Goal: Task Accomplishment & Management: Manage account settings

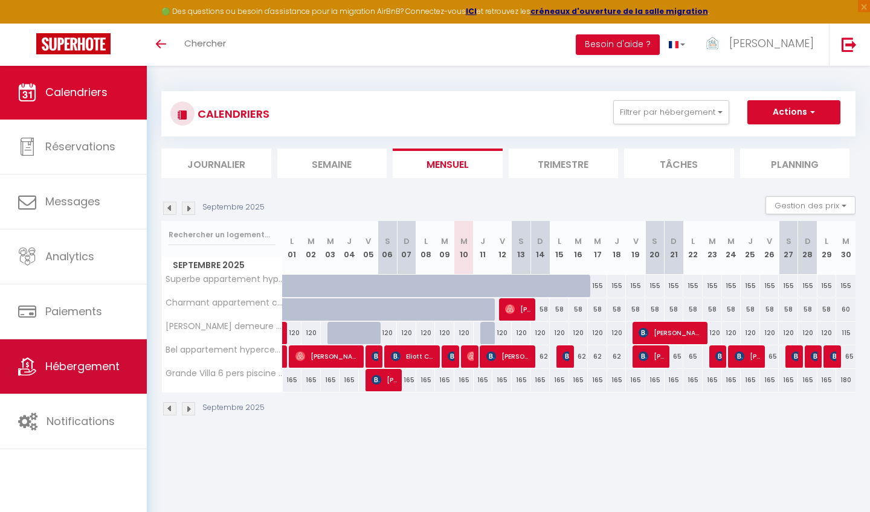
click at [66, 368] on span "Hébergement" at bounding box center [82, 366] width 74 height 15
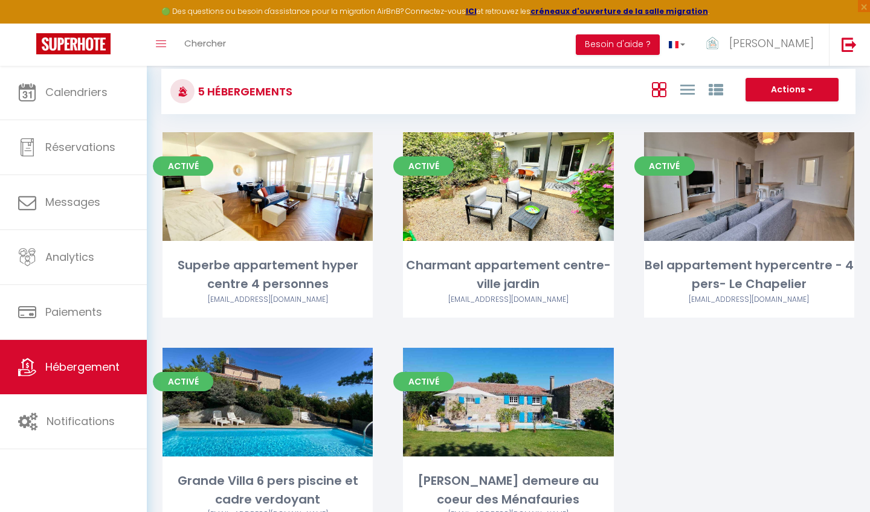
scroll to position [20, 0]
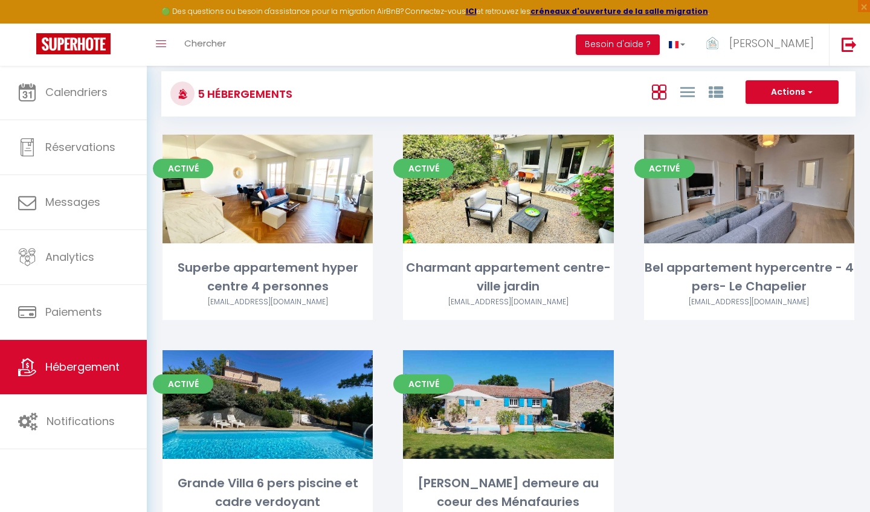
click at [812, 92] on span "button" at bounding box center [808, 92] width 7 height 12
click at [799, 114] on li "Créer un Hébergement" at bounding box center [782, 117] width 111 height 13
select select "3"
select select "2"
select select "1"
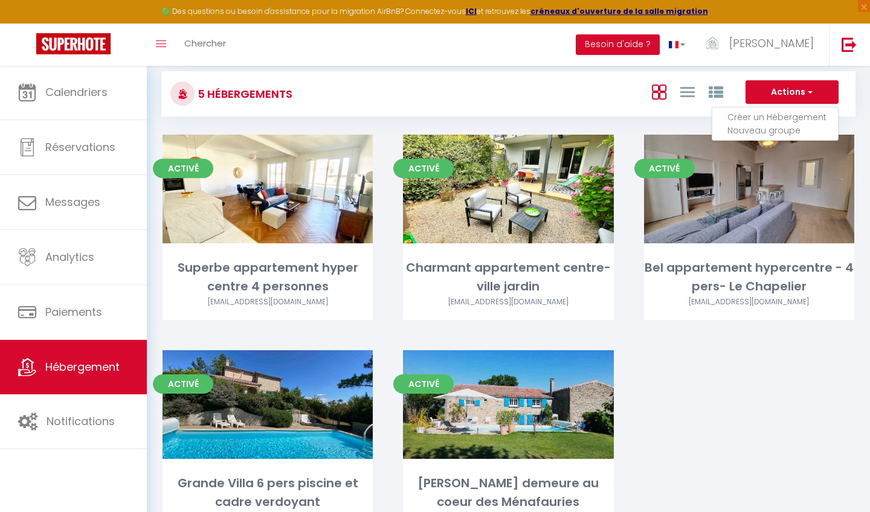
select select "1"
select select "28"
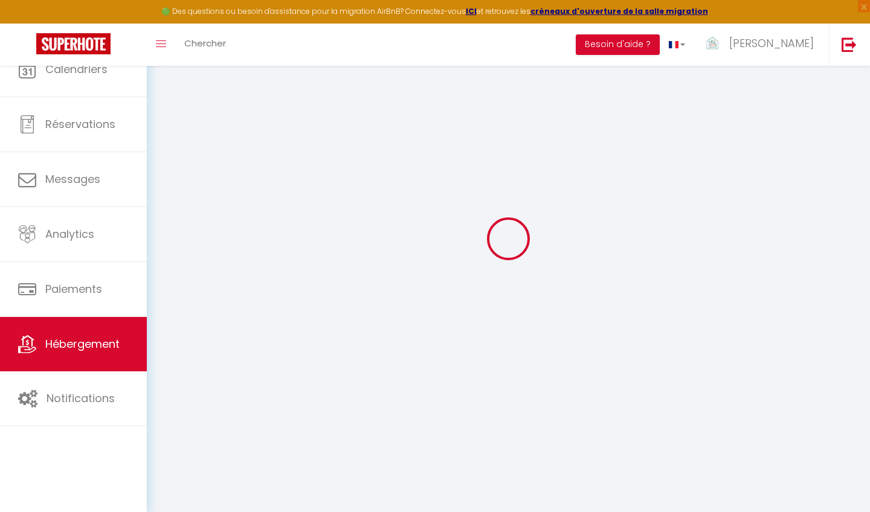
select select
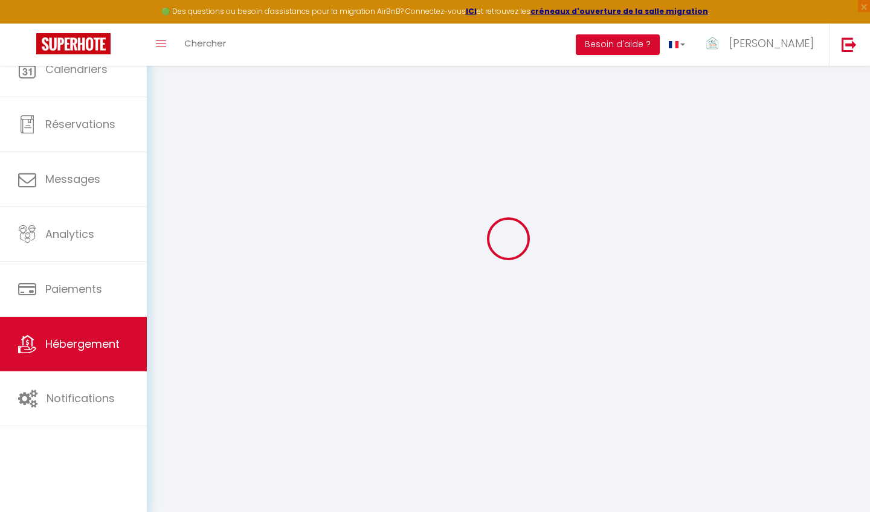
select select
checkbox input "false"
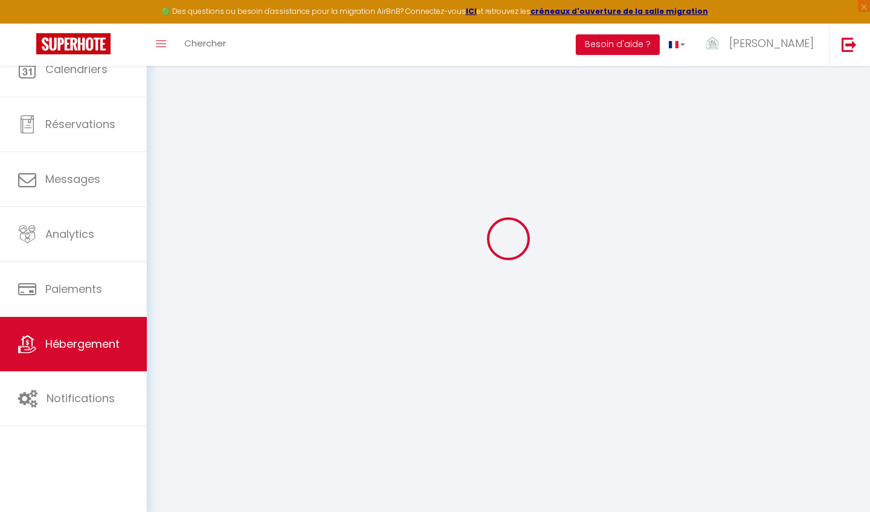
select select
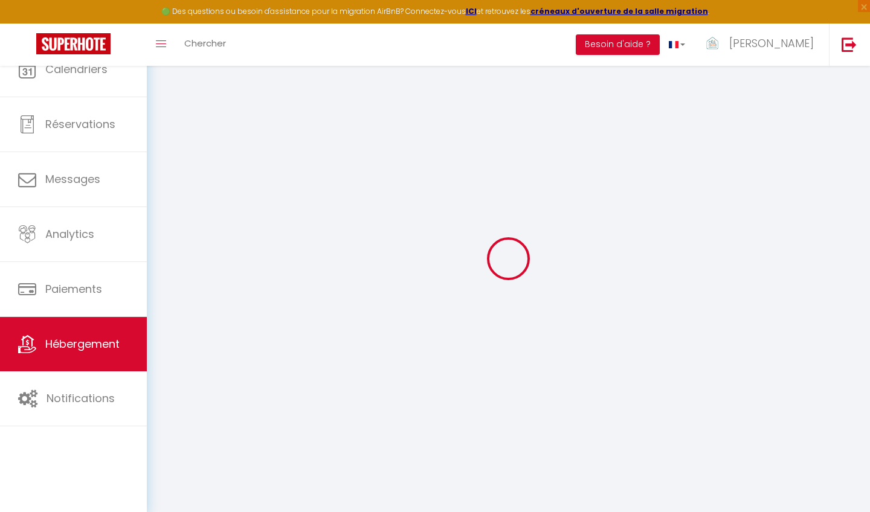
select select
checkbox input "false"
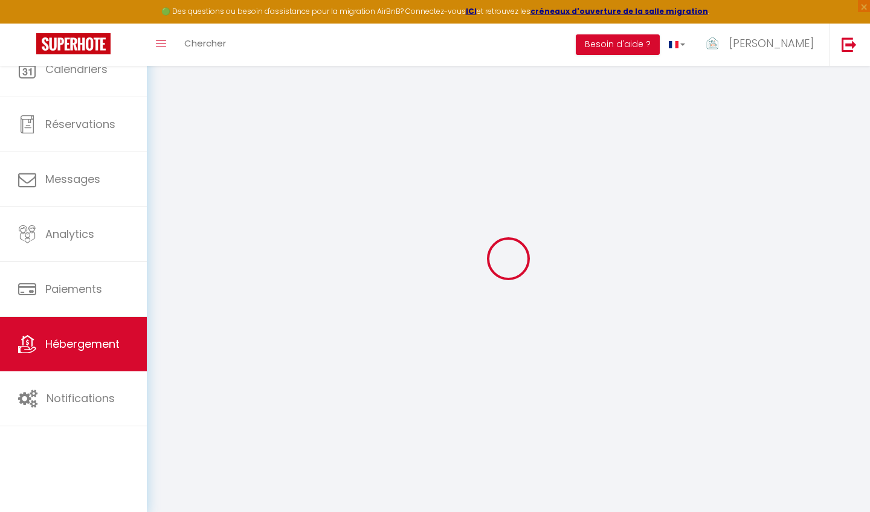
checkbox input "false"
select select
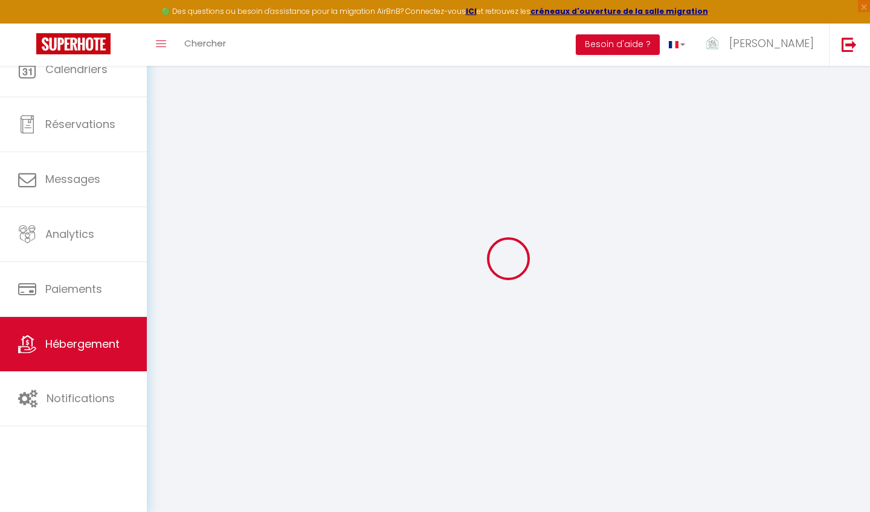
checkbox input "false"
select select
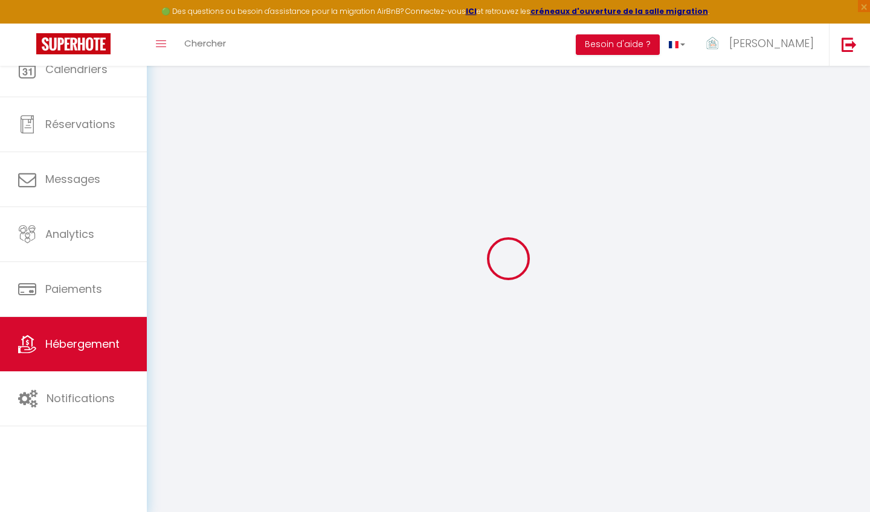
select select
select select "15:00"
select select "23:45"
select select "11:00"
select select "30"
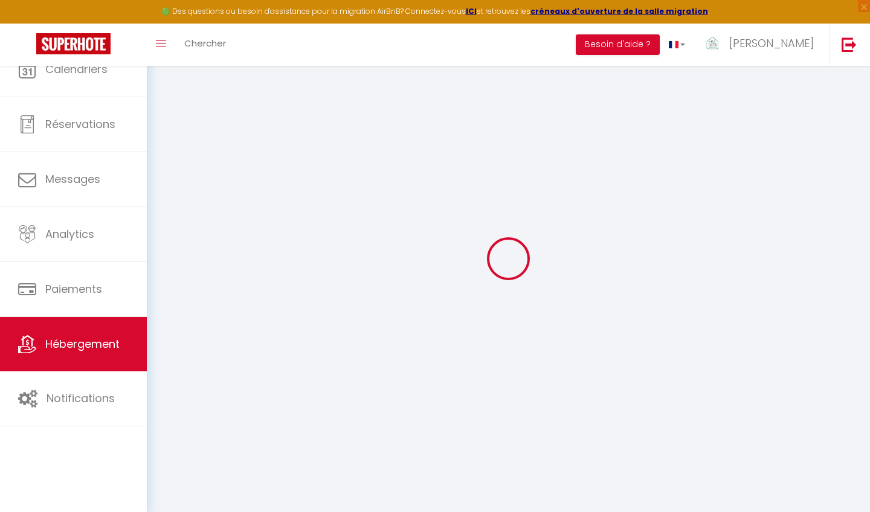
select select "120"
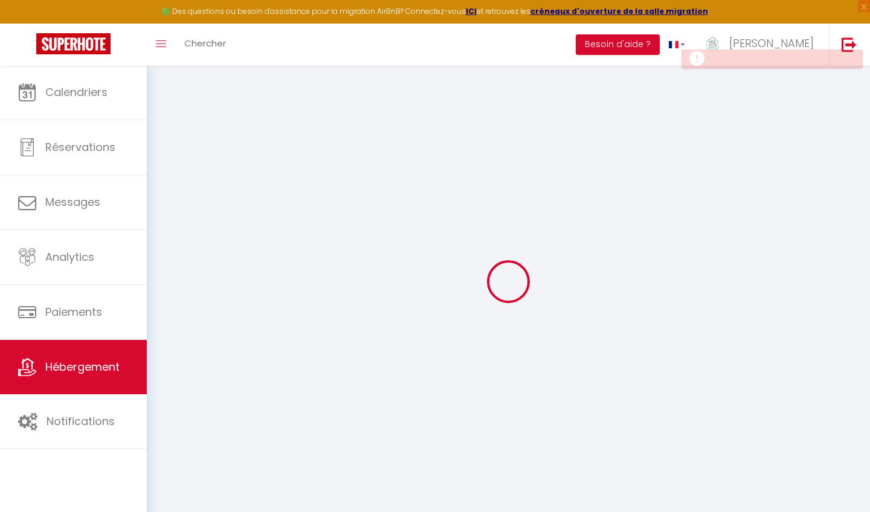
select select
checkbox input "false"
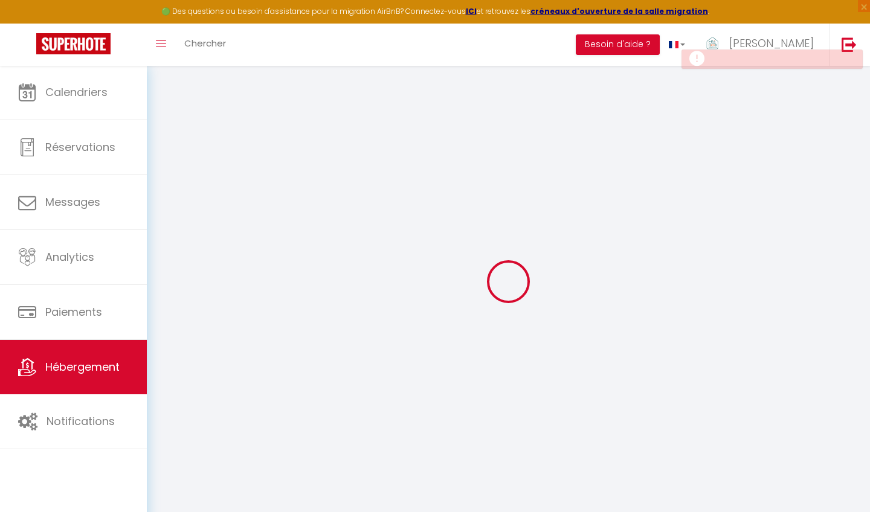
select select
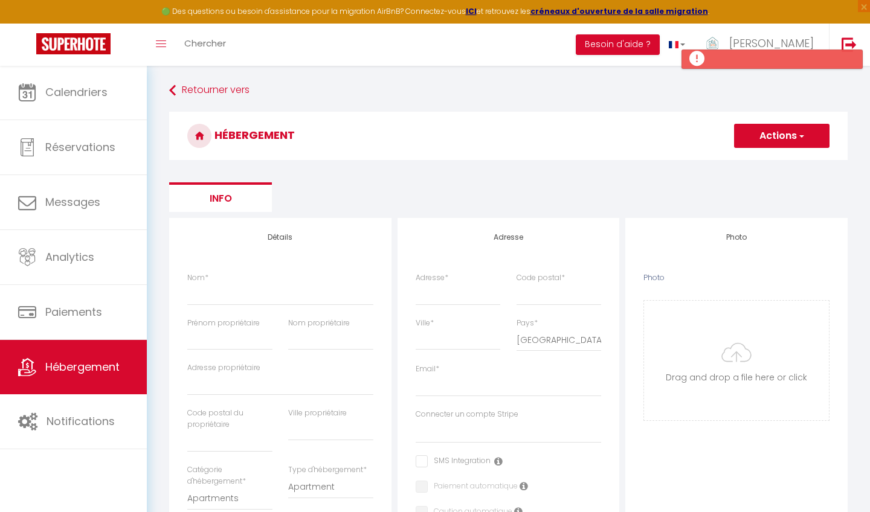
click at [776, 133] on button "Actions" at bounding box center [781, 136] width 95 height 24
click at [476, 192] on ul "Info" at bounding box center [508, 197] width 678 height 30
click at [169, 85] on link "Retourner vers" at bounding box center [508, 91] width 678 height 22
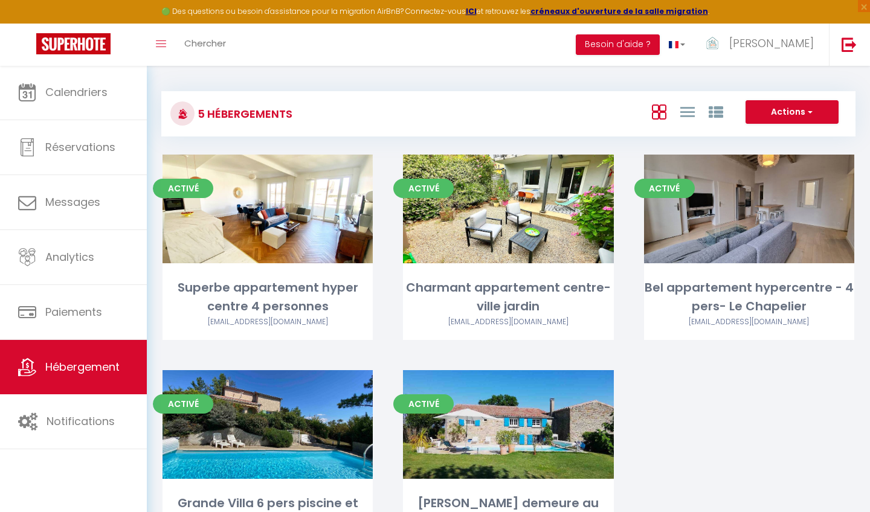
click at [788, 104] on button "Actions" at bounding box center [791, 112] width 93 height 24
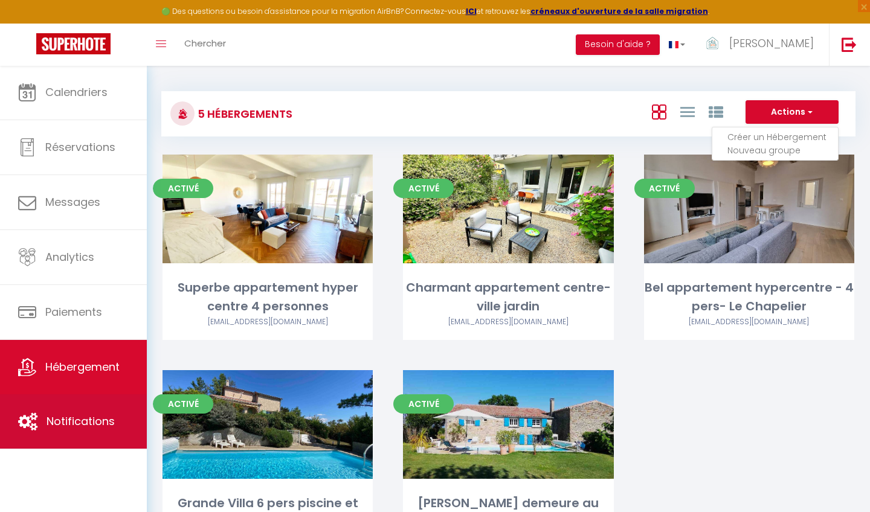
click at [83, 420] on span "Notifications" at bounding box center [81, 421] width 68 height 15
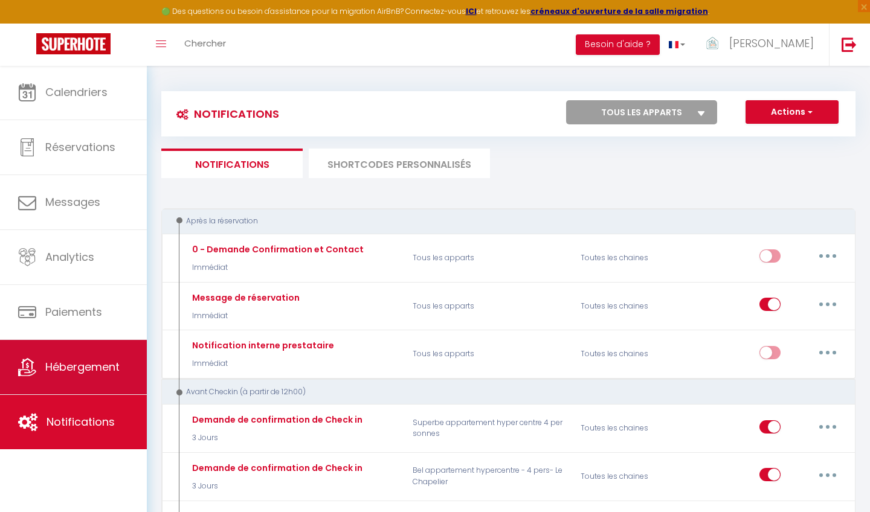
click at [96, 365] on span "Hébergement" at bounding box center [82, 366] width 74 height 15
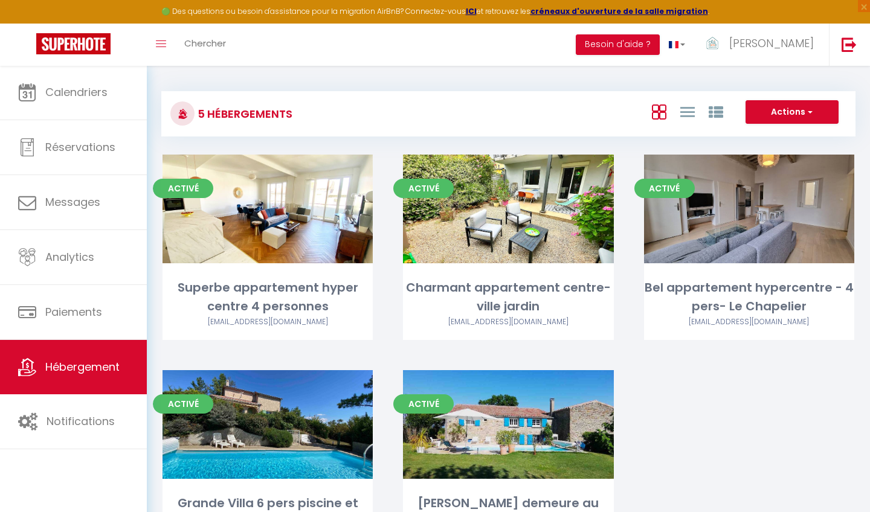
click at [802, 112] on button "Actions" at bounding box center [791, 112] width 93 height 24
click at [691, 114] on icon at bounding box center [687, 111] width 14 height 15
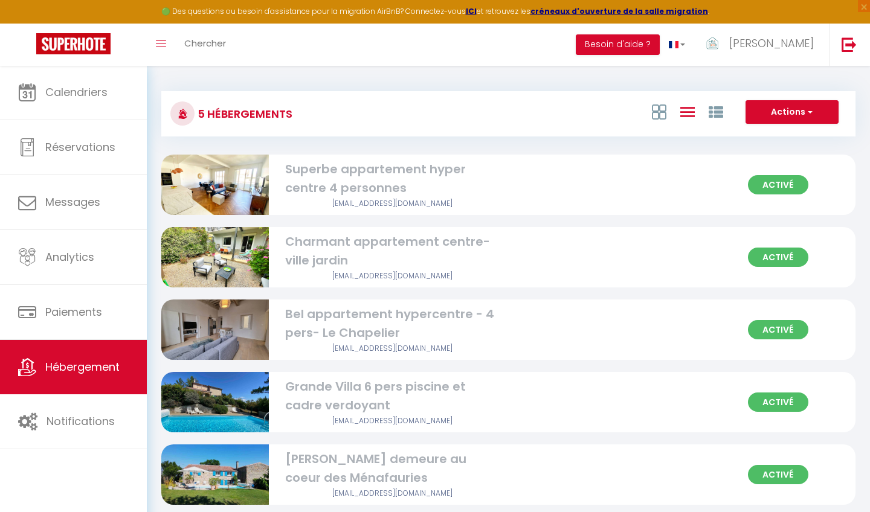
click at [799, 110] on button "Actions" at bounding box center [791, 112] width 93 height 24
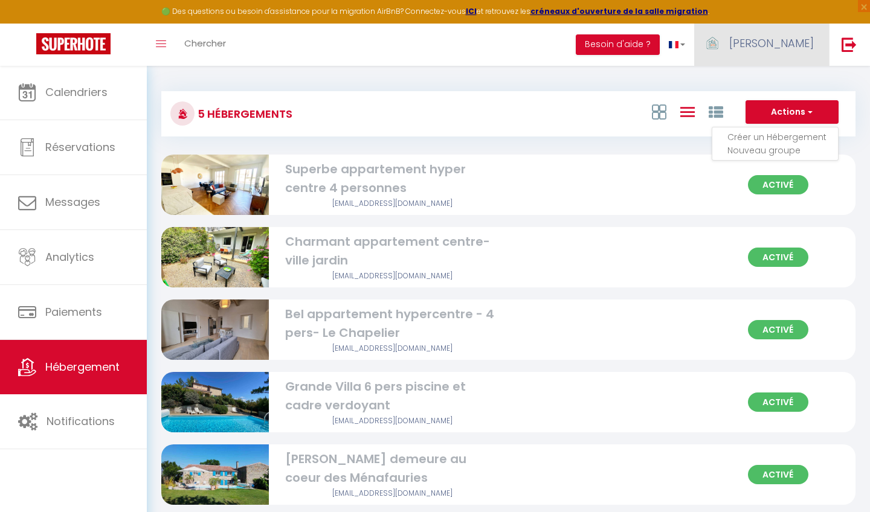
click at [802, 42] on span "[PERSON_NAME]" at bounding box center [771, 43] width 85 height 15
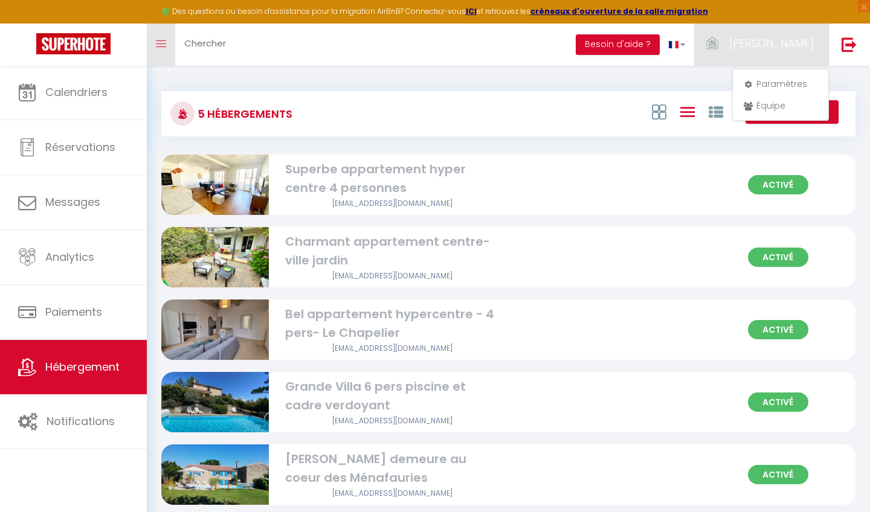
click at [163, 42] on icon "Toggle menubar" at bounding box center [161, 43] width 10 height 7
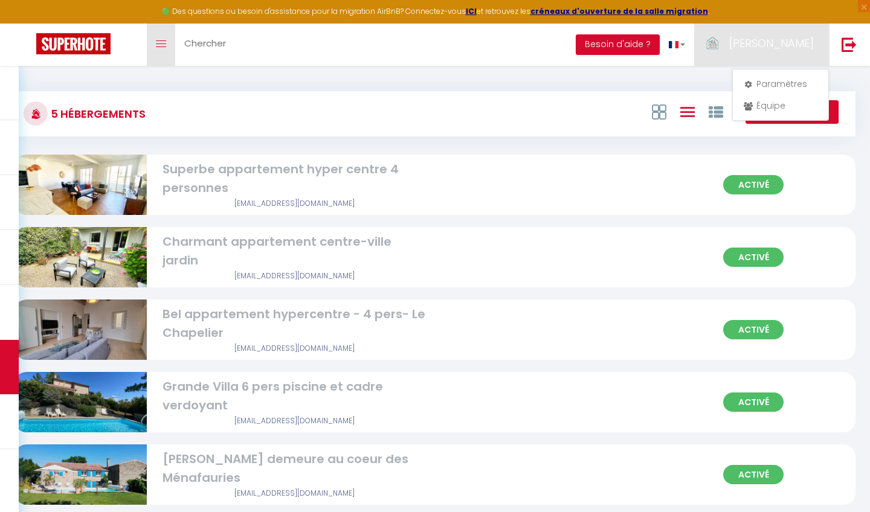
click at [163, 42] on icon "Toggle menubar" at bounding box center [161, 43] width 10 height 7
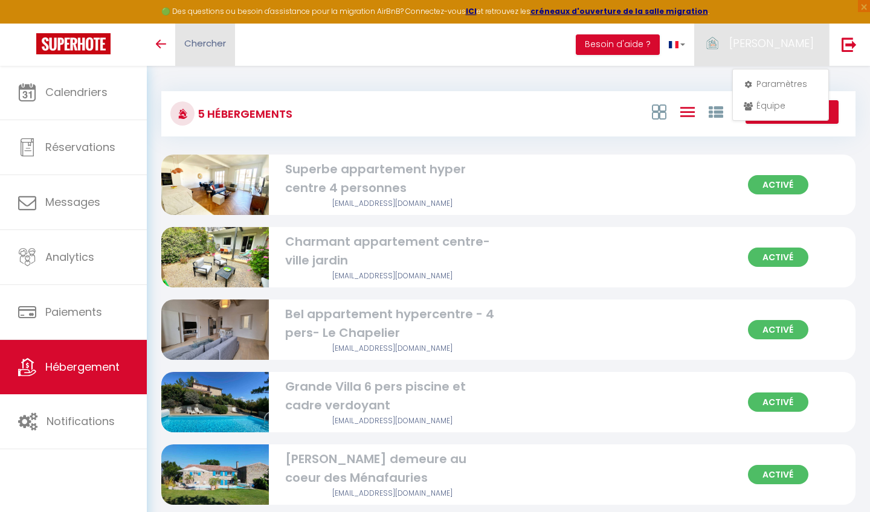
click at [228, 42] on link "Chercher" at bounding box center [205, 45] width 60 height 42
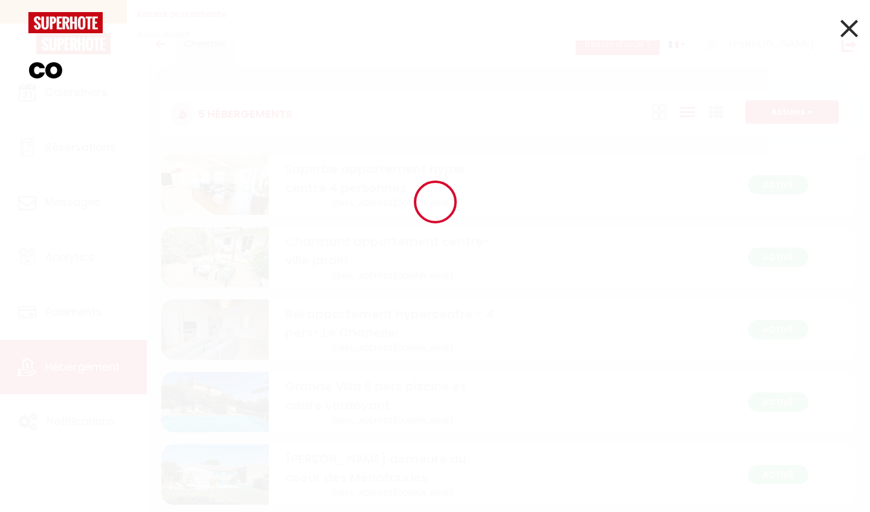
type input "c"
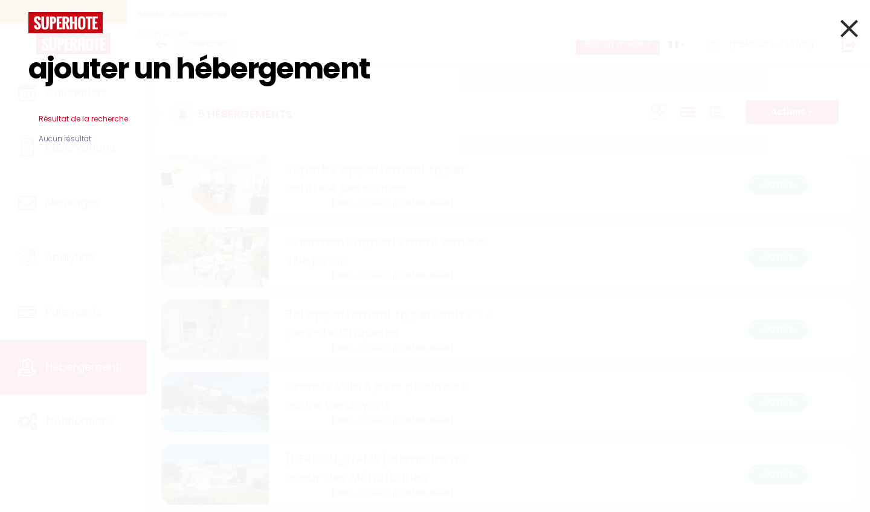
type input "ajouter un hébergement"
click at [842, 25] on icon at bounding box center [849, 28] width 18 height 30
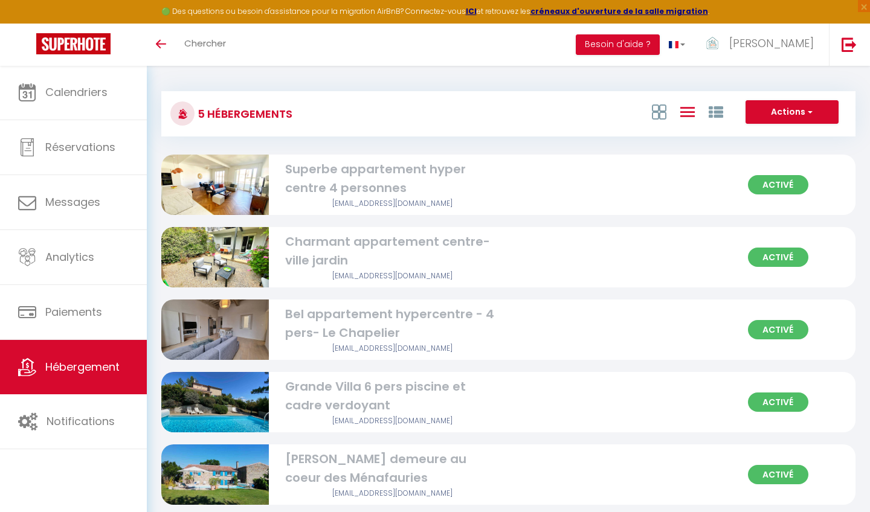
click at [810, 114] on span "button" at bounding box center [808, 112] width 7 height 12
click at [803, 136] on li "Créer un Hébergement" at bounding box center [782, 136] width 111 height 13
select select "3"
select select "2"
select select "1"
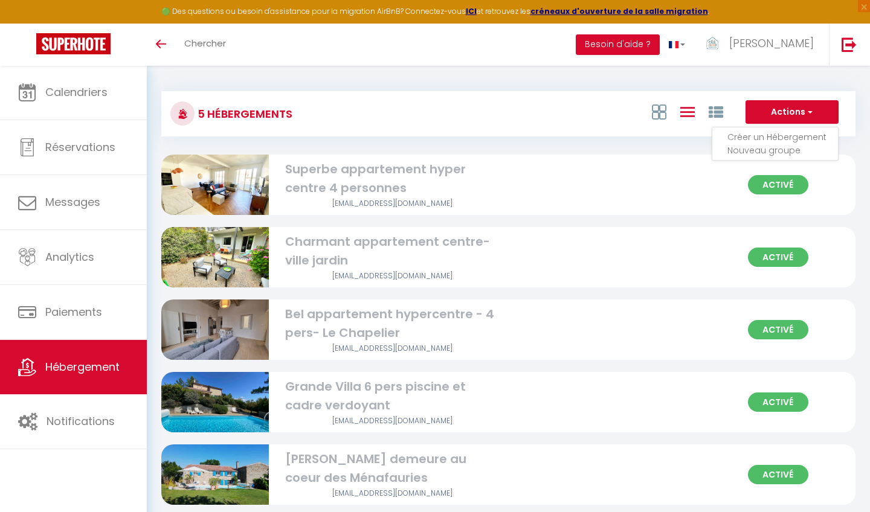
select select "1"
select select "28"
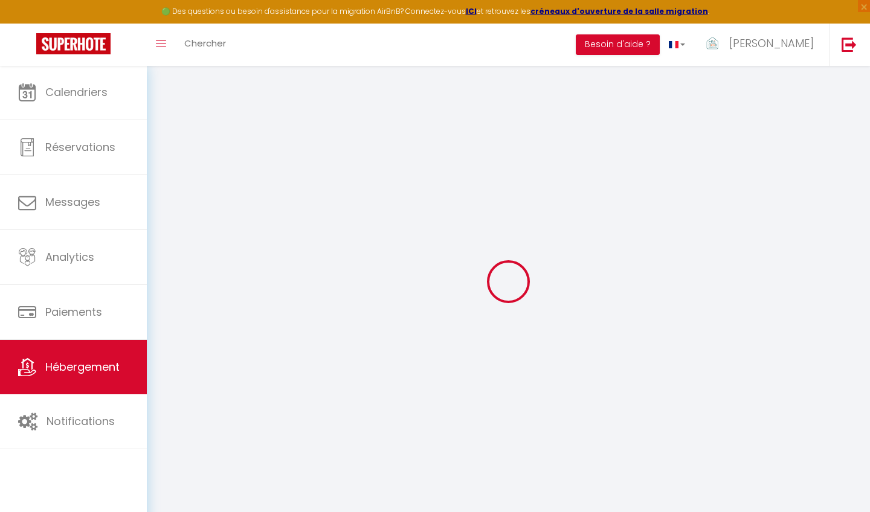
select select
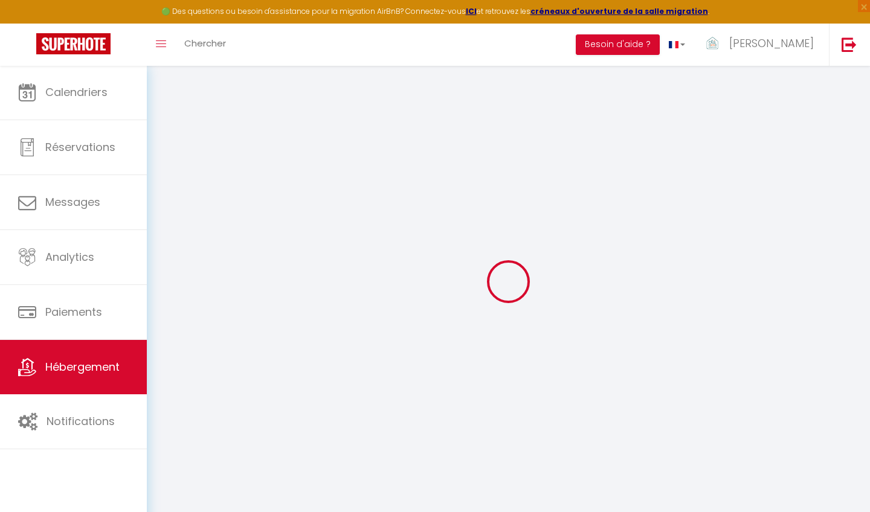
select select
checkbox input "false"
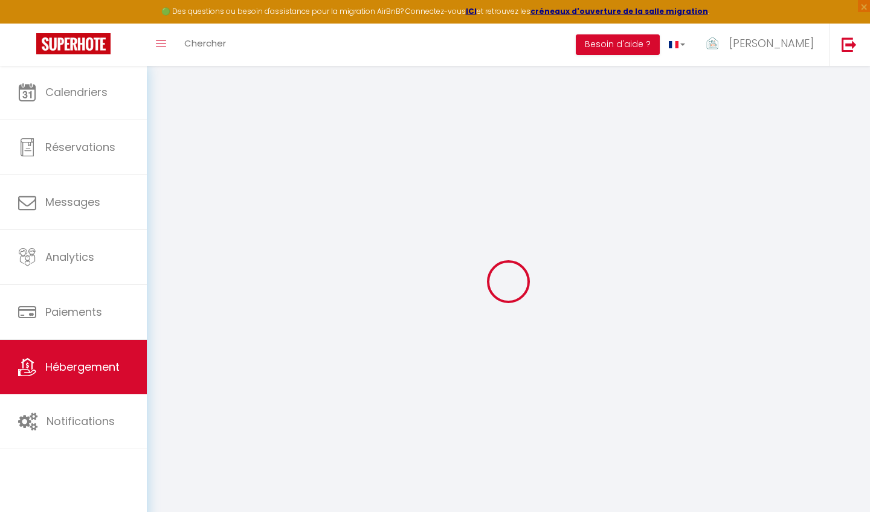
select select
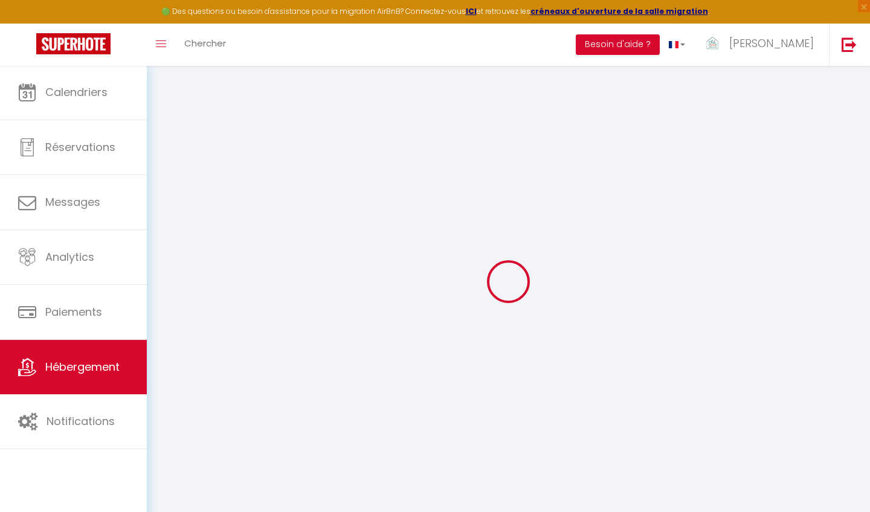
select select
checkbox input "false"
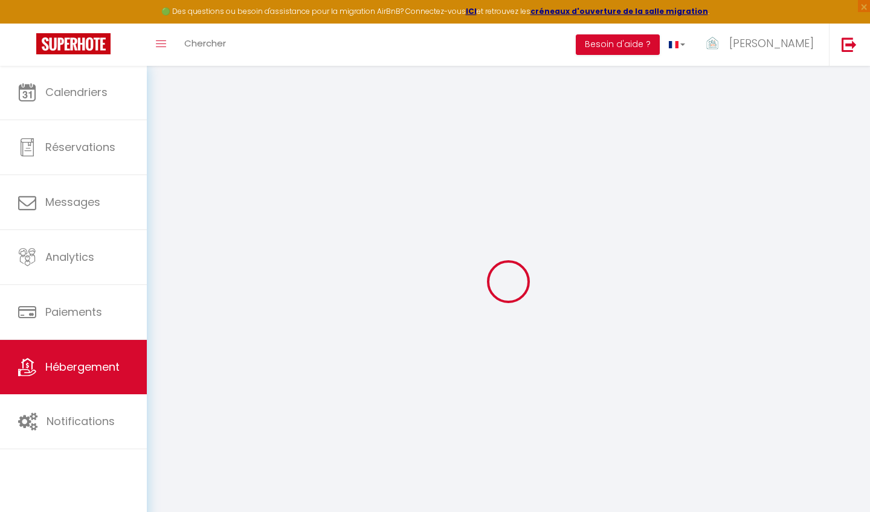
checkbox input "false"
select select
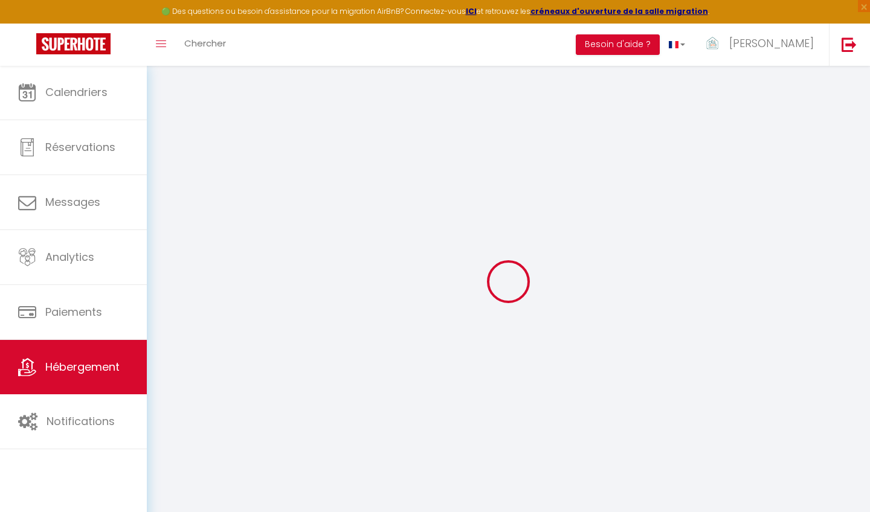
checkbox input "false"
select select
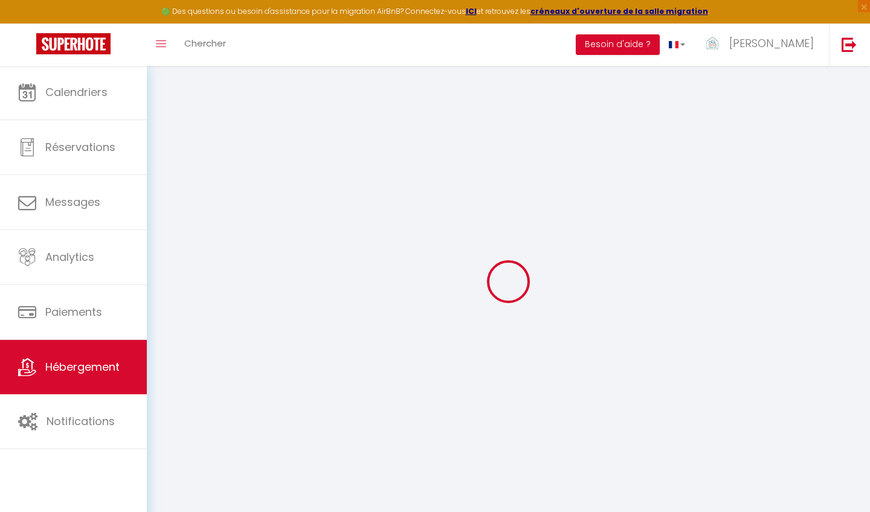
select select
checkbox input "false"
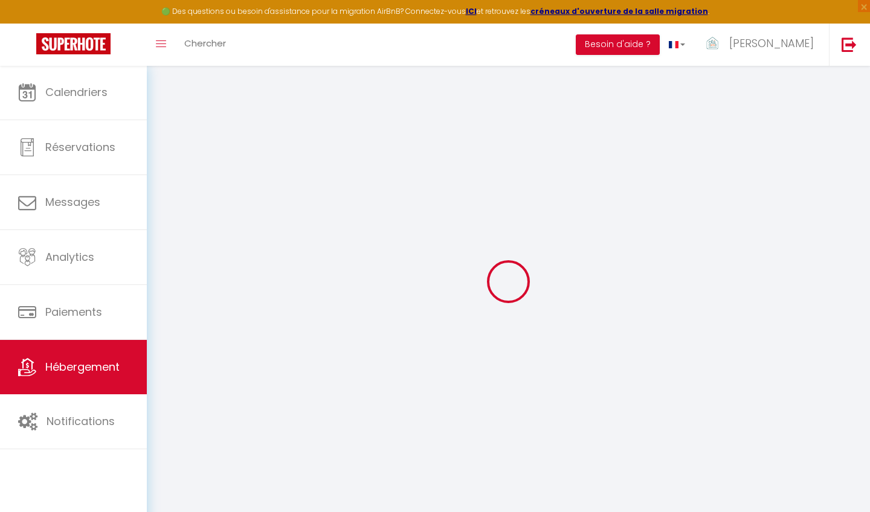
checkbox input "false"
select select
select select "15:00"
select select "23:45"
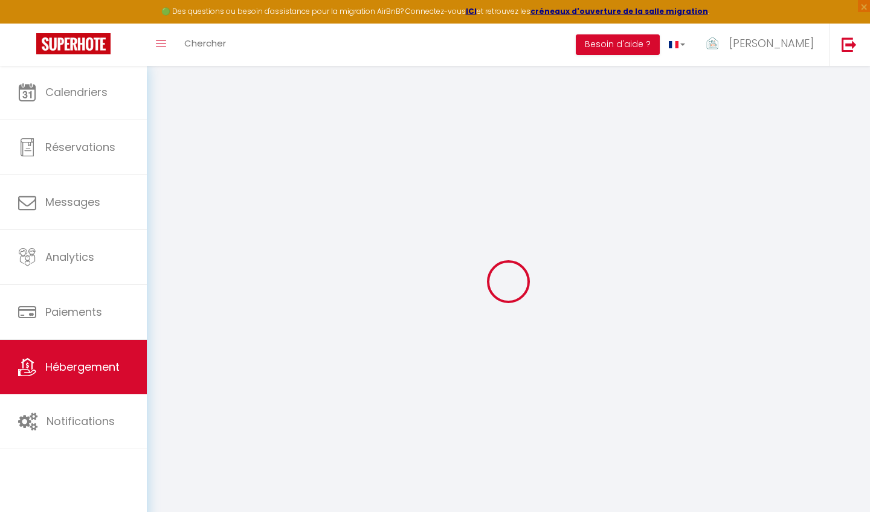
select select "11:00"
select select "30"
select select "120"
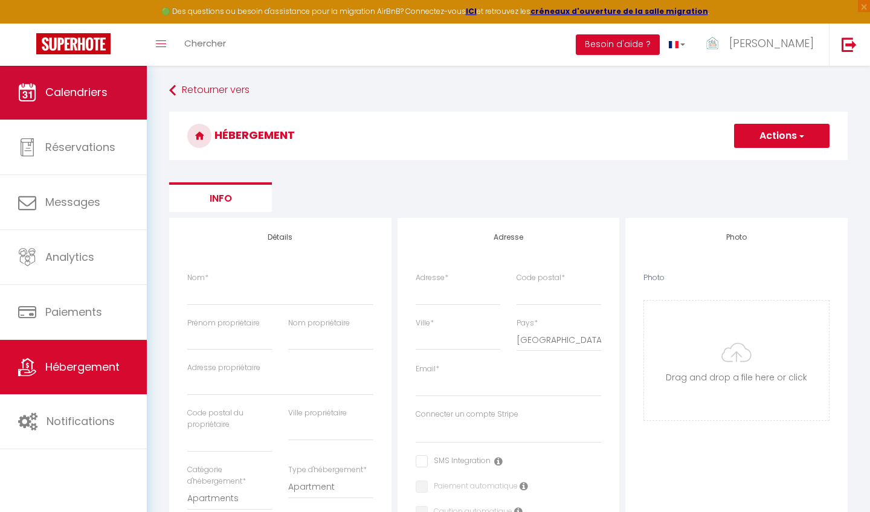
click at [73, 98] on span "Calendriers" at bounding box center [76, 92] width 62 height 15
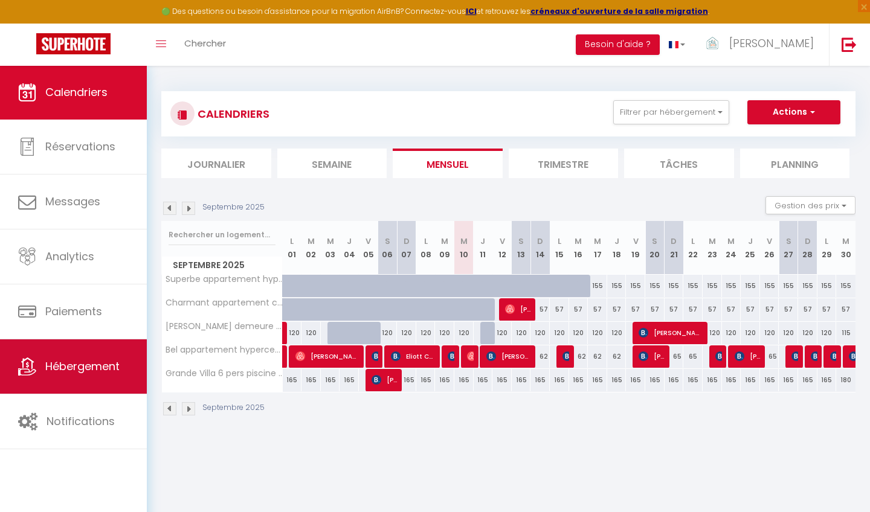
click at [81, 367] on span "Hébergement" at bounding box center [82, 366] width 74 height 15
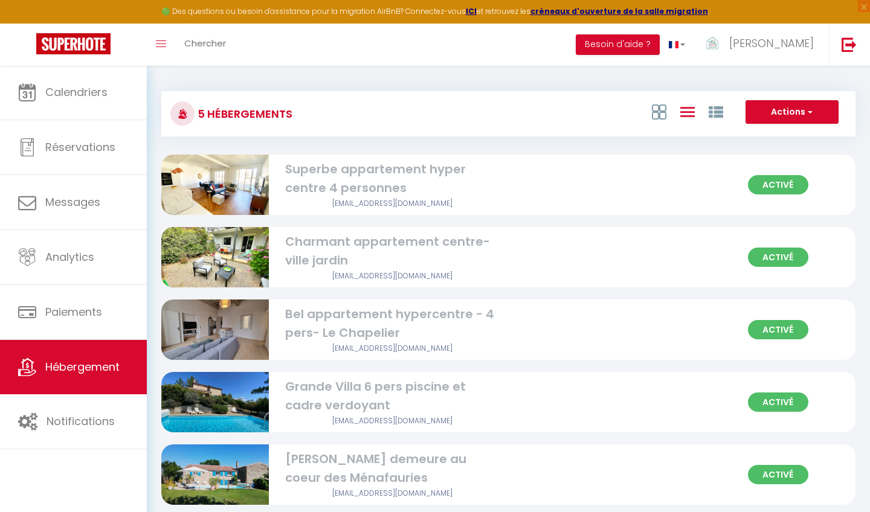
click at [362, 173] on div "Superbe appartement hyper centre 4 personnes" at bounding box center [393, 179] width 216 height 38
select select "3"
select select "2"
select select "1"
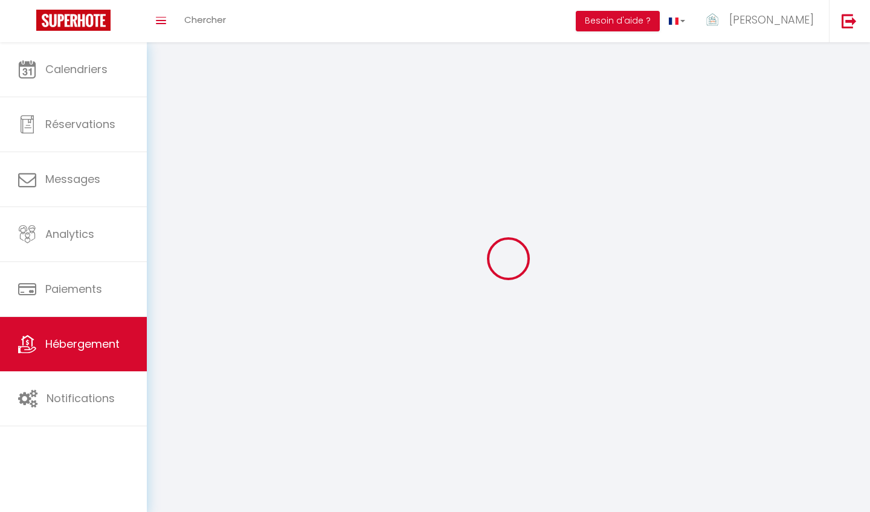
select select
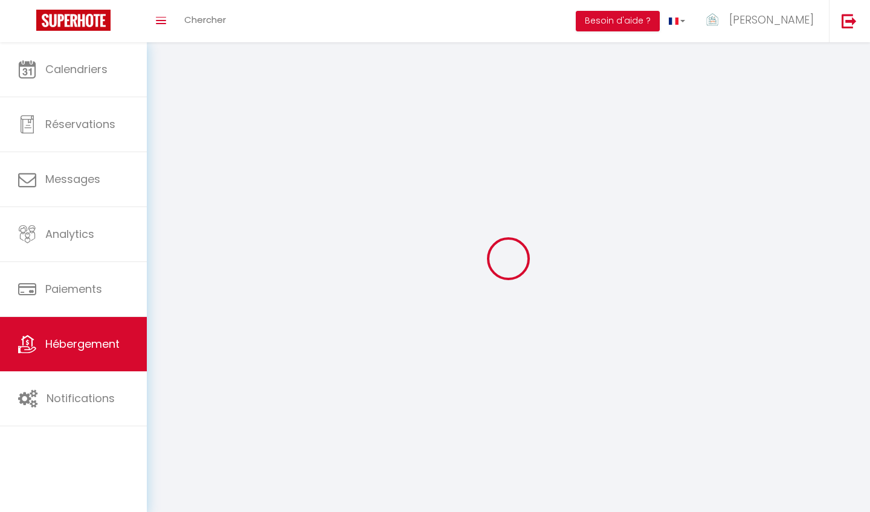
select select
checkbox input "false"
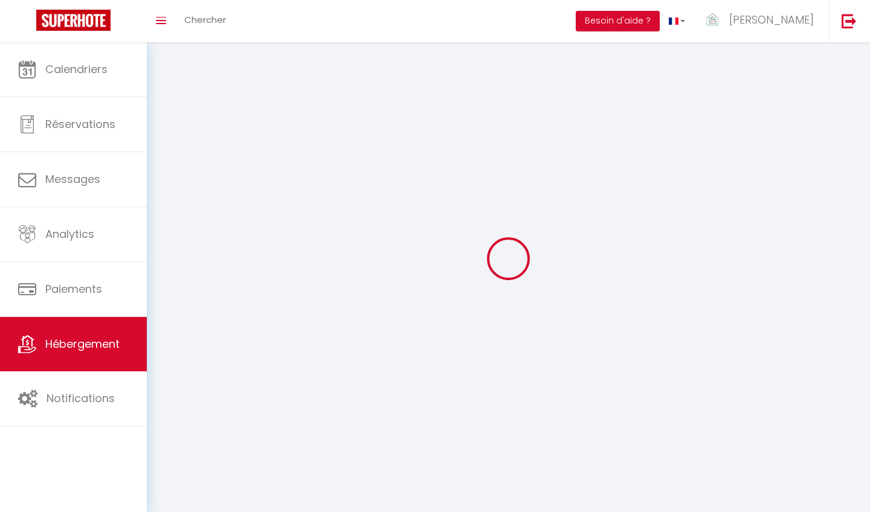
checkbox input "false"
select select
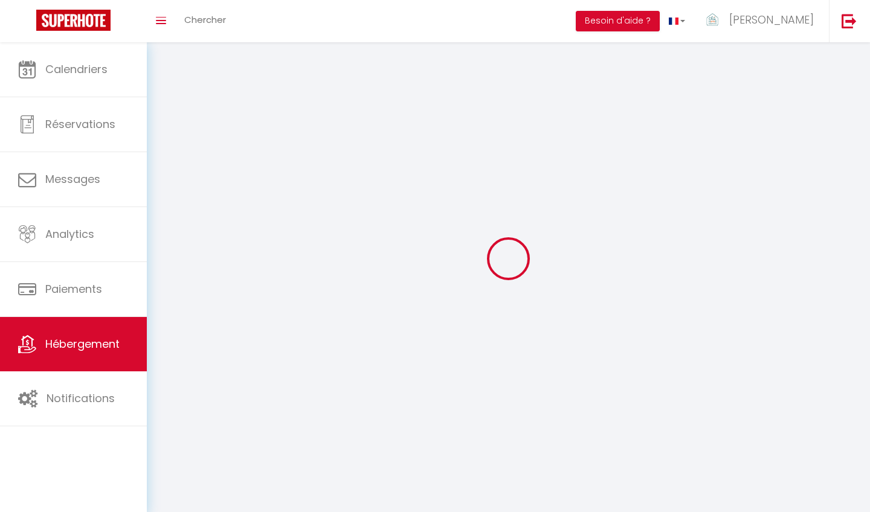
select select
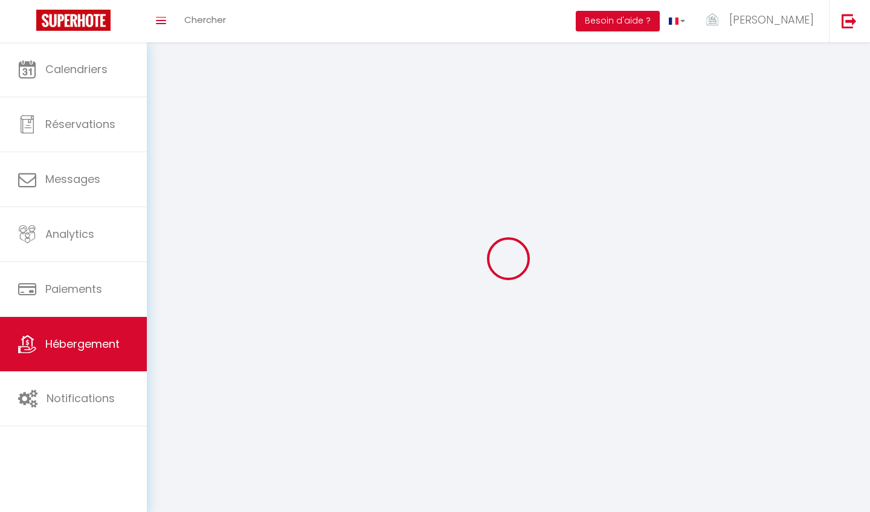
checkbox input "false"
select select
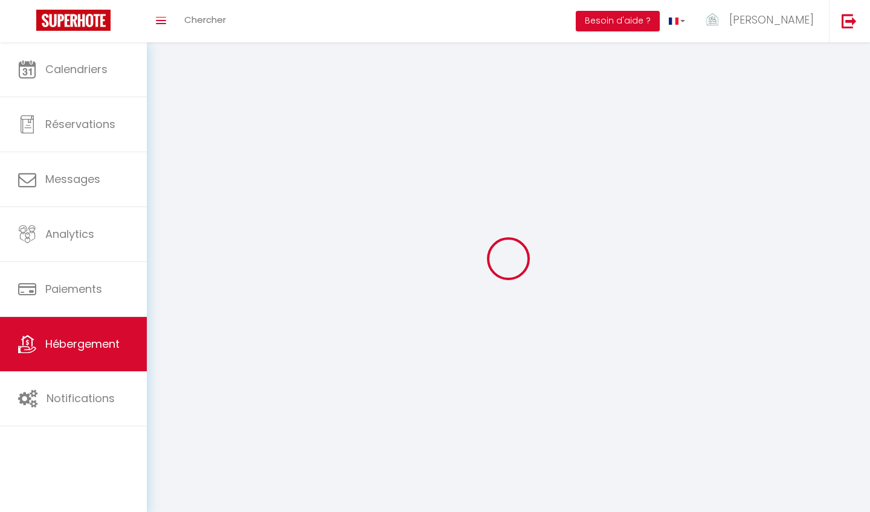
select select
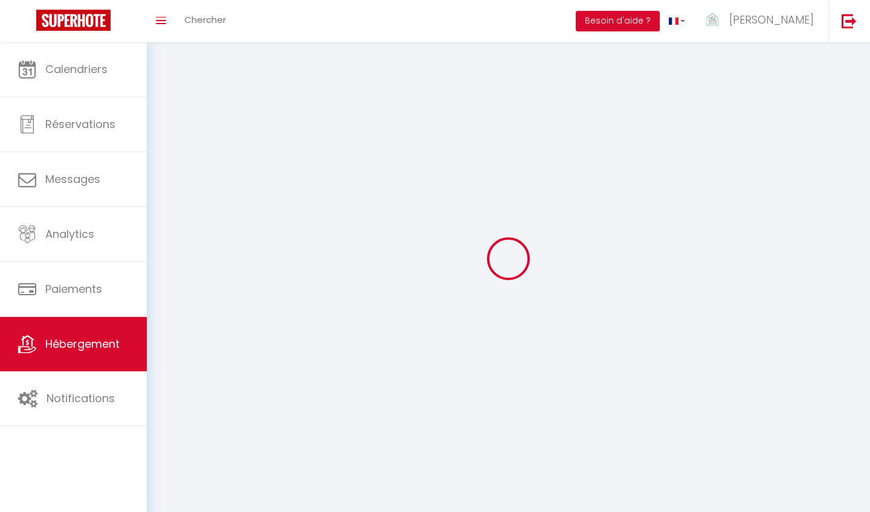
select select
checkbox input "false"
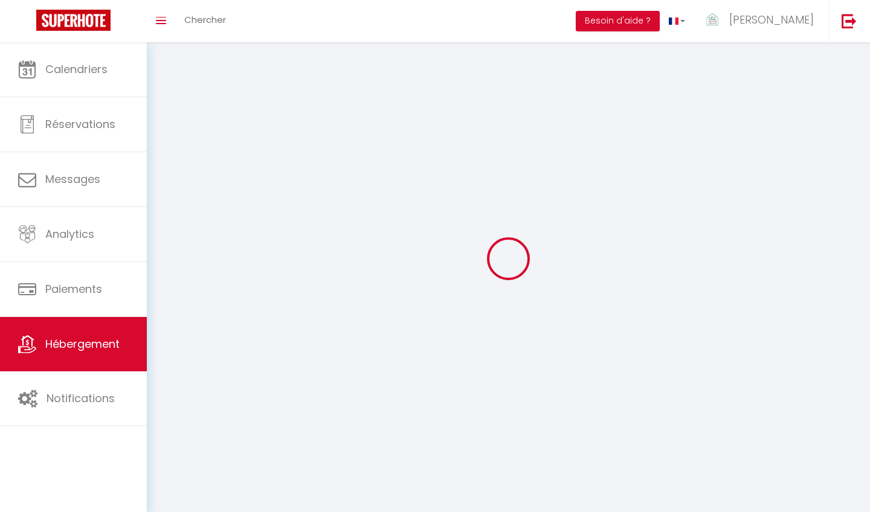
checkbox input "false"
select select
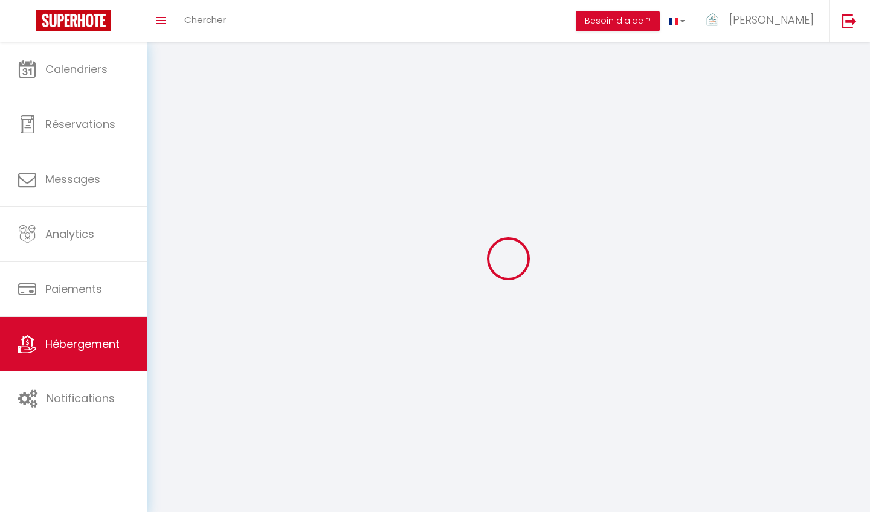
select select
checkbox input "false"
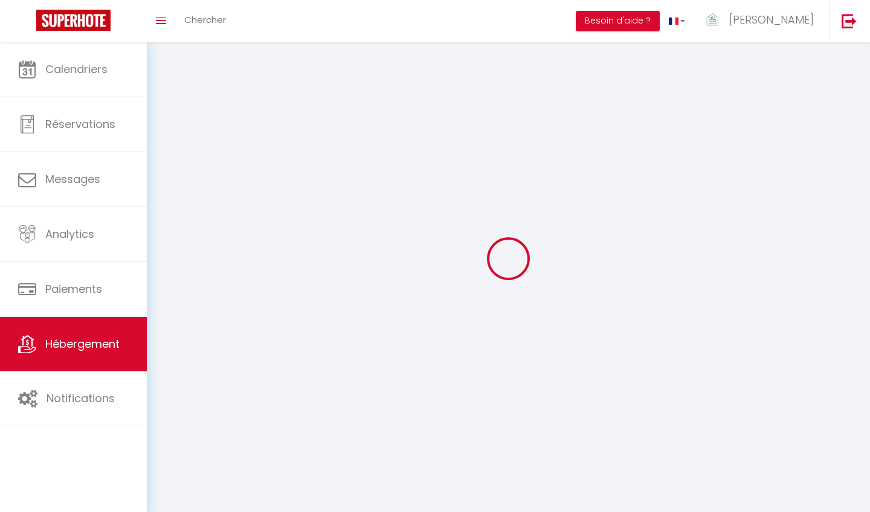
checkbox input "false"
select select
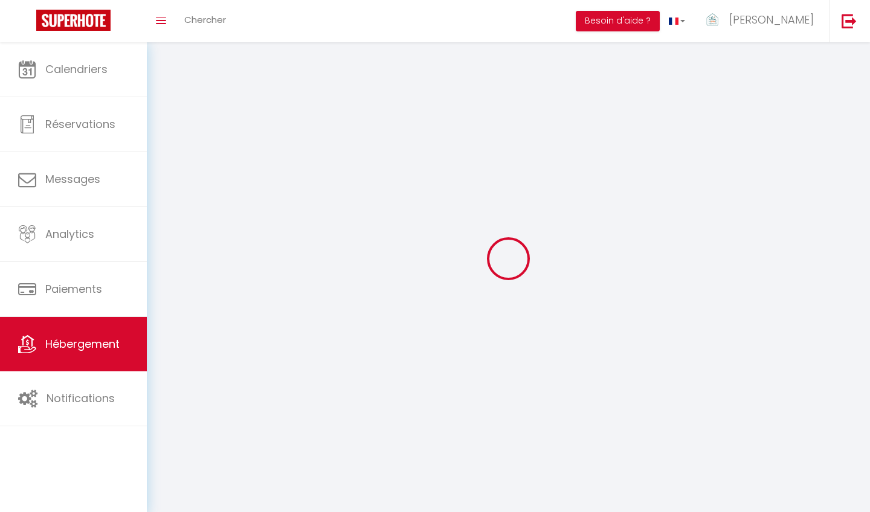
select select
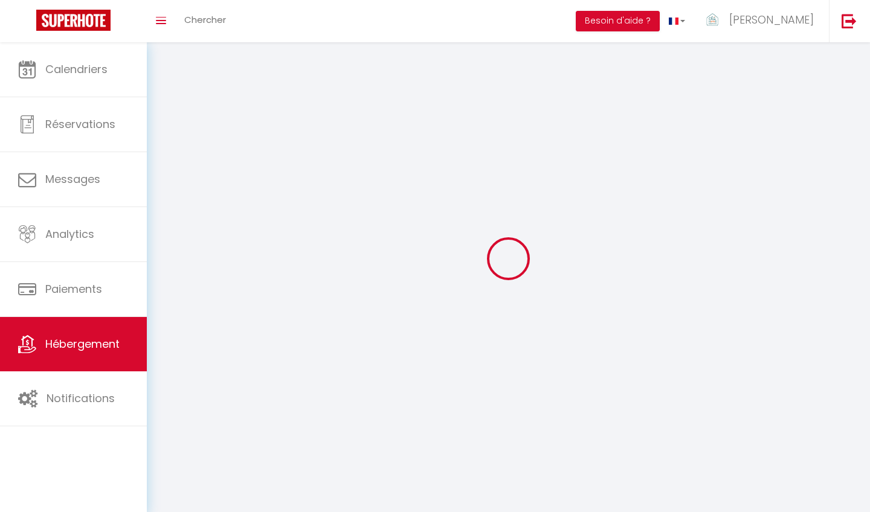
select select
checkbox input "false"
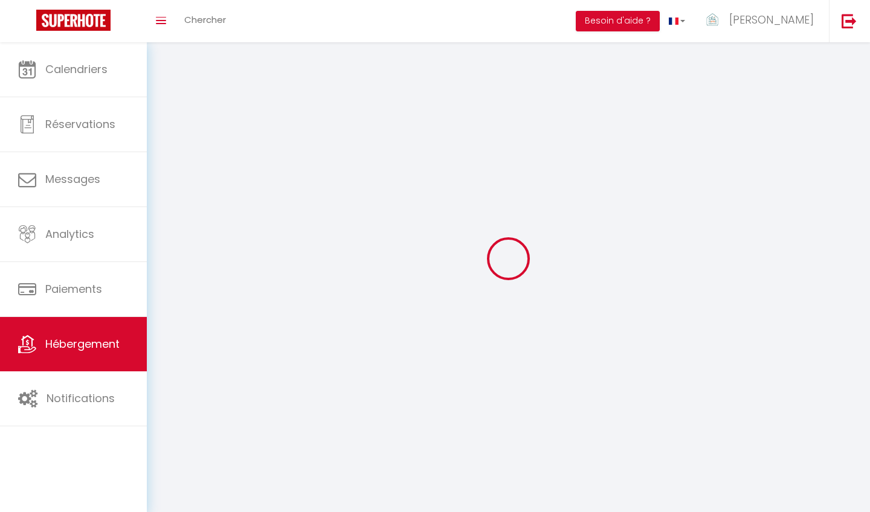
select select
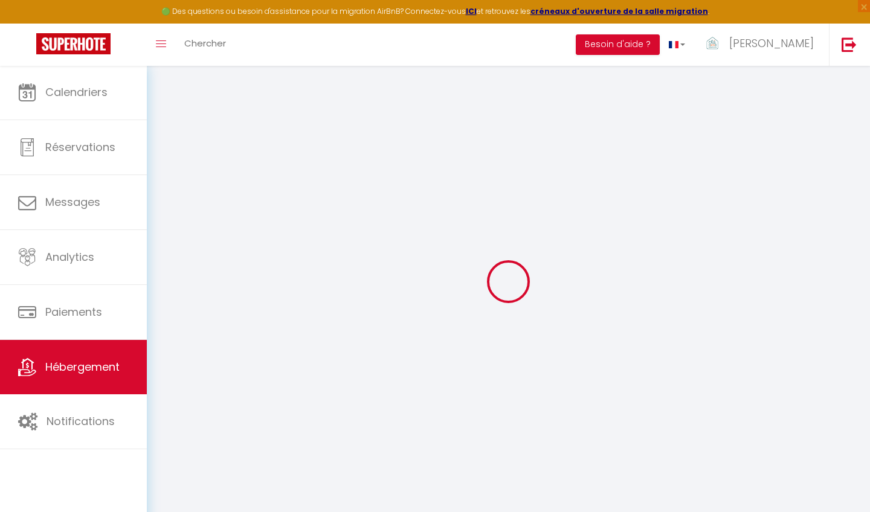
select select "+ 6 %"
select select "+ 18 %"
select select
checkbox input "false"
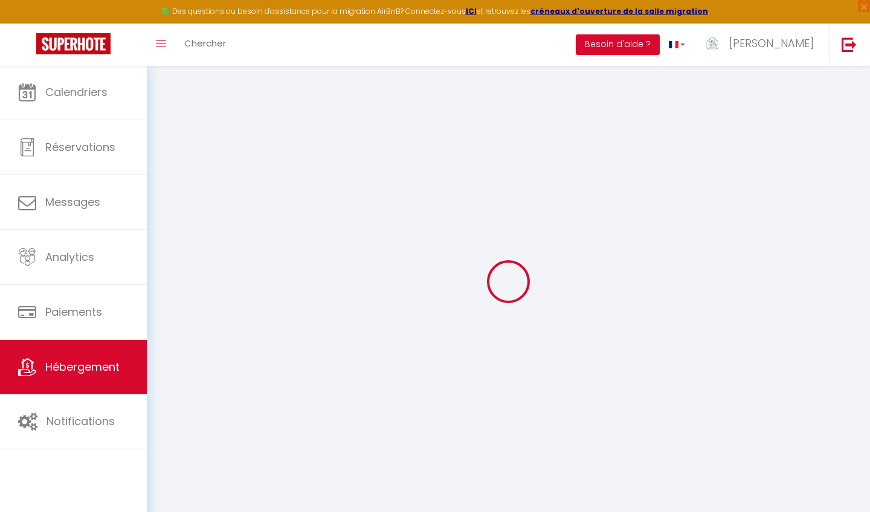
checkbox input "false"
select select "15:00"
select select
select select "10:00"
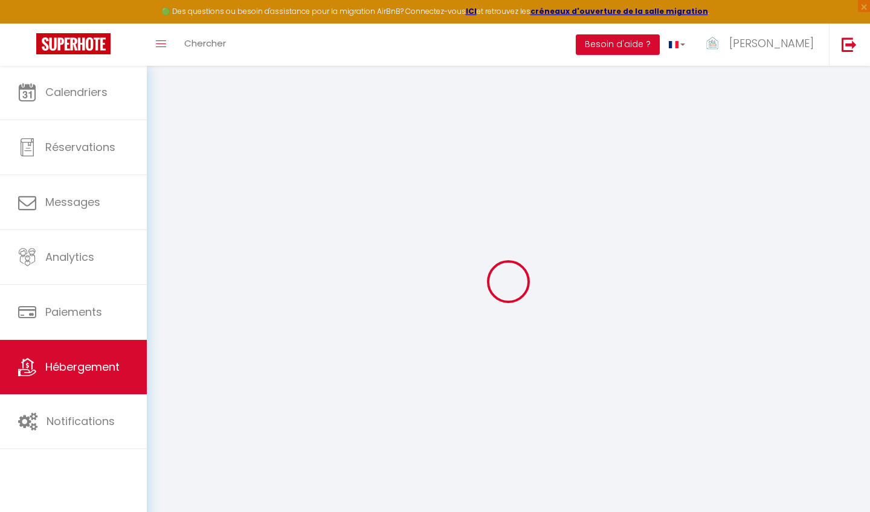
select select "30"
select select "120"
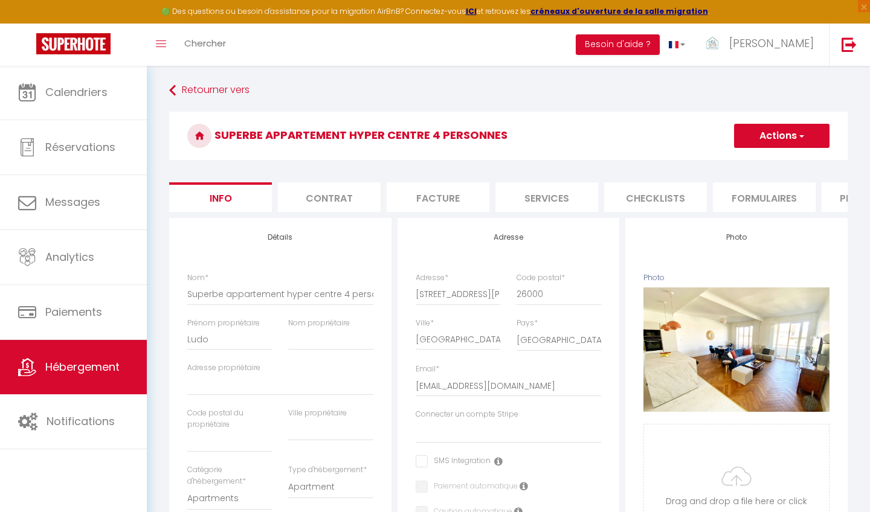
select select
checkbox input "false"
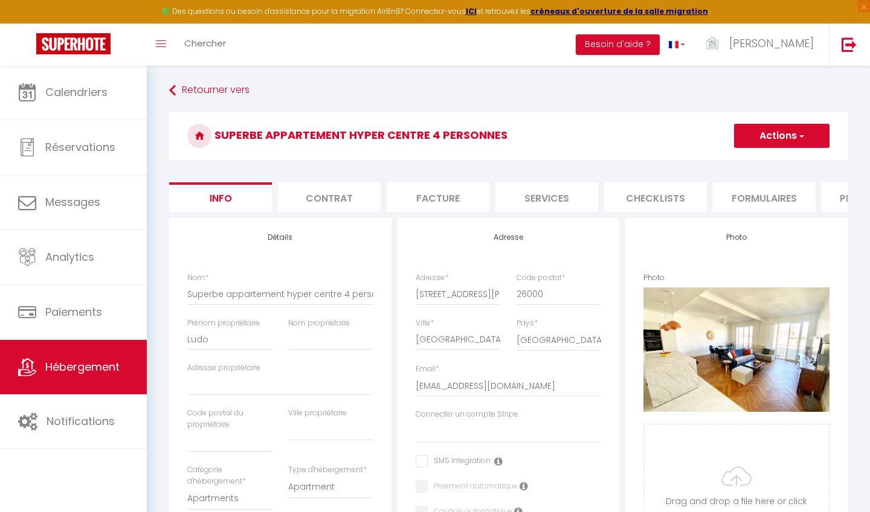
checkbox input "false"
select select "365"
select select
select select "EUR"
select select
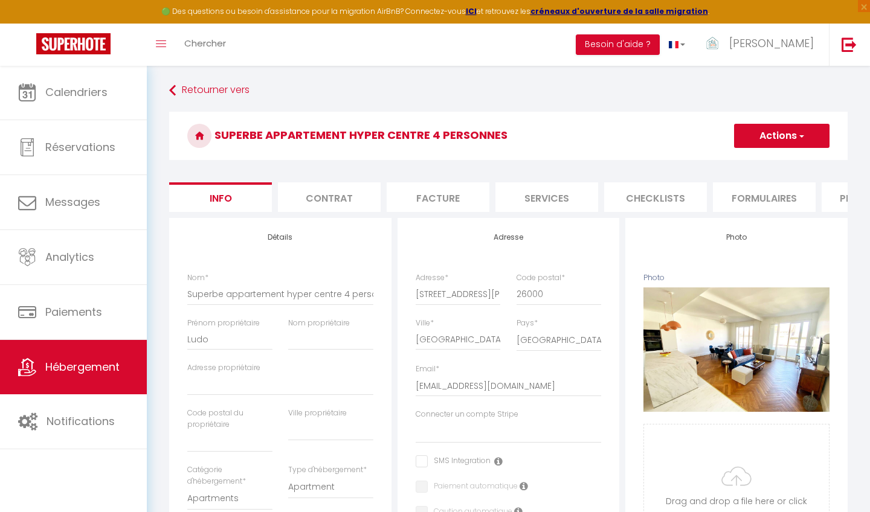
select select "10062-697815039605642260"
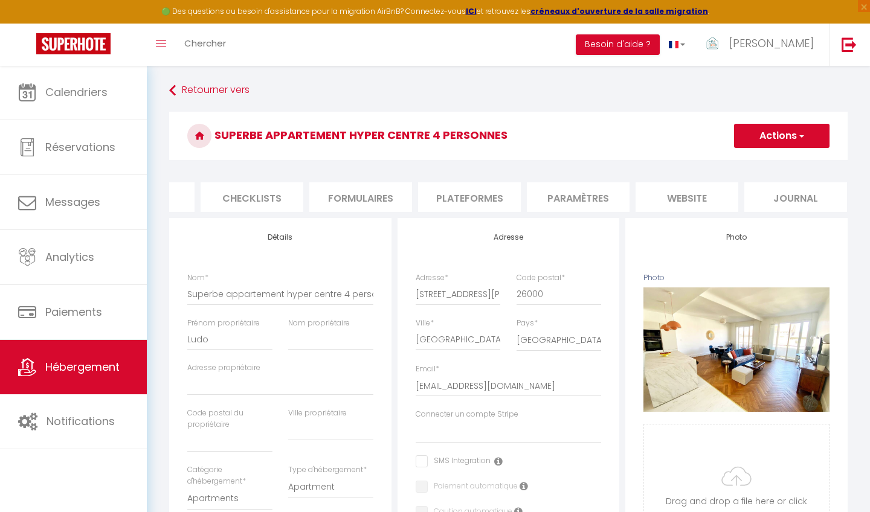
scroll to position [0, 403]
click at [598, 191] on li "Paramètres" at bounding box center [578, 197] width 103 height 30
select select
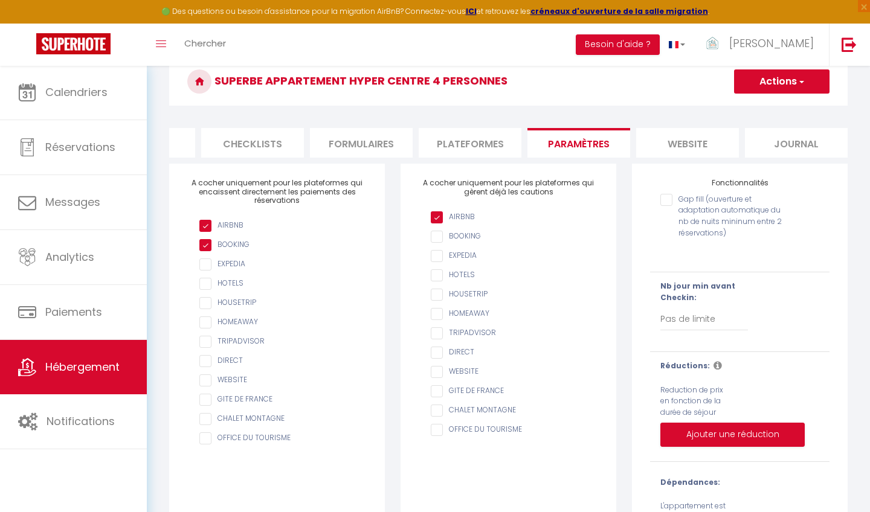
scroll to position [54, 0]
click at [466, 146] on li "Plateformes" at bounding box center [470, 143] width 103 height 30
select select
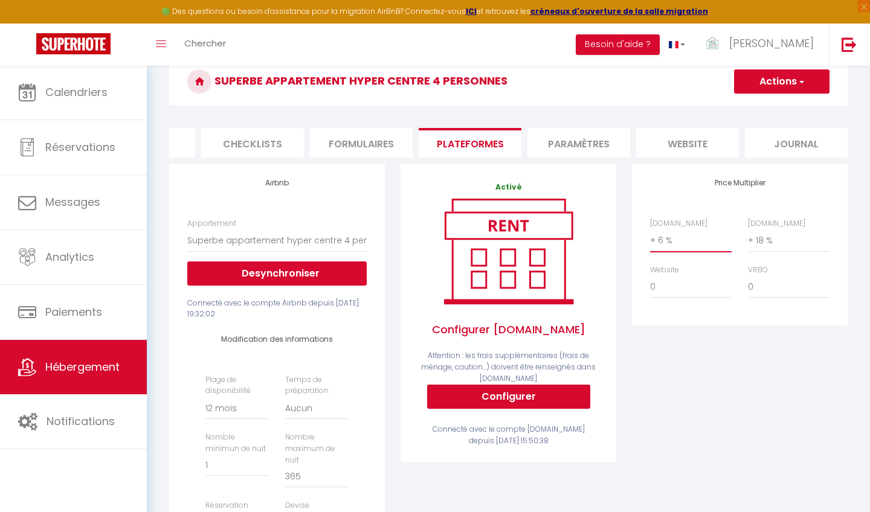
select select "+ 15 %"
select select
click at [803, 82] on span "button" at bounding box center [801, 81] width 8 height 12
click at [778, 110] on link "Enregistrer" at bounding box center [780, 108] width 95 height 16
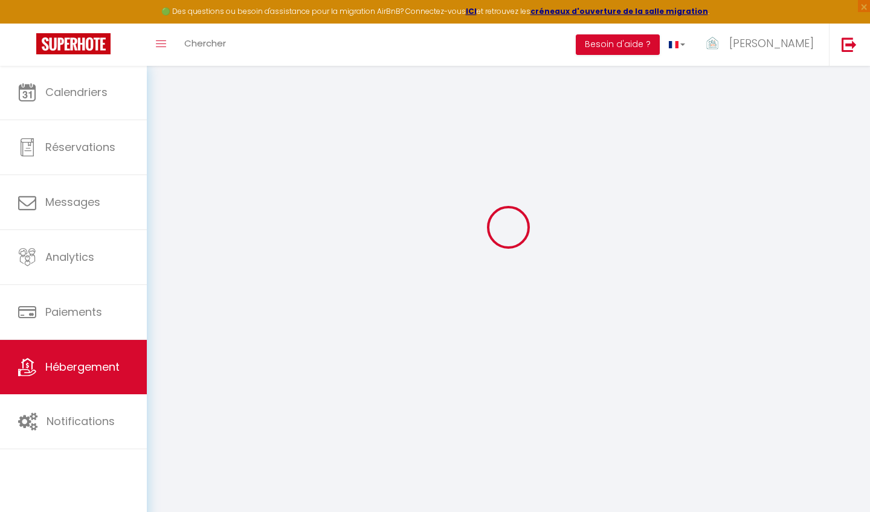
select select "365"
select select
select select "EUR"
select select
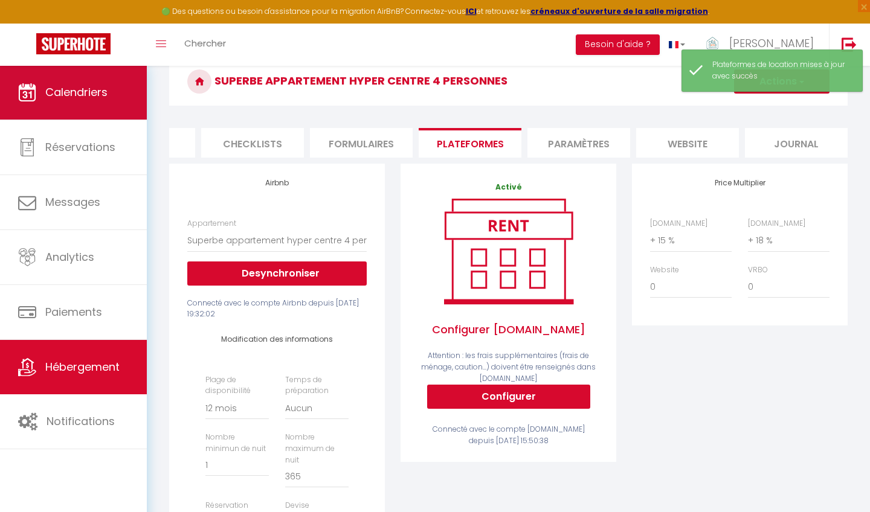
click at [62, 90] on span "Calendriers" at bounding box center [76, 92] width 62 height 15
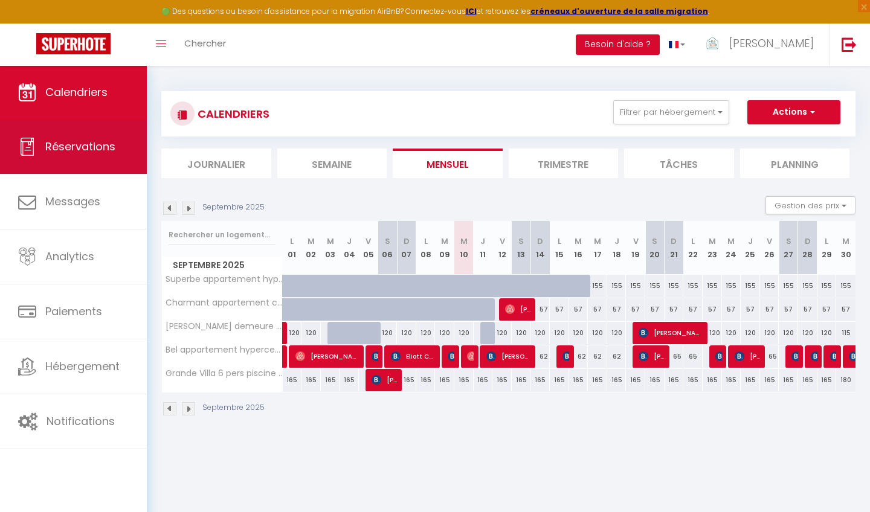
click at [75, 153] on span "Réservations" at bounding box center [80, 146] width 70 height 15
select select "not_cancelled"
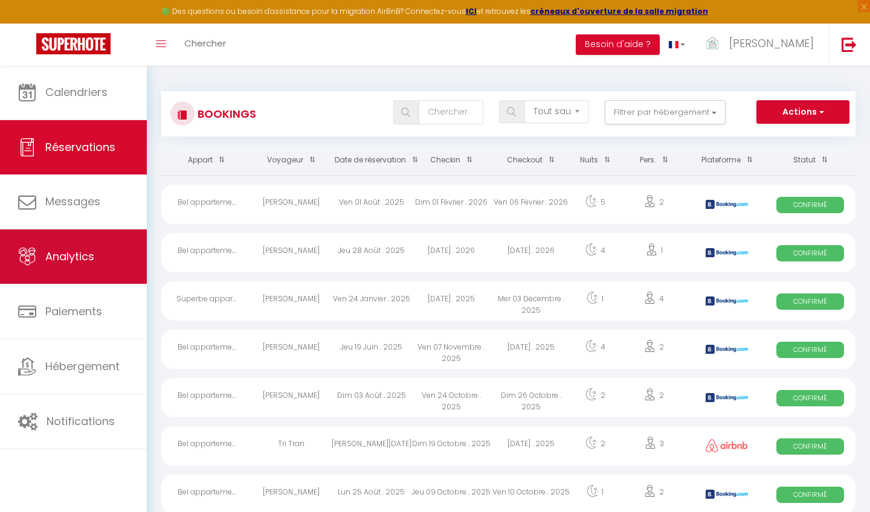
click at [59, 256] on span "Analytics" at bounding box center [69, 256] width 49 height 15
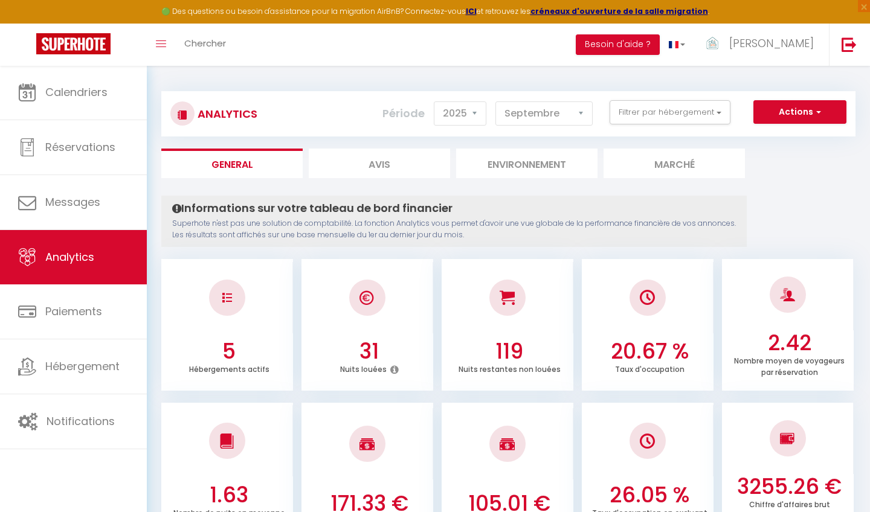
click at [384, 168] on li "Avis" at bounding box center [379, 164] width 141 height 30
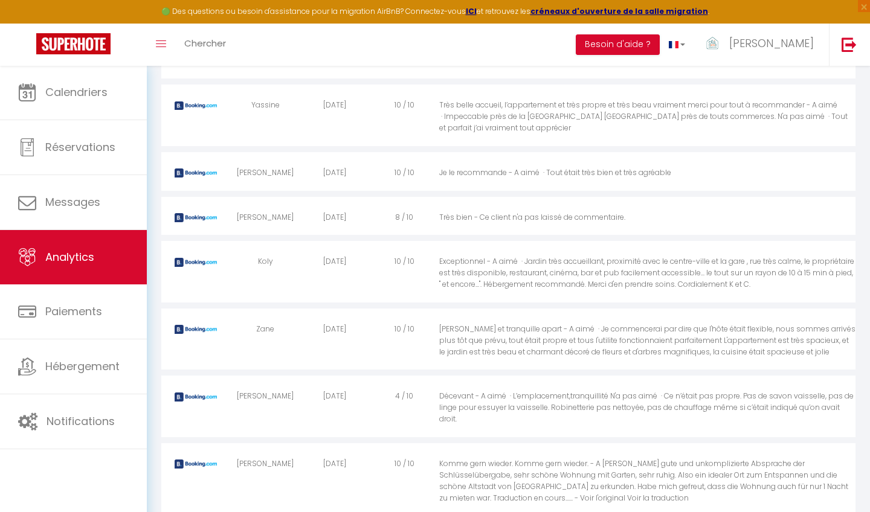
scroll to position [1444, 0]
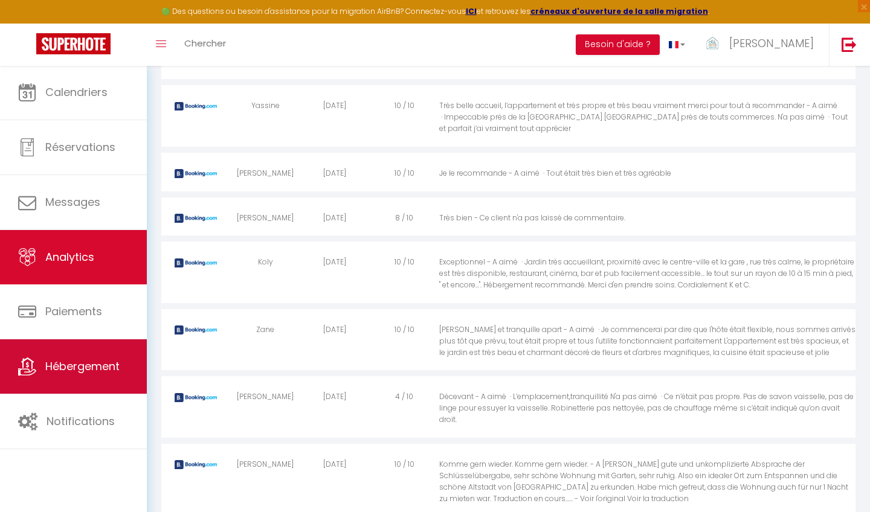
click at [91, 364] on span "Hébergement" at bounding box center [82, 366] width 74 height 15
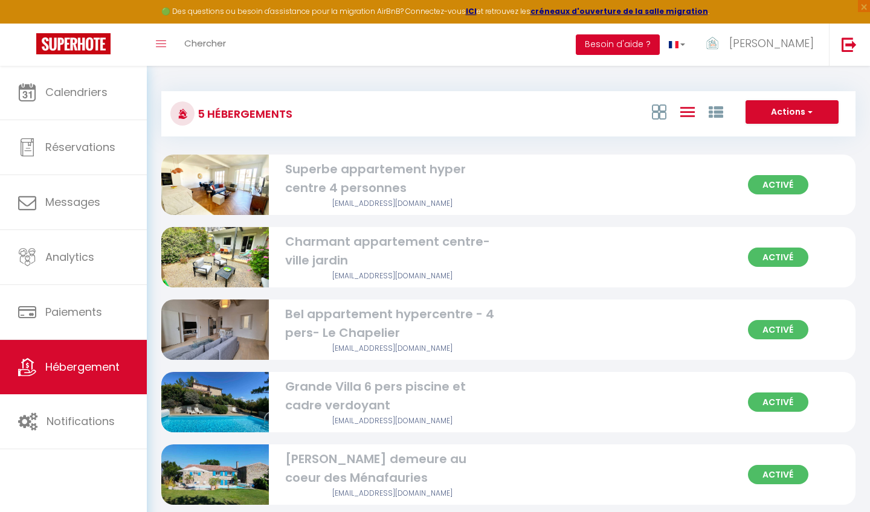
click at [653, 47] on button "Besoin d'aide ?" at bounding box center [618, 44] width 84 height 21
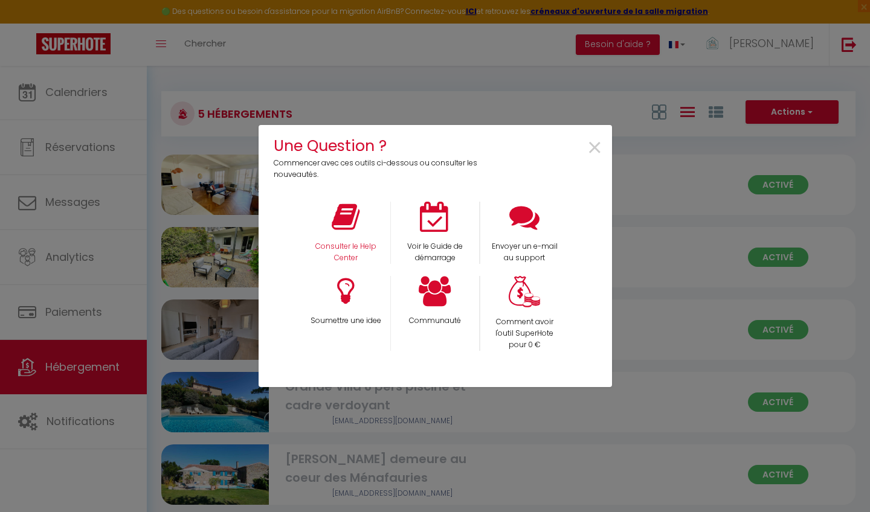
click at [353, 240] on div "Consulter le Help Center" at bounding box center [345, 233] width 89 height 62
click at [352, 212] on icon at bounding box center [346, 217] width 28 height 30
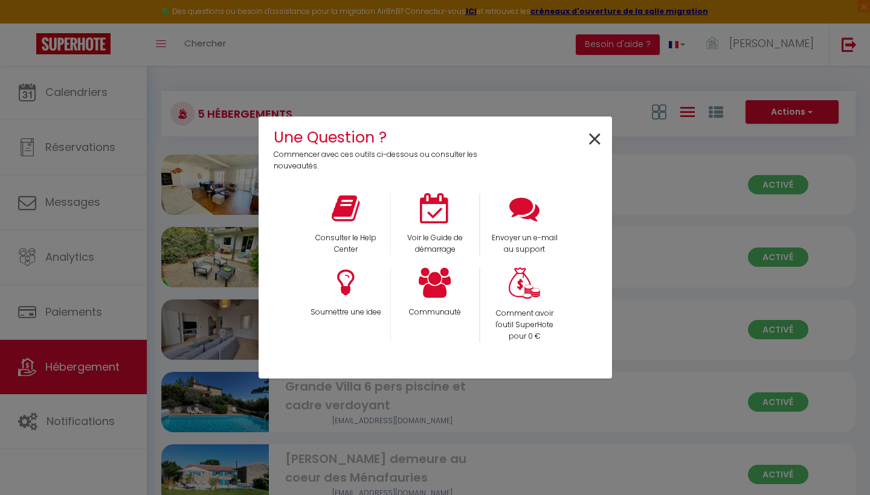
click at [600, 141] on span "×" at bounding box center [594, 140] width 16 height 38
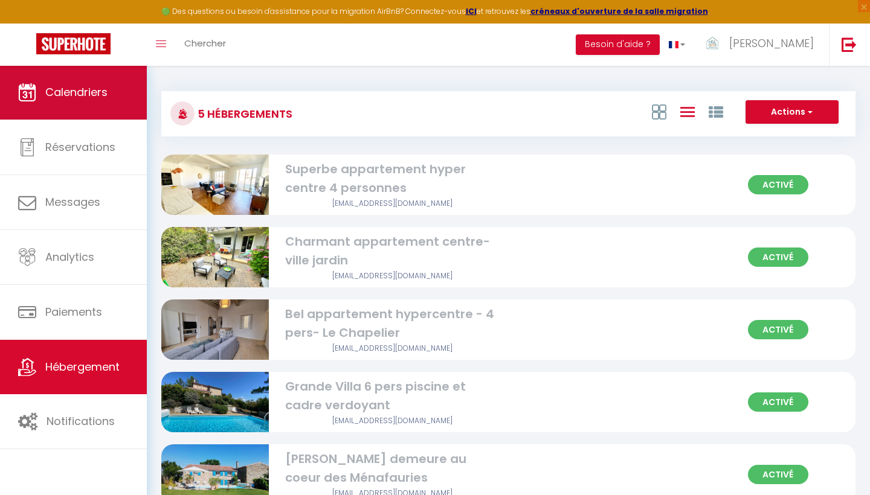
click at [74, 89] on span "Calendriers" at bounding box center [76, 92] width 62 height 15
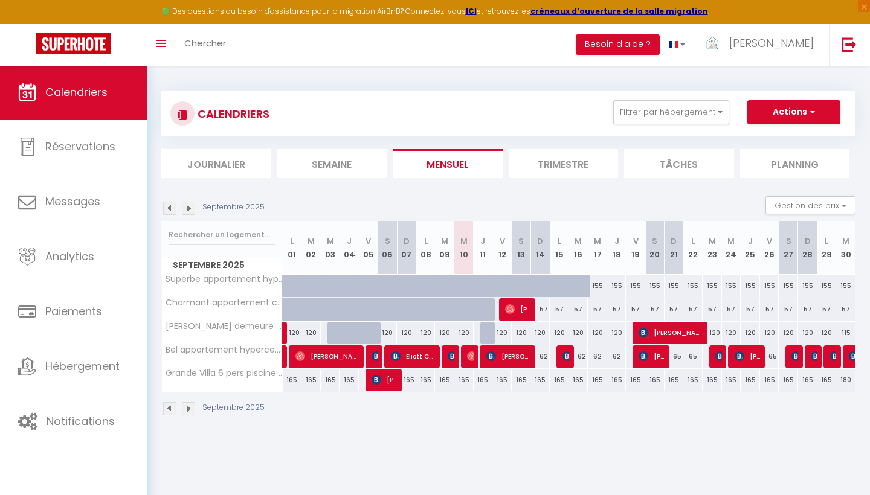
click at [808, 109] on span "button" at bounding box center [810, 112] width 7 height 12
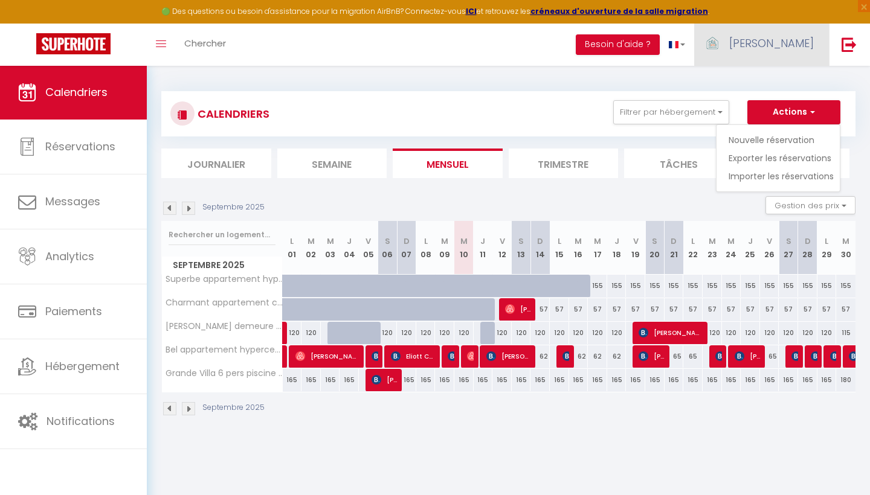
click at [765, 45] on link "[PERSON_NAME]" at bounding box center [761, 45] width 135 height 42
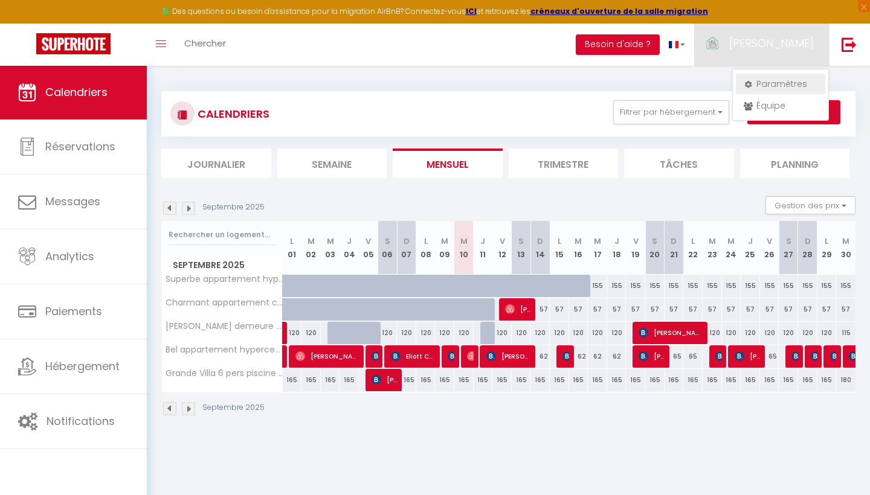
click at [768, 85] on link "Paramètres" at bounding box center [780, 84] width 89 height 21
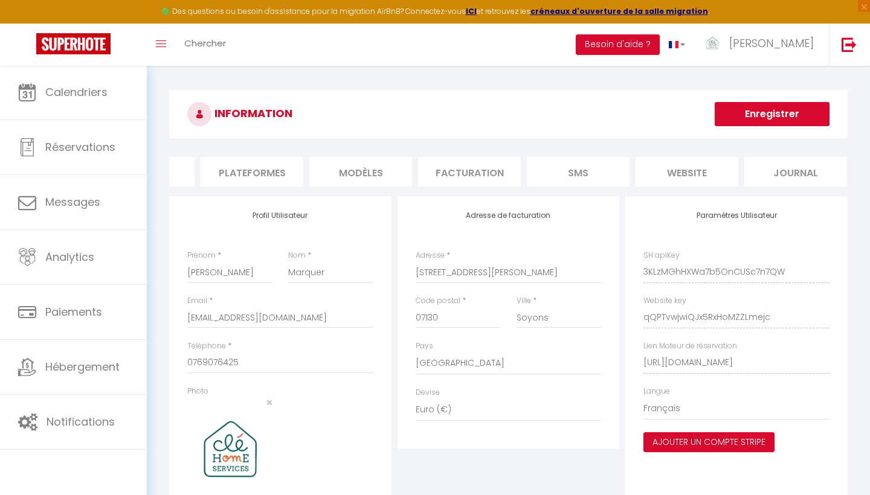
scroll to position [0, 185]
click at [685, 175] on li "website" at bounding box center [687, 172] width 103 height 30
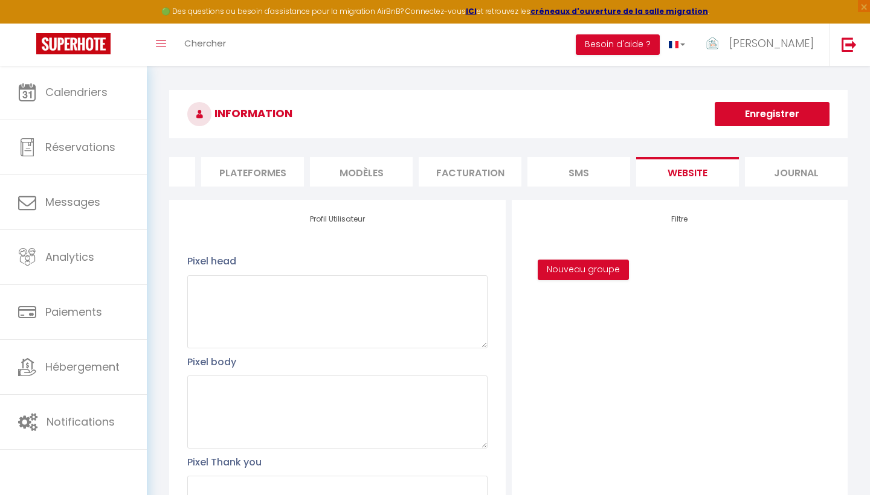
click at [470, 178] on li "Facturation" at bounding box center [470, 172] width 103 height 30
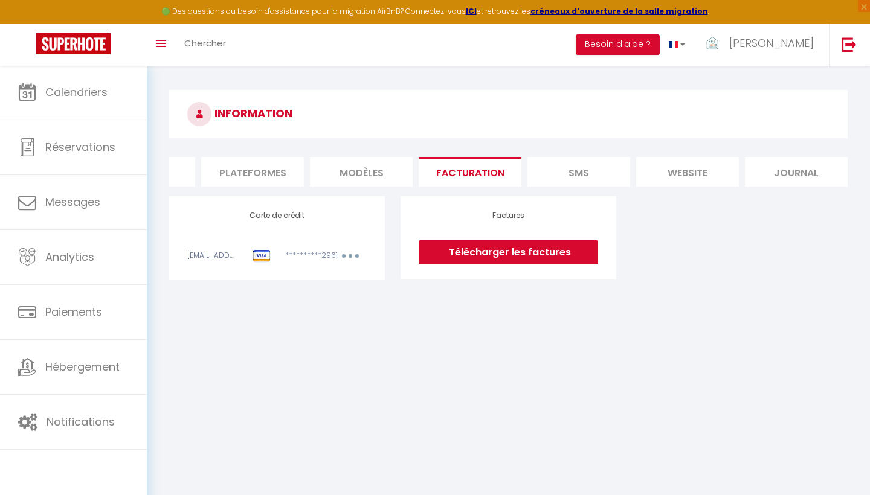
click at [272, 171] on li "Plateformes" at bounding box center [252, 172] width 103 height 30
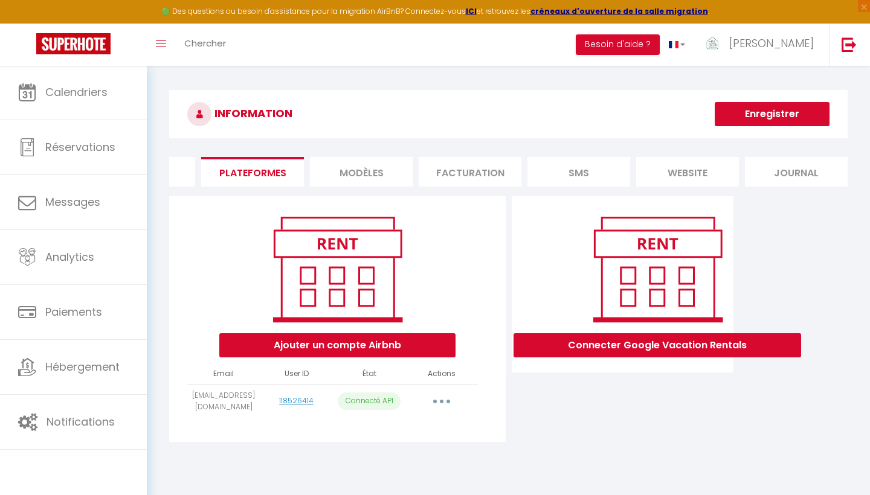
click at [444, 399] on button "button" at bounding box center [442, 401] width 34 height 19
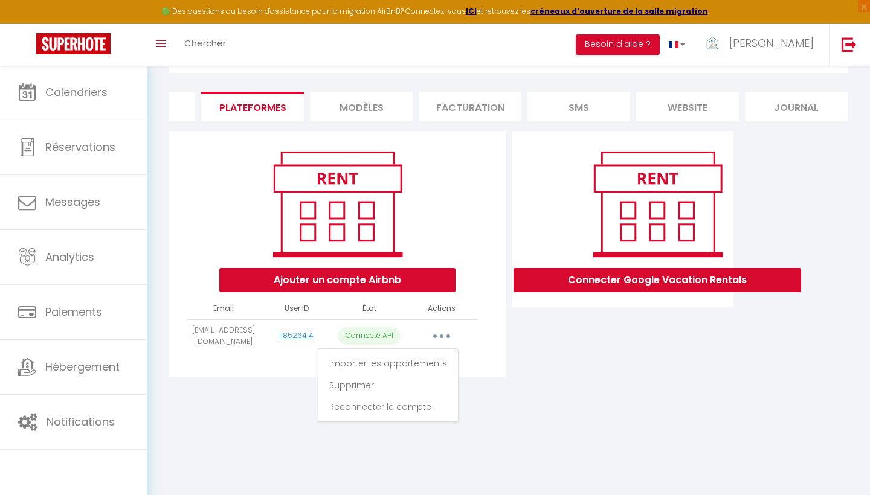
scroll to position [65, 0]
click at [413, 362] on link "Importer les appartements" at bounding box center [387, 363] width 133 height 21
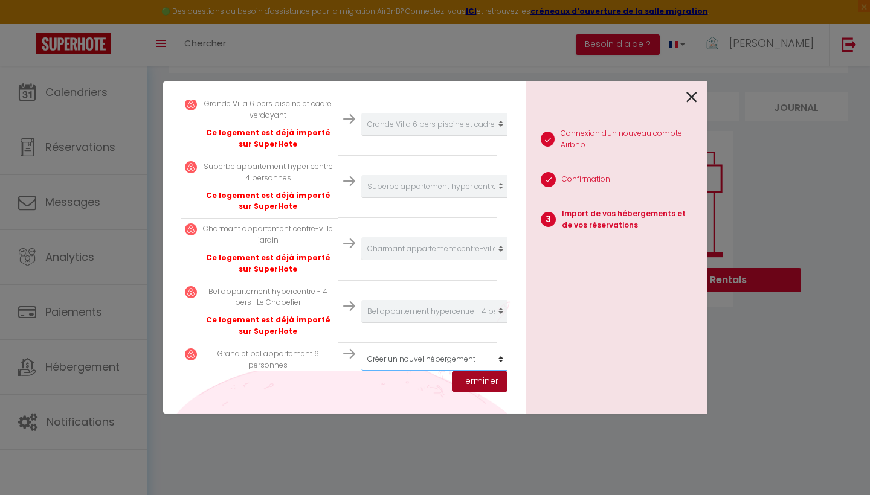
click at [483, 383] on button "Terminer" at bounding box center [480, 381] width 56 height 21
click at [690, 93] on icon at bounding box center [691, 97] width 11 height 18
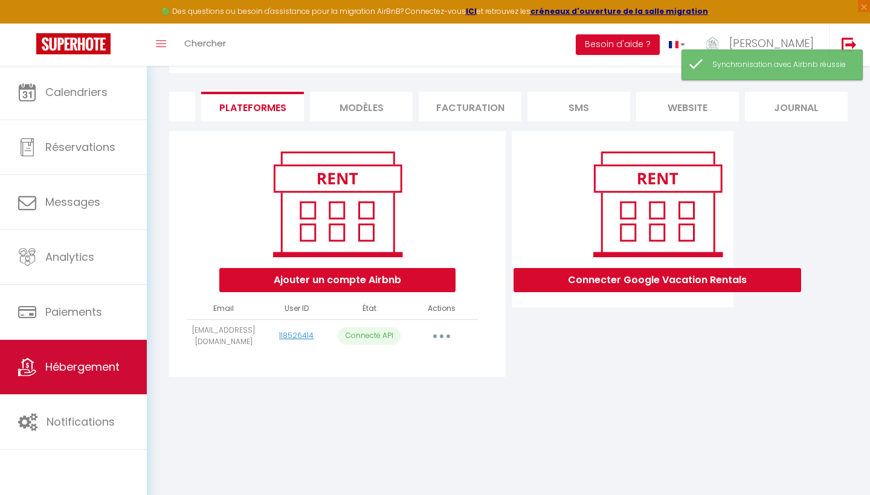
click at [80, 375] on link "Hébergement" at bounding box center [73, 367] width 147 height 54
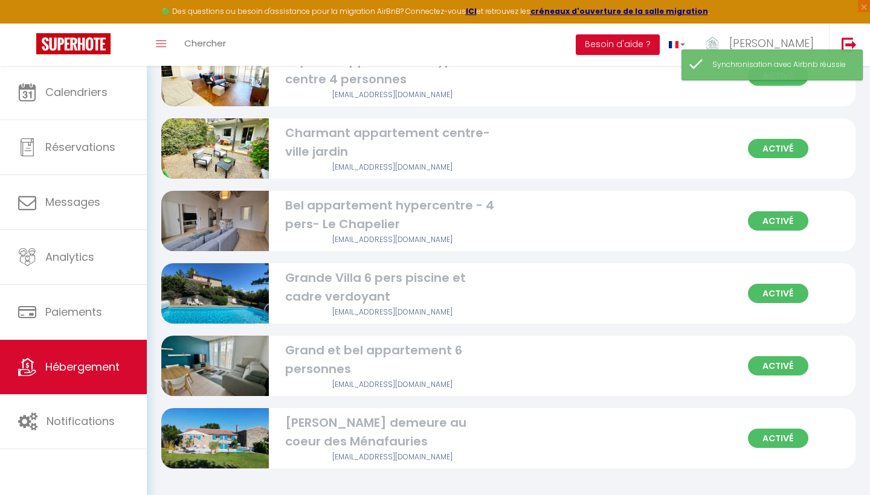
scroll to position [108, 0]
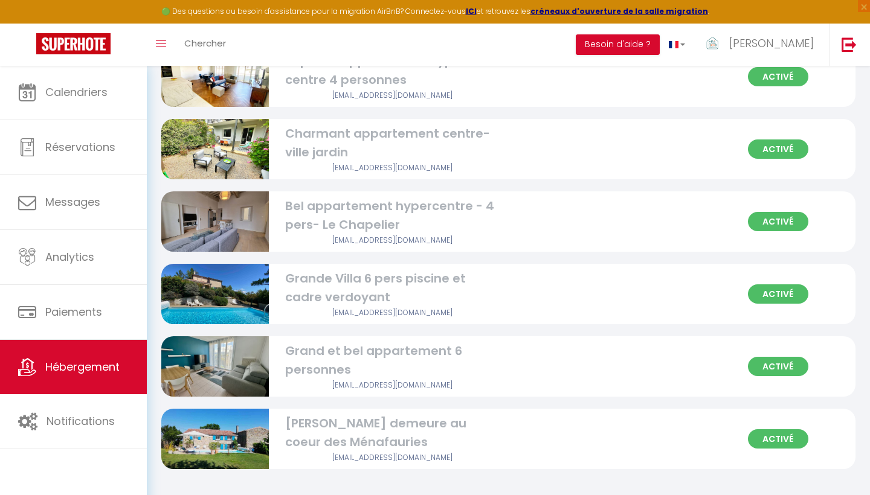
click at [327, 358] on div "Grand et bel appartement 6 personnes" at bounding box center [393, 361] width 216 height 38
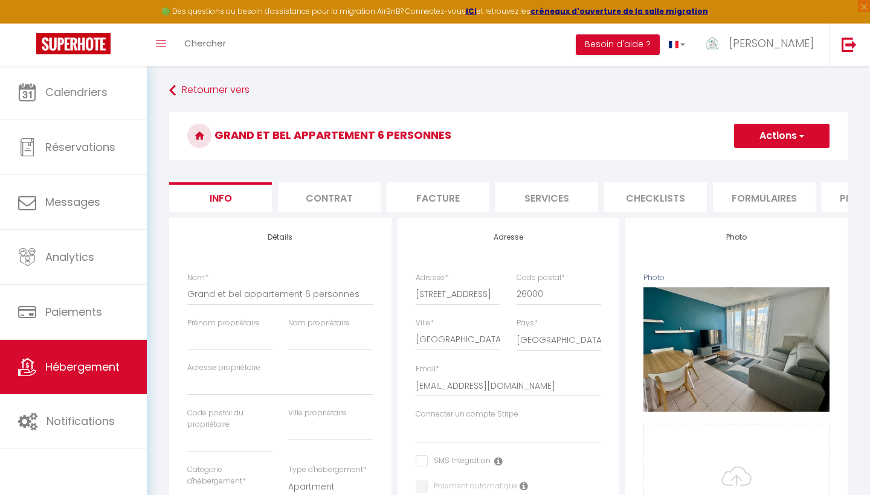
click at [804, 137] on span "button" at bounding box center [801, 136] width 8 height 12
click at [739, 163] on input "Enregistrer" at bounding box center [733, 162] width 45 height 12
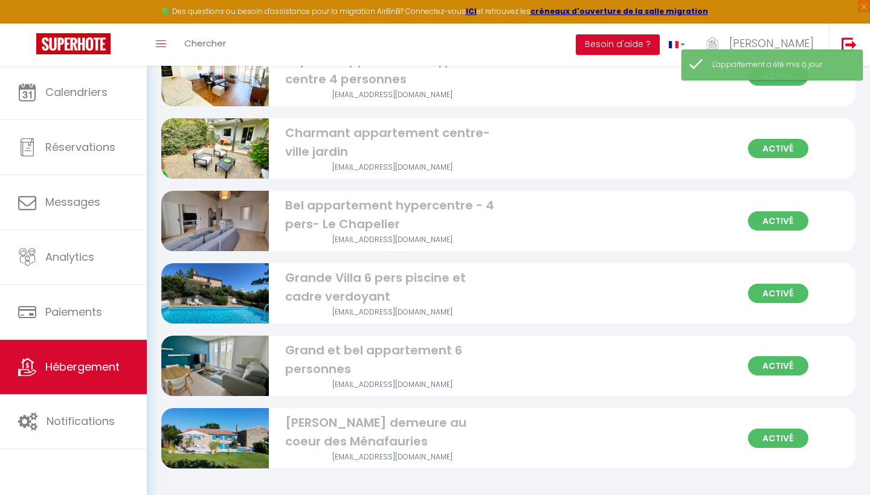
scroll to position [108, 0]
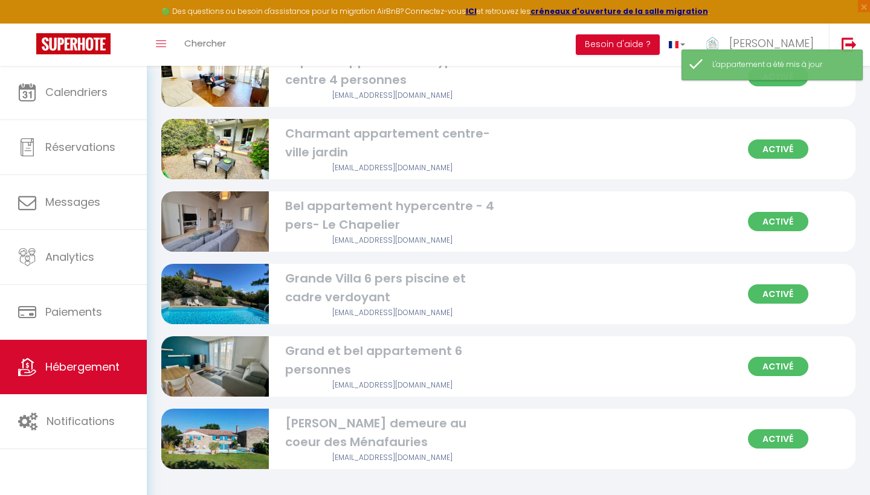
click at [335, 352] on div "Grand et bel appartement 6 personnes" at bounding box center [393, 361] width 216 height 38
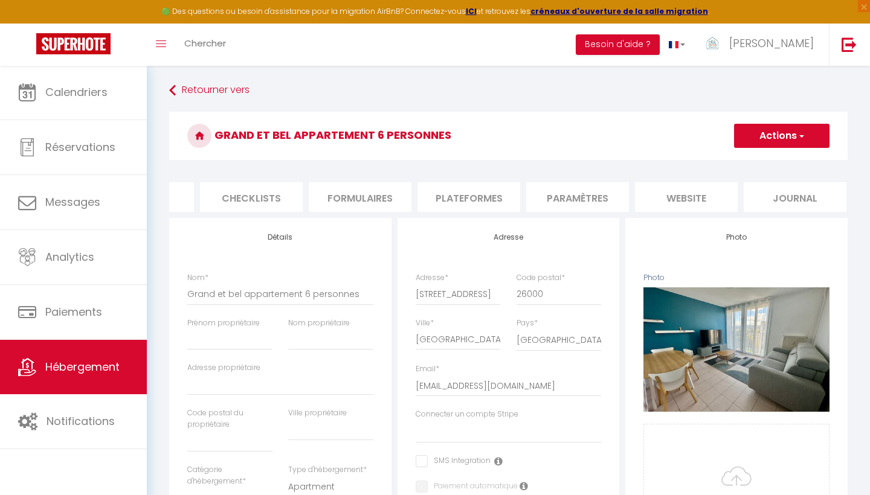
scroll to position [0, 403]
click at [473, 196] on li "Plateformes" at bounding box center [470, 197] width 103 height 30
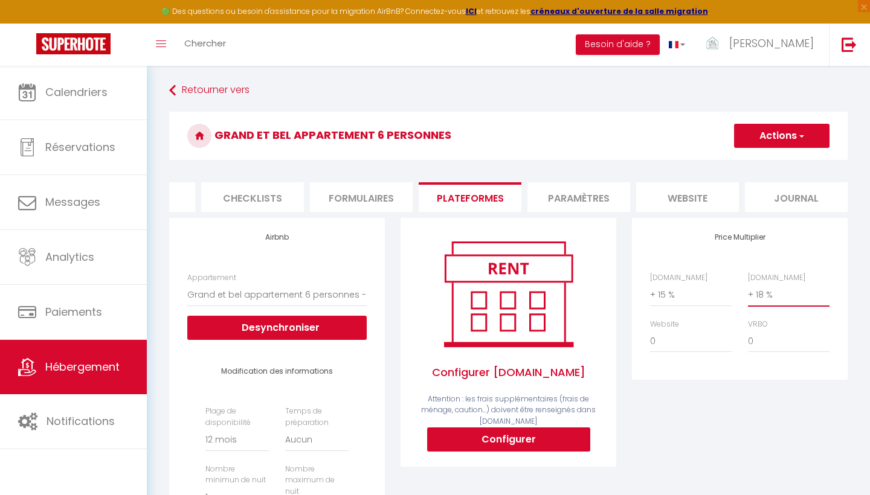
click at [775, 137] on button "Actions" at bounding box center [781, 136] width 95 height 24
click at [769, 163] on link "Enregistrer" at bounding box center [780, 163] width 95 height 16
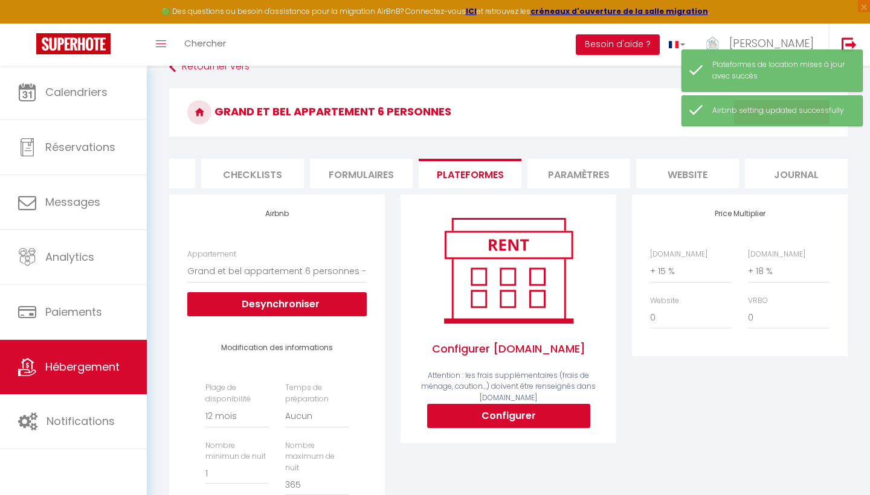
scroll to position [22, 0]
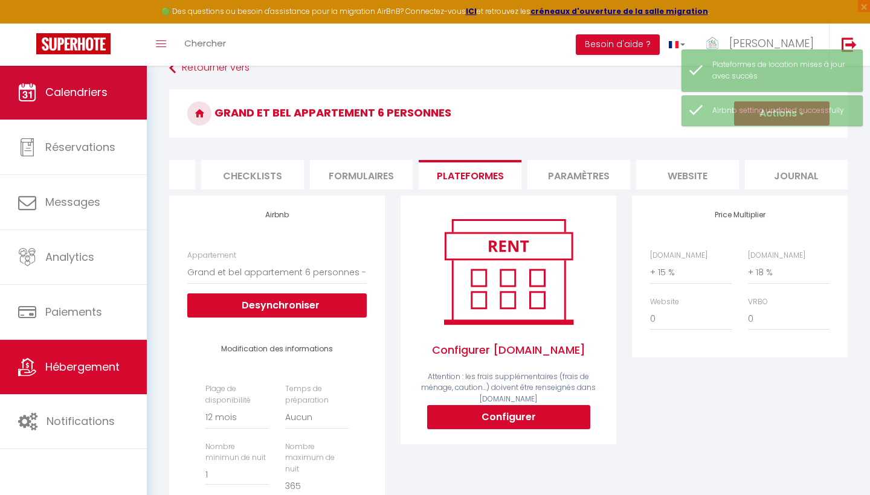
click at [86, 101] on link "Calendriers" at bounding box center [73, 92] width 147 height 54
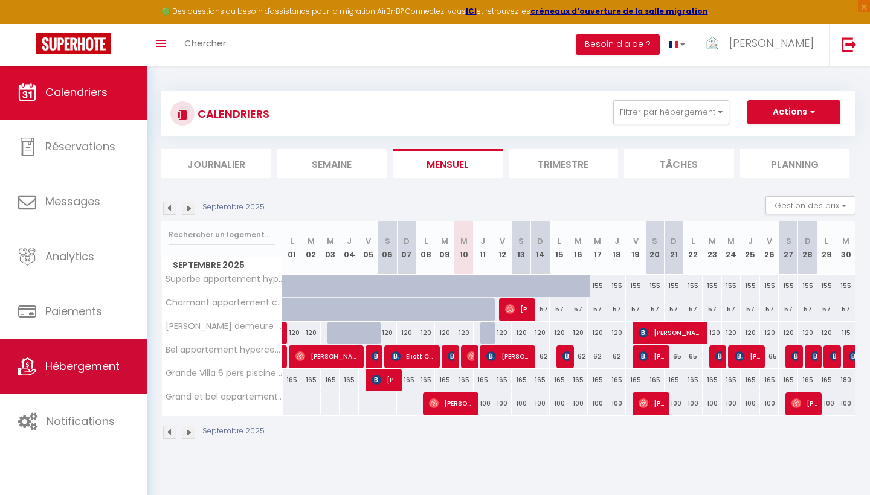
click at [70, 369] on span "Hébergement" at bounding box center [82, 366] width 74 height 15
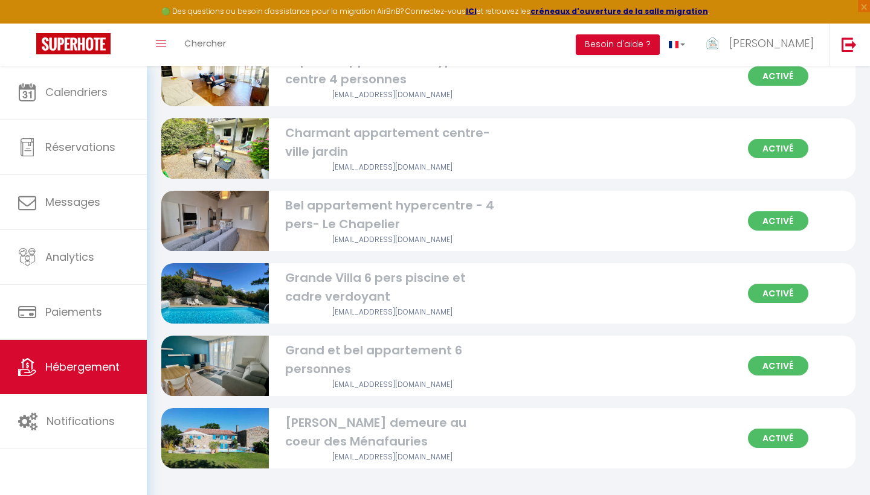
scroll to position [108, 0]
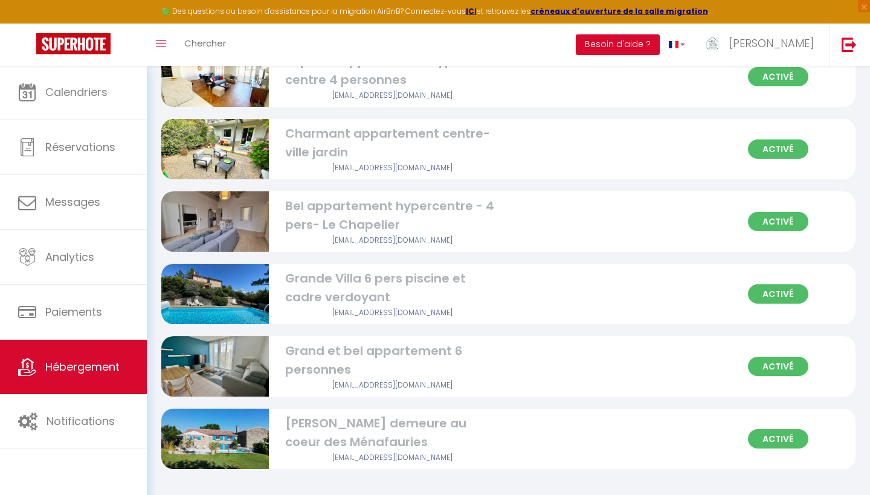
click at [342, 355] on div "Grand et bel appartement 6 personnes" at bounding box center [393, 361] width 216 height 38
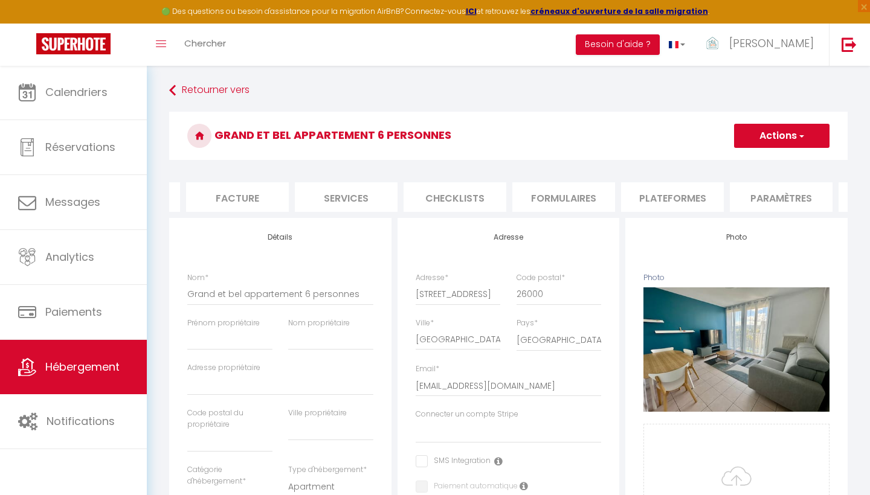
scroll to position [0, 202]
click at [670, 190] on li "Plateformes" at bounding box center [671, 197] width 103 height 30
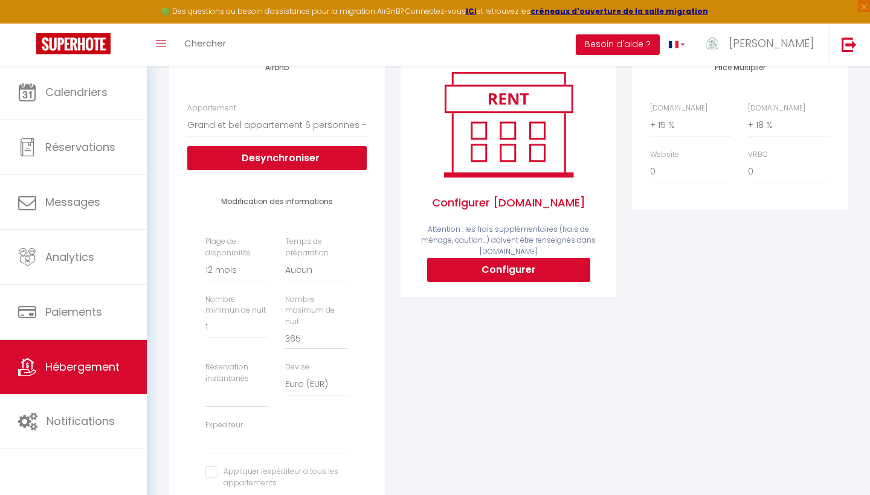
scroll to position [182, 0]
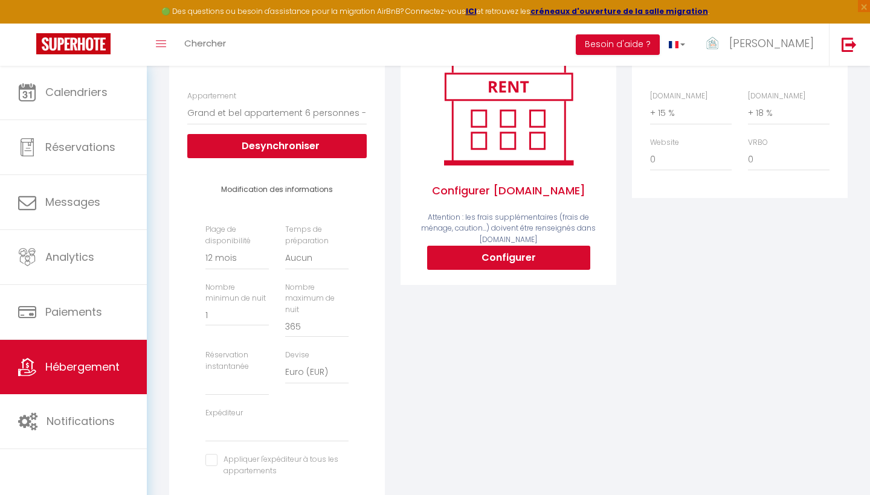
click at [524, 253] on button "Configurer" at bounding box center [508, 258] width 163 height 24
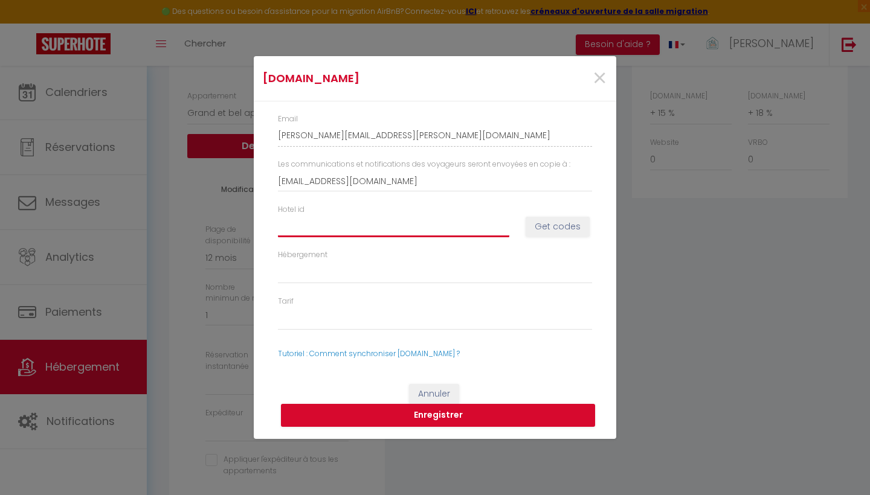
click at [336, 230] on input "Hotel id" at bounding box center [393, 227] width 231 height 22
paste input "14911472"
click at [559, 233] on button "Get codes" at bounding box center [557, 227] width 64 height 21
drag, startPoint x: 327, startPoint y: 231, endPoint x: 258, endPoint y: 232, distance: 69.5
click at [258, 232] on div "Email [PERSON_NAME][EMAIL_ADDRESS][PERSON_NAME][DOMAIN_NAME] Les communications…" at bounding box center [435, 236] width 362 height 270
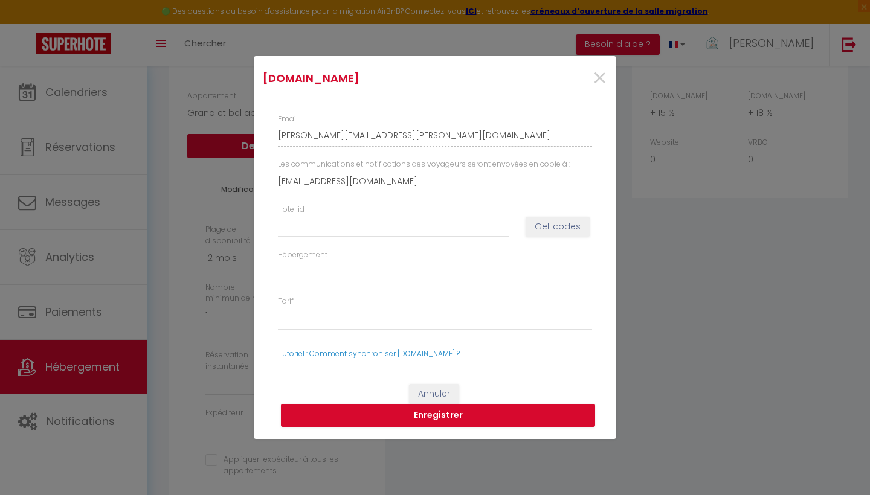
click at [553, 231] on button "Get codes" at bounding box center [557, 227] width 64 height 21
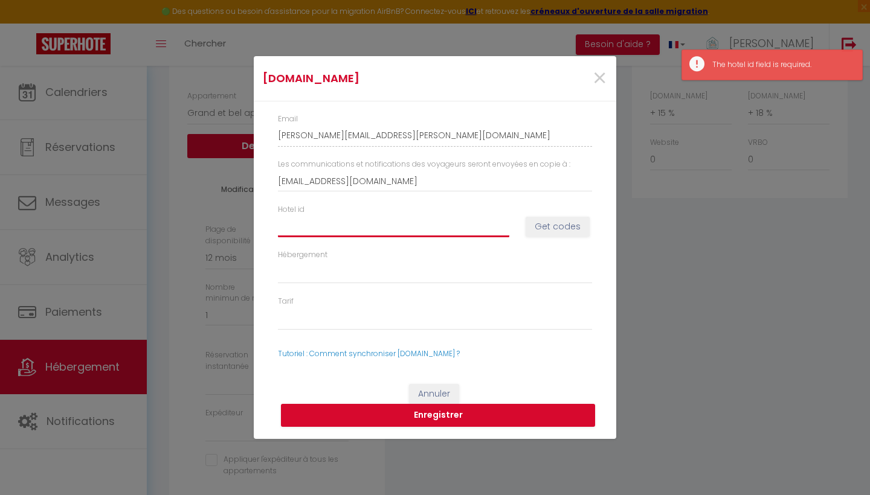
click at [384, 220] on input "Hotel id" at bounding box center [393, 227] width 231 height 22
paste input "14911472"
click at [558, 231] on button "Get codes" at bounding box center [557, 227] width 64 height 21
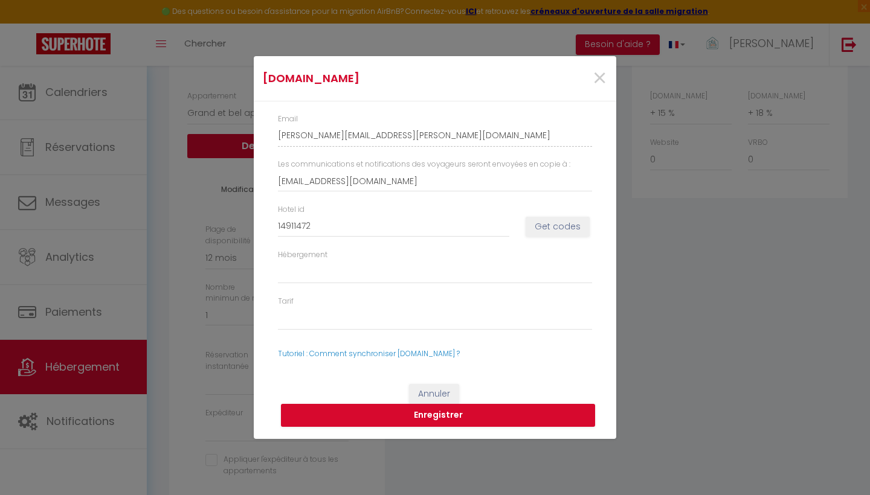
click at [542, 222] on button "Get codes" at bounding box center [557, 227] width 64 height 21
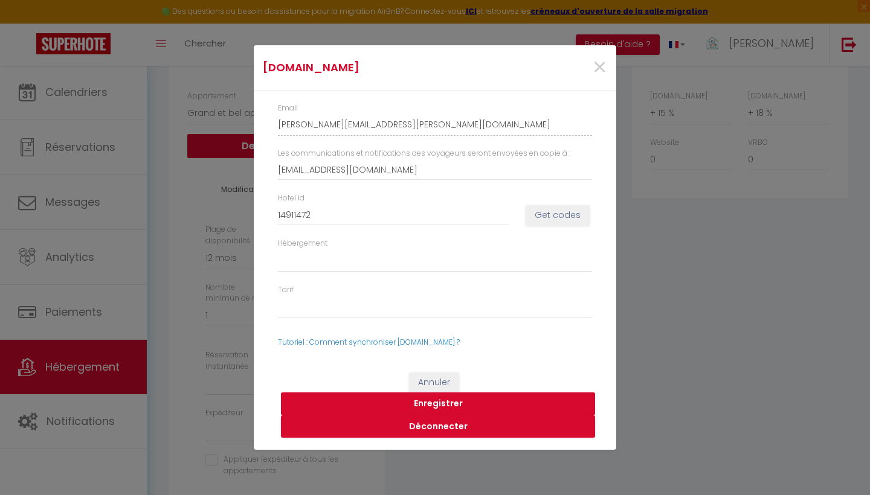
click at [455, 403] on button "Enregistrer" at bounding box center [438, 404] width 314 height 23
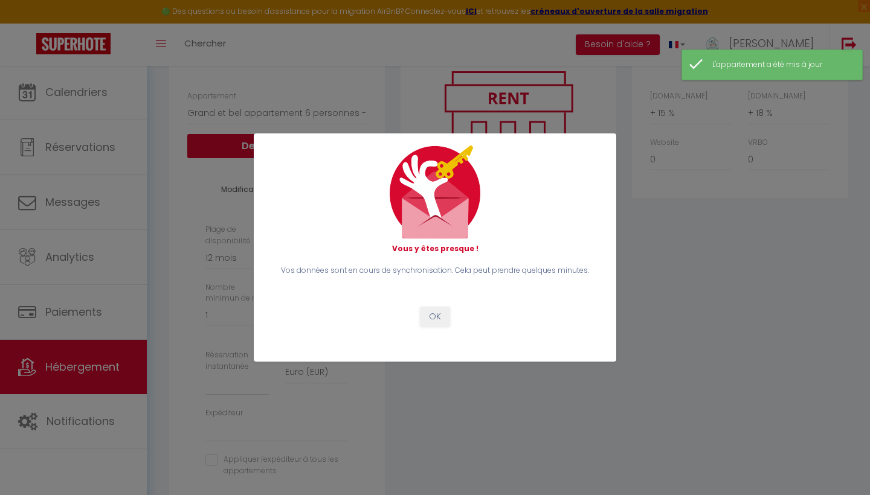
click at [443, 316] on button "OK" at bounding box center [435, 317] width 30 height 21
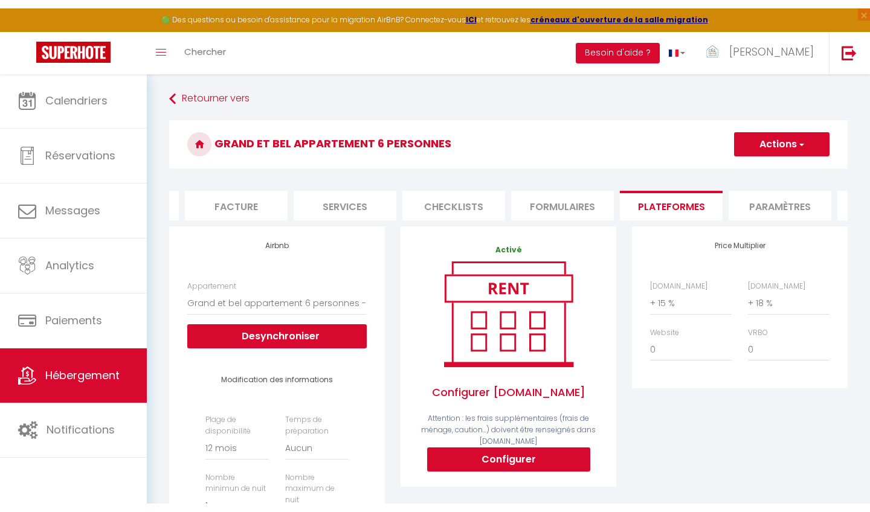
scroll to position [0, 0]
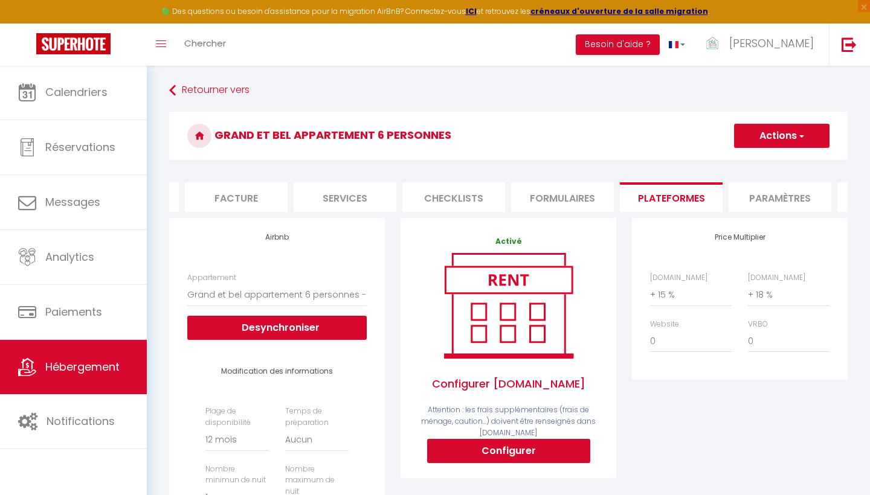
click at [806, 131] on button "Actions" at bounding box center [781, 136] width 95 height 24
click at [774, 162] on link "Enregistrer" at bounding box center [780, 163] width 95 height 16
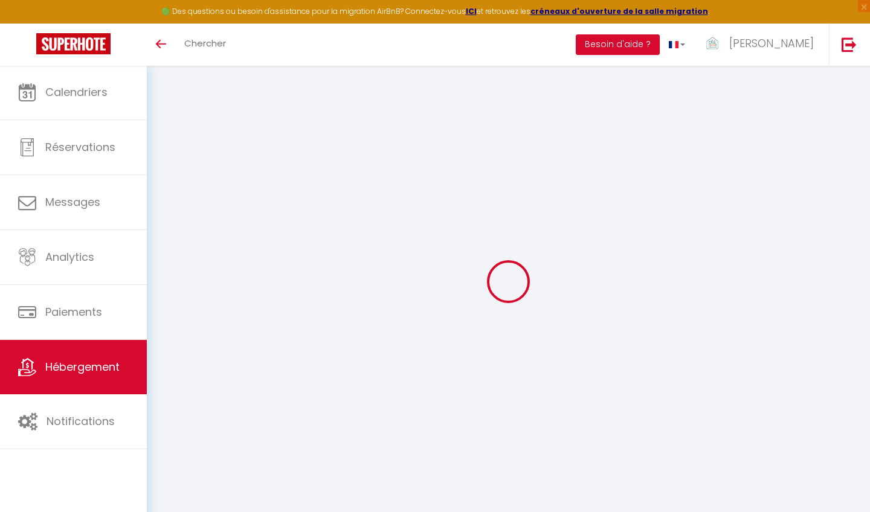
select select "365"
select select
select select "EUR"
select select
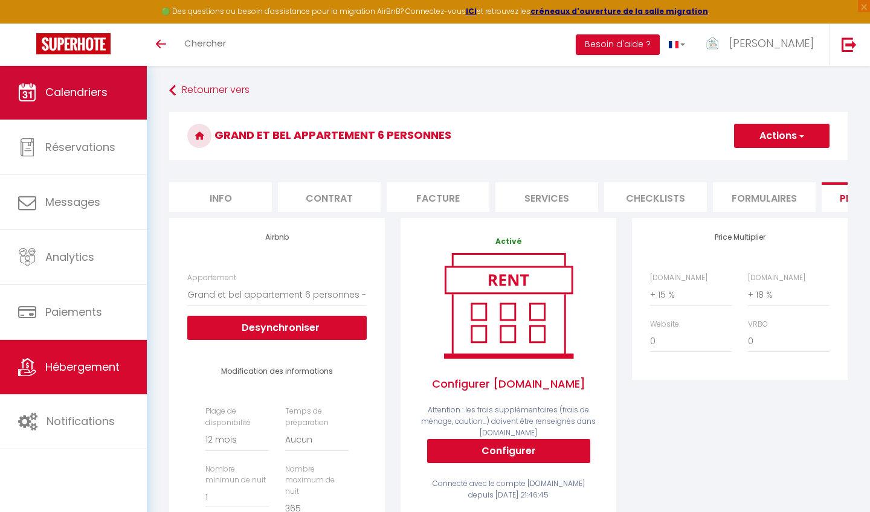
click at [71, 100] on link "Calendriers" at bounding box center [73, 92] width 147 height 54
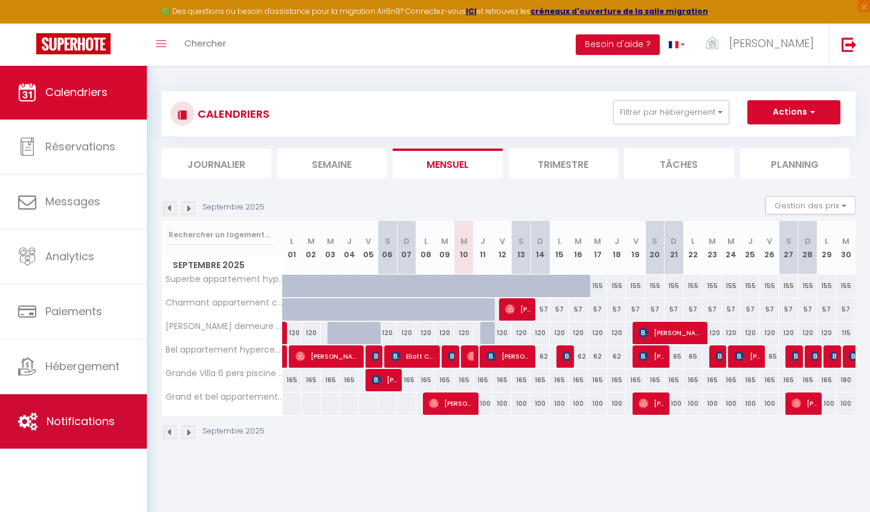
click at [94, 424] on span "Notifications" at bounding box center [81, 421] width 68 height 15
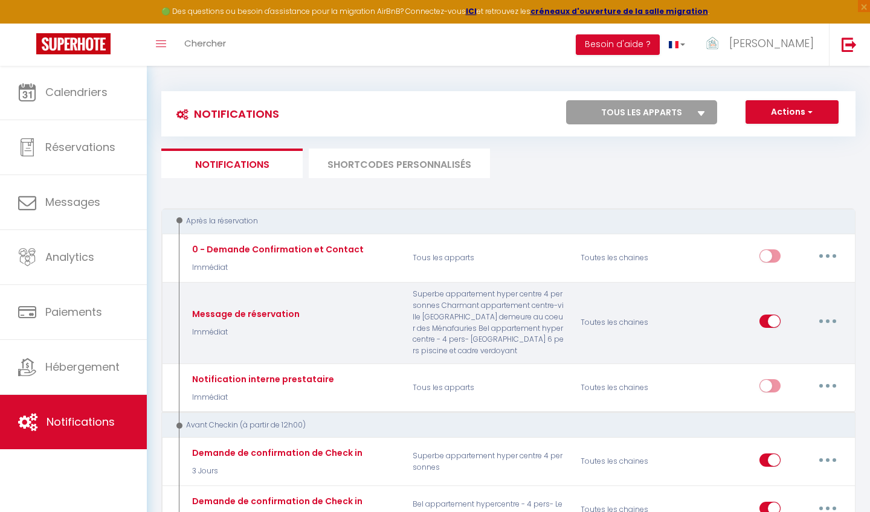
click at [387, 324] on div "Message de réservation Immédiat" at bounding box center [292, 323] width 223 height 68
click at [826, 319] on icon "button" at bounding box center [828, 321] width 4 height 4
click at [775, 351] on link "Editer" at bounding box center [795, 348] width 89 height 21
type input "Message de réservation"
select select "Immédiat"
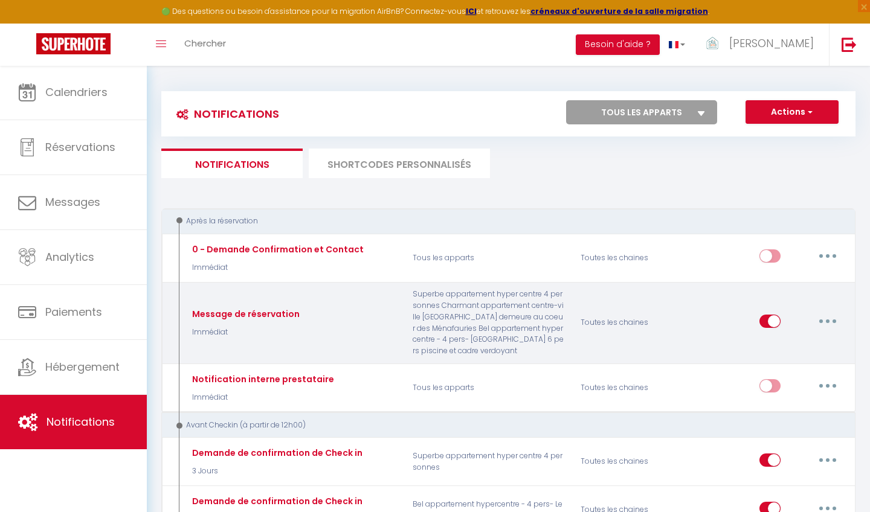
select select
checkbox input "true"
checkbox input "false"
radio input "true"
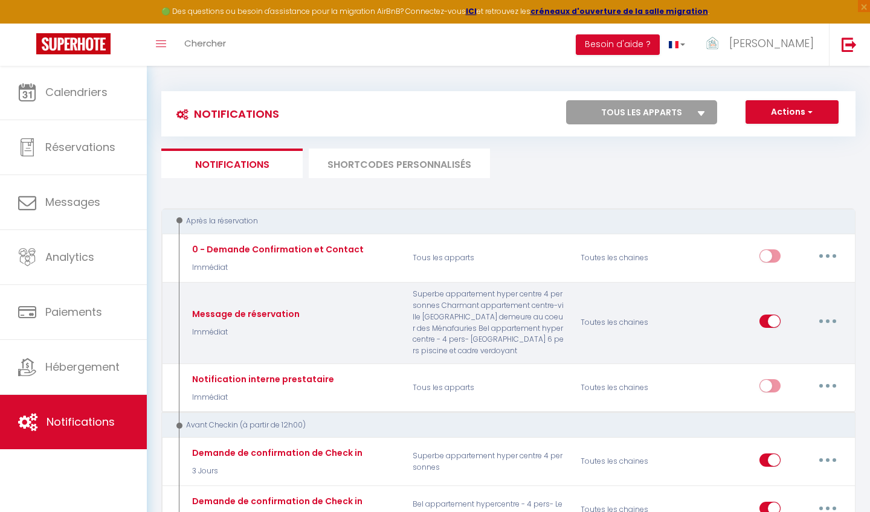
type input "Votre Réservation au [RENTAL:NAME]- [GUEST:FIRST_NAME][GUEST:NAME]"
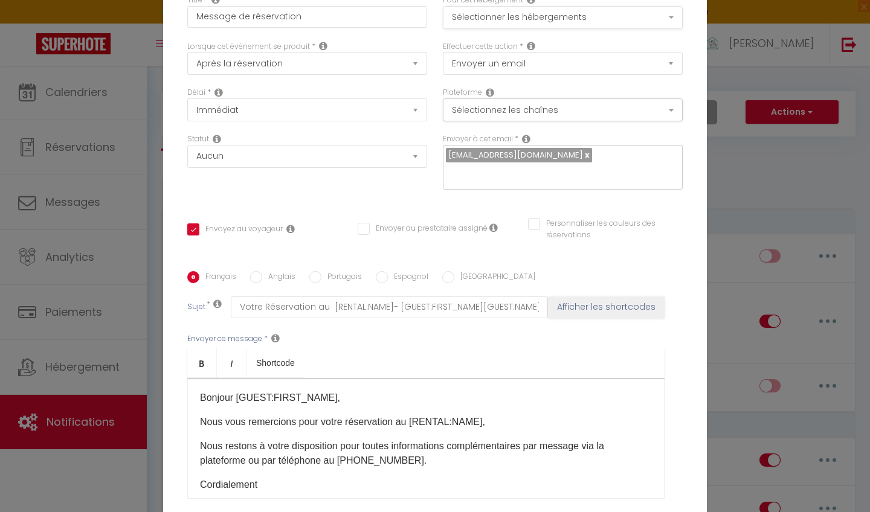
click at [615, 15] on button "Sélectionner les hébergements" at bounding box center [563, 17] width 240 height 23
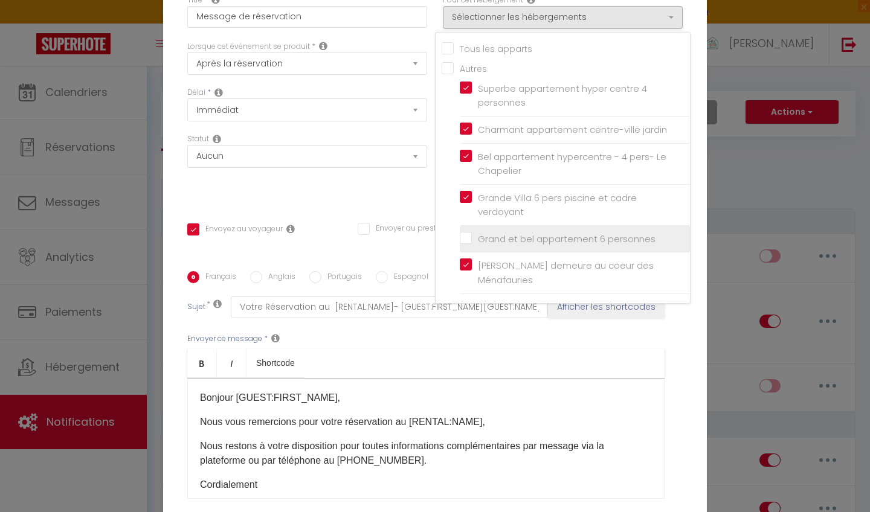
click at [480, 236] on input "Grand et bel appartement 6 personnes" at bounding box center [575, 239] width 230 height 12
checkbox input "true"
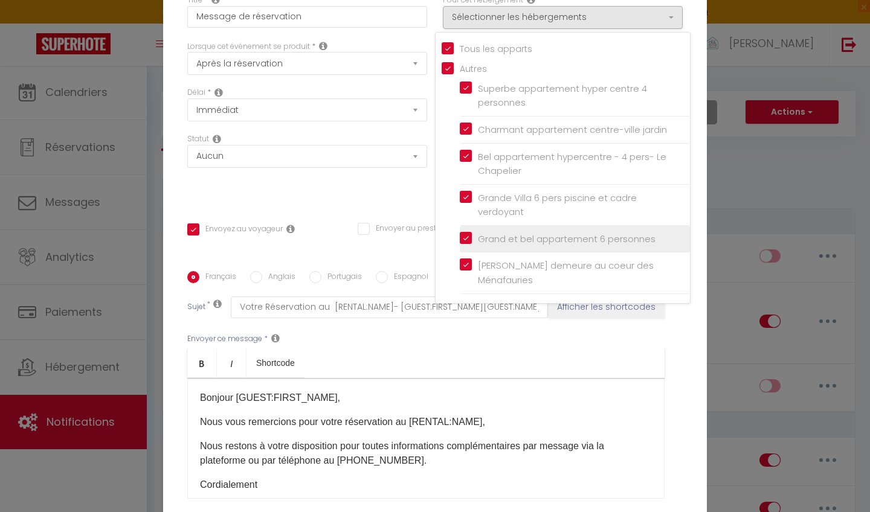
checkbox input "false"
click at [583, 339] on div "Envoyer ce message * Bold Italic Shortcode Rich text editor Bonjour [GUEST:FIRS…" at bounding box center [434, 416] width 495 height 196
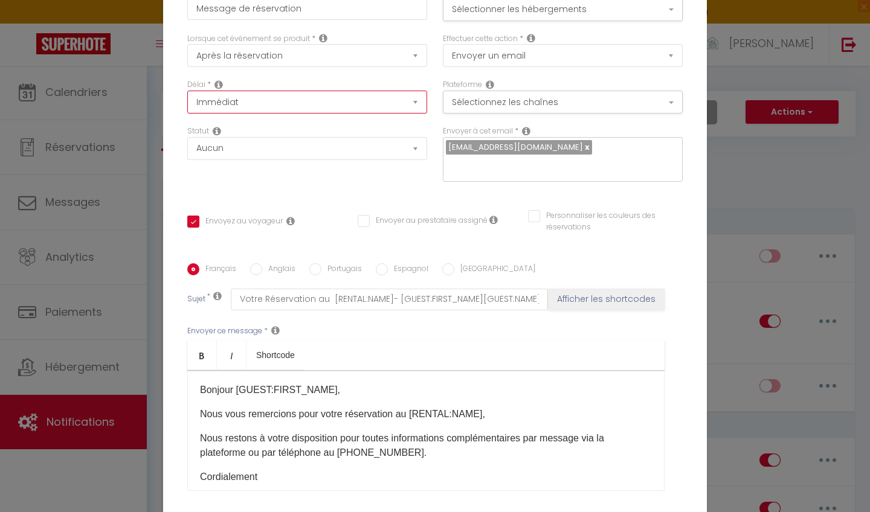
scroll to position [9, 0]
click at [493, 101] on button "Sélectionnez les chaînes" at bounding box center [563, 100] width 240 height 23
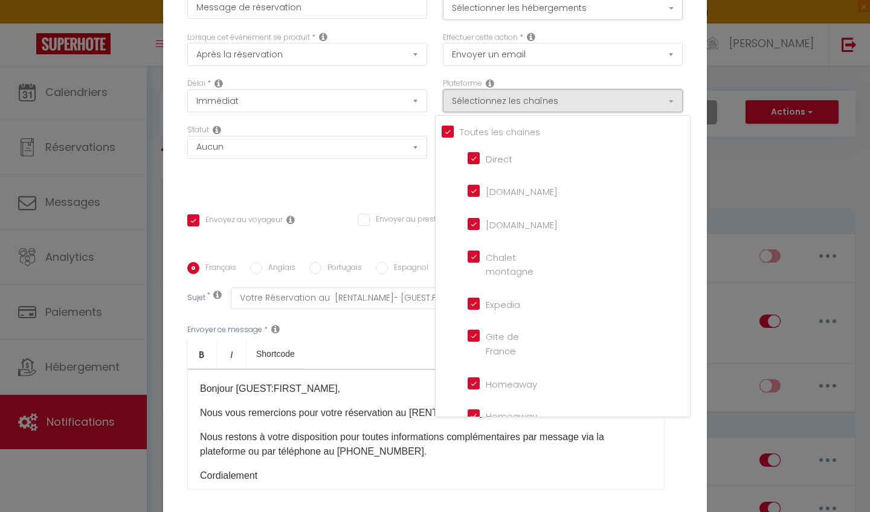
scroll to position [0, 0]
click at [406, 123] on div "Délai * Immédiat + 10 Minutes + 1 Heure + 2 Heures + 3 Heures + 4 Heures + 5 He…" at bounding box center [306, 101] width 255 height 47
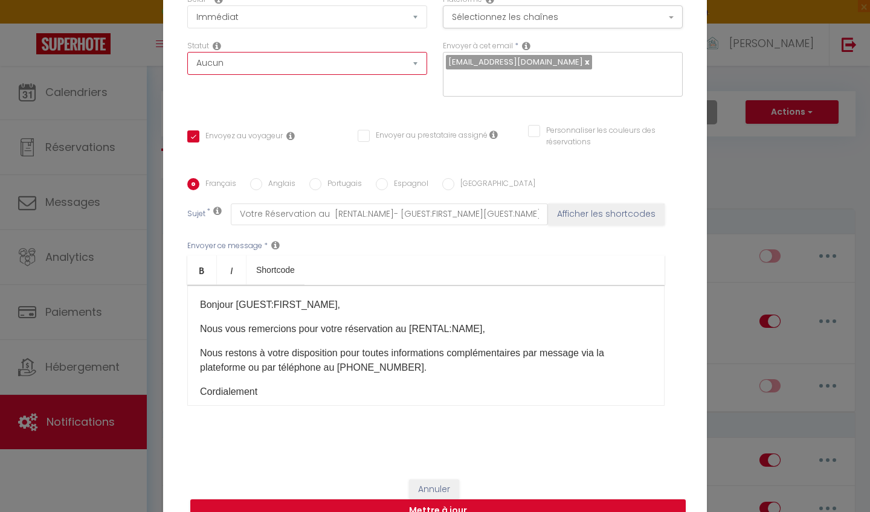
scroll to position [115, 0]
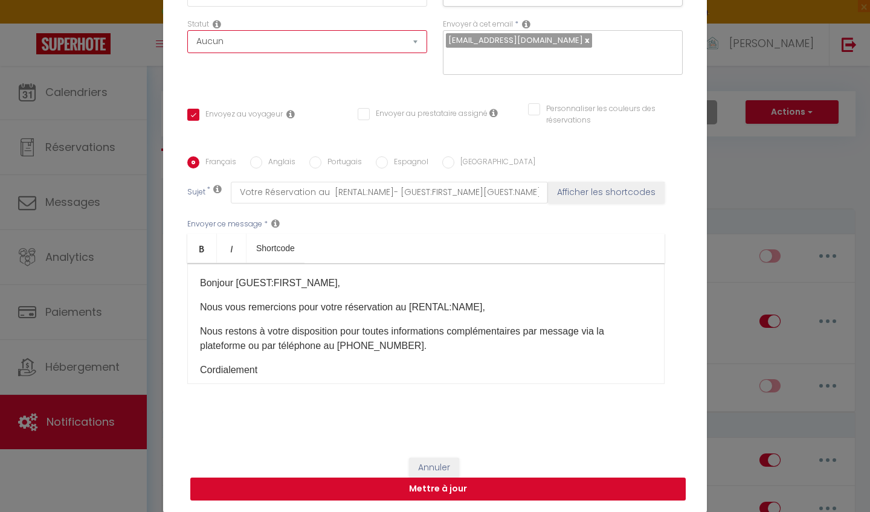
click at [445, 492] on button "Mettre à jour" at bounding box center [437, 489] width 495 height 23
checkbox input "true"
checkbox input "false"
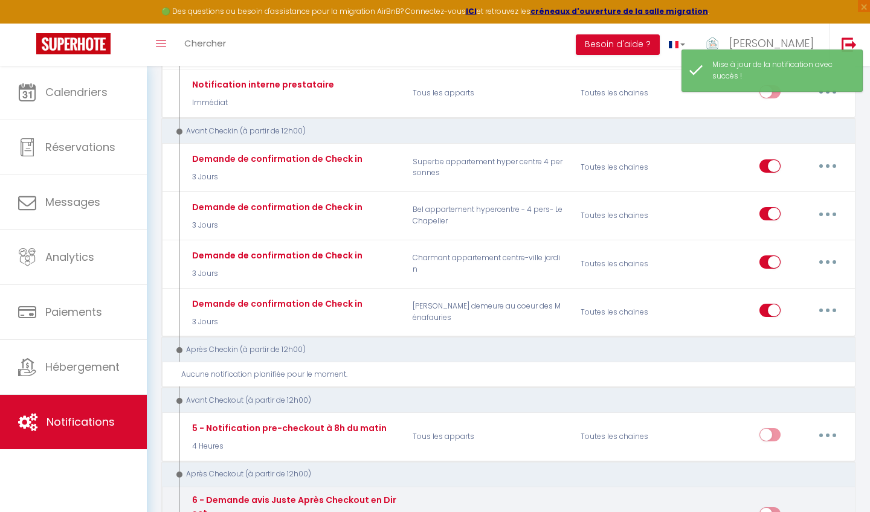
scroll to position [262, 0]
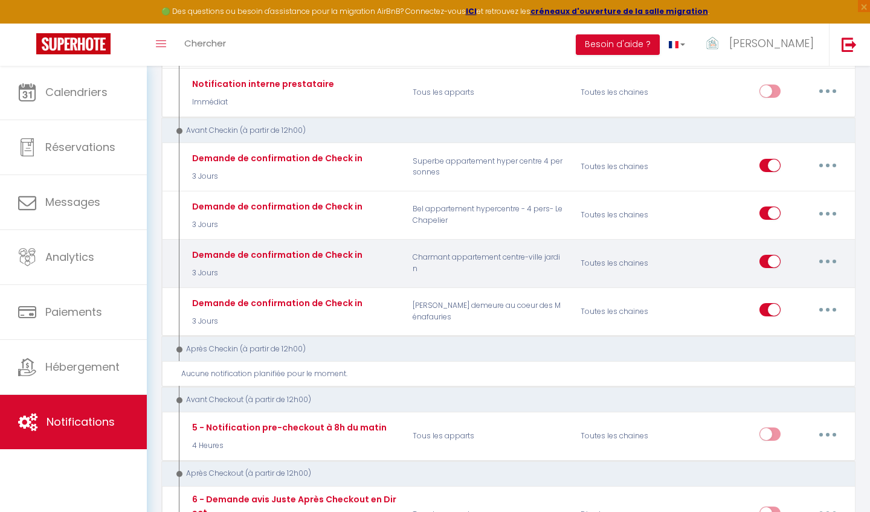
click at [834, 259] on button "button" at bounding box center [827, 261] width 34 height 19
click at [788, 286] on link "Editer" at bounding box center [795, 289] width 89 height 21
type input "Demande de confirmation de Check in"
select select "3 Jours"
select select "if_booking_is_paid"
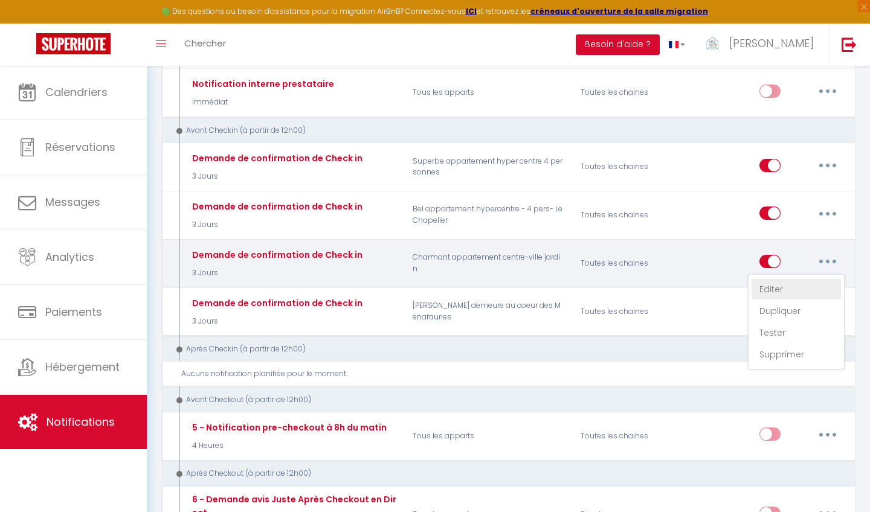
checkbox input "true"
checkbox input "false"
radio input "true"
type input "Vous arrivez bientôt au [RENTAL:NAME]"
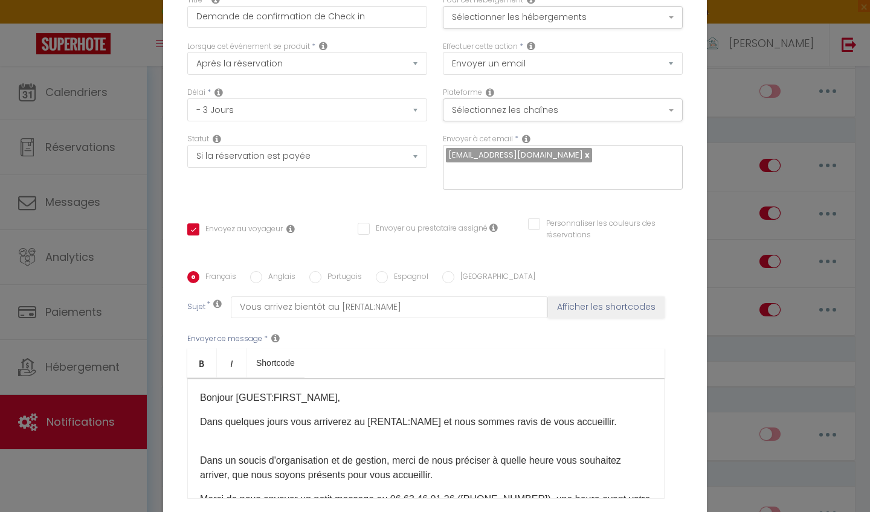
scroll to position [0, 0]
click at [568, 19] on button "Sélectionner les hébergements" at bounding box center [563, 17] width 240 height 23
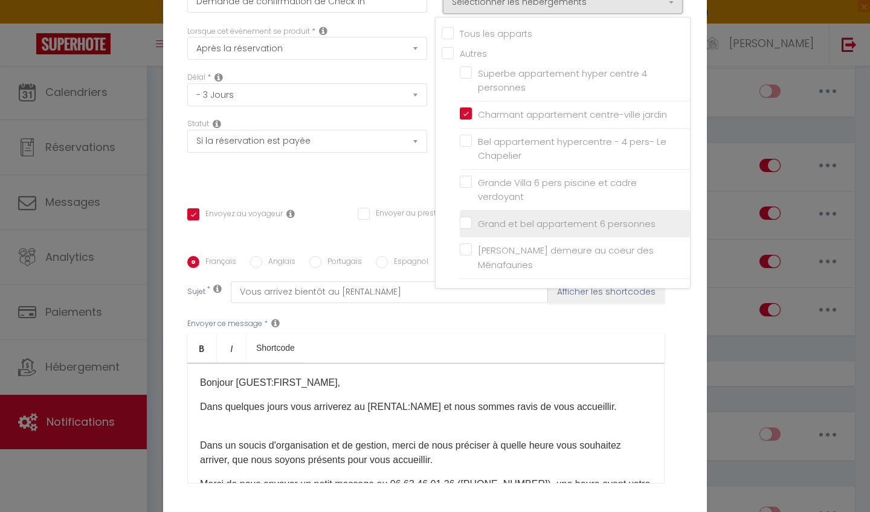
scroll to position [13, 0]
click at [469, 220] on input "Grand et bel appartement 6 personnes" at bounding box center [575, 226] width 230 height 12
checkbox input "true"
checkbox input "false"
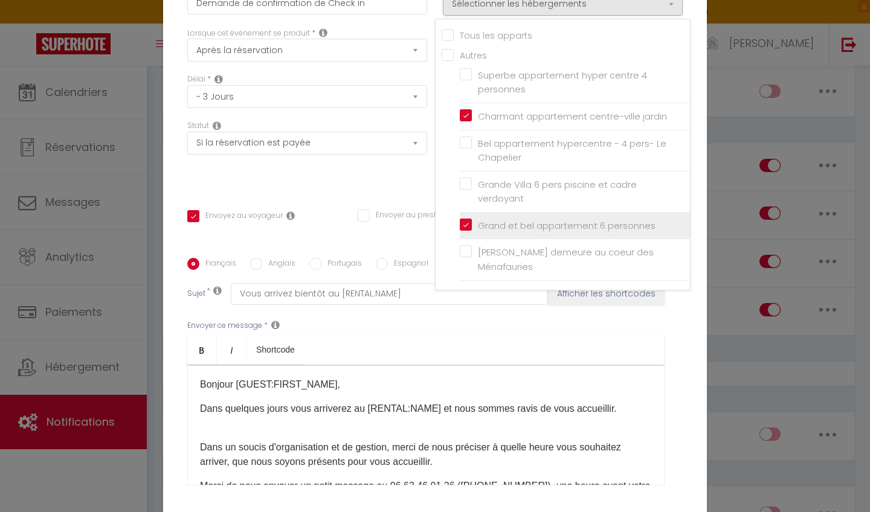
checkbox input "false"
checkbox input "true"
checkbox input "false"
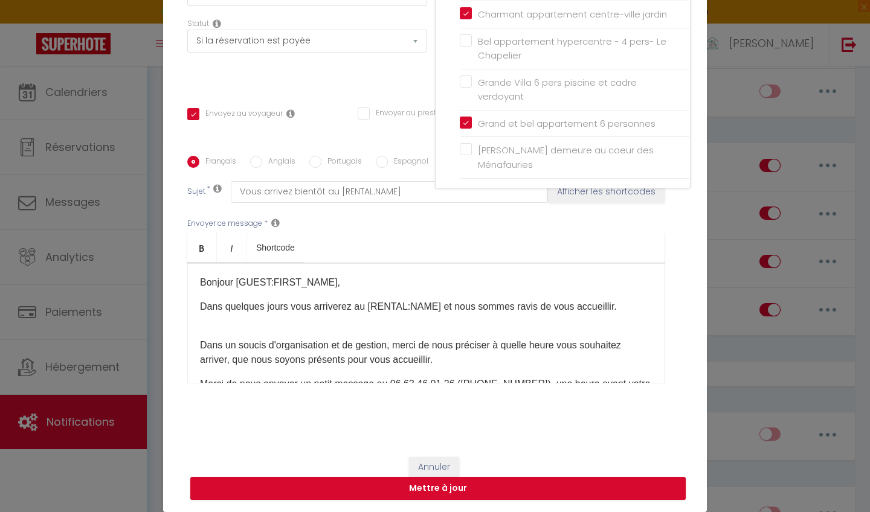
scroll to position [115, 0]
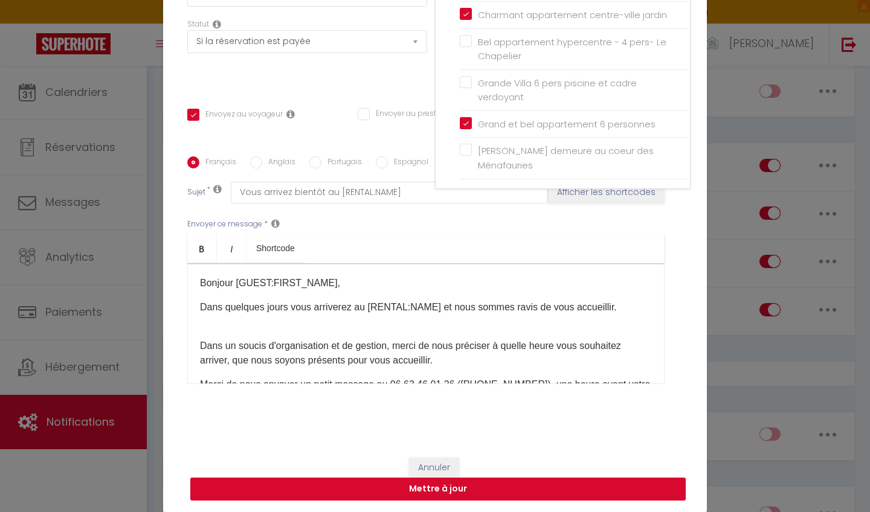
click at [440, 490] on button "Mettre à jour" at bounding box center [437, 489] width 495 height 23
checkbox input "true"
checkbox input "false"
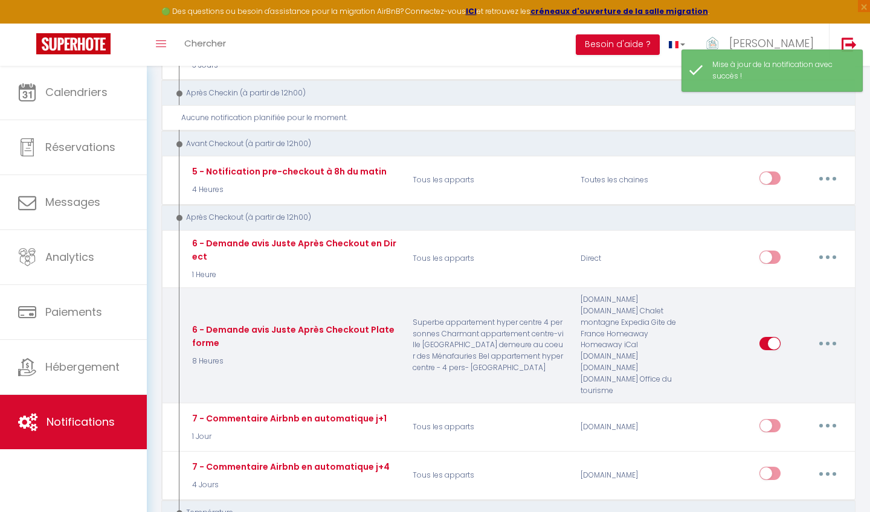
scroll to position [544, 0]
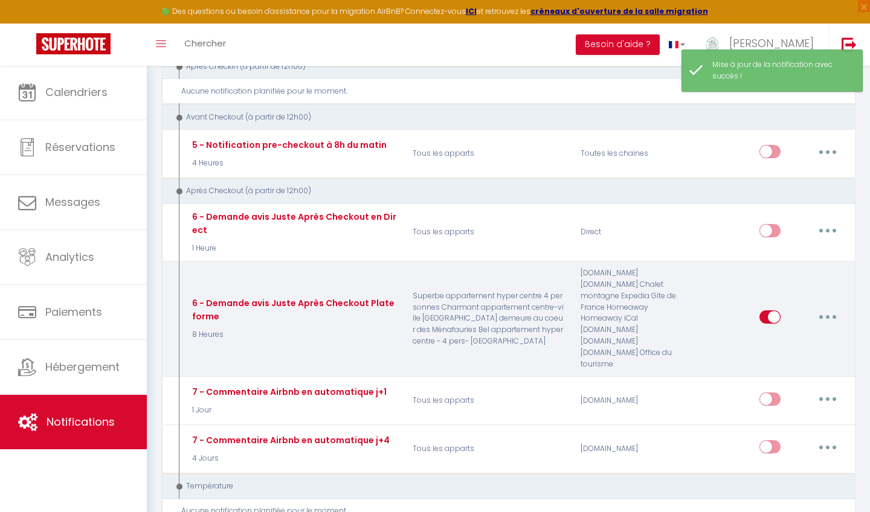
click at [828, 307] on button "button" at bounding box center [827, 316] width 34 height 19
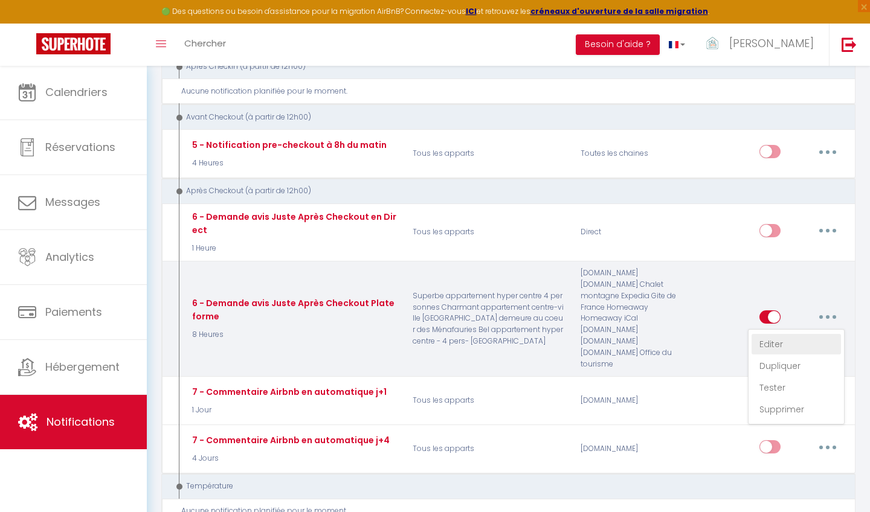
click at [779, 334] on link "Editer" at bounding box center [795, 344] width 89 height 21
type input "6 - Demande avis Juste Après Checkout Plateforme"
select select "5"
select select "8 Heures"
select select "if_booking_is_paid"
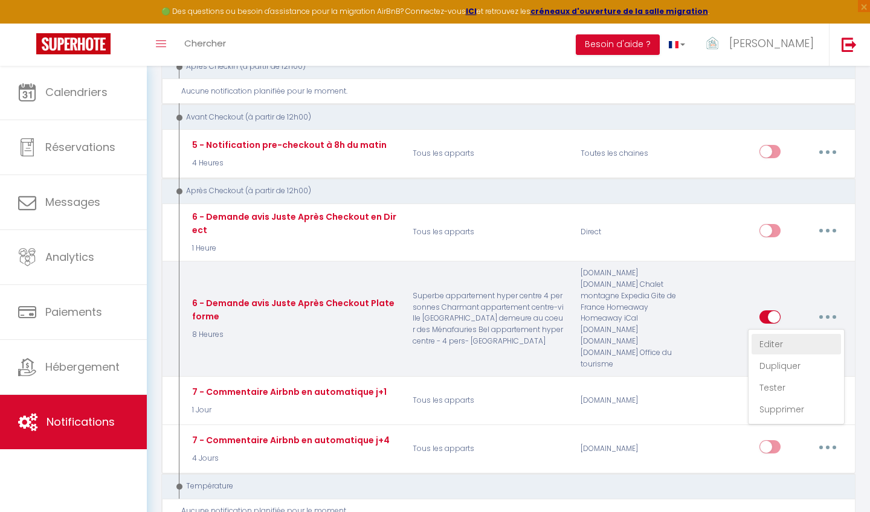
checkbox input "true"
checkbox input "false"
radio input "true"
type input "[GUEST:FIRST_NAME], Merci pour votre confiance."
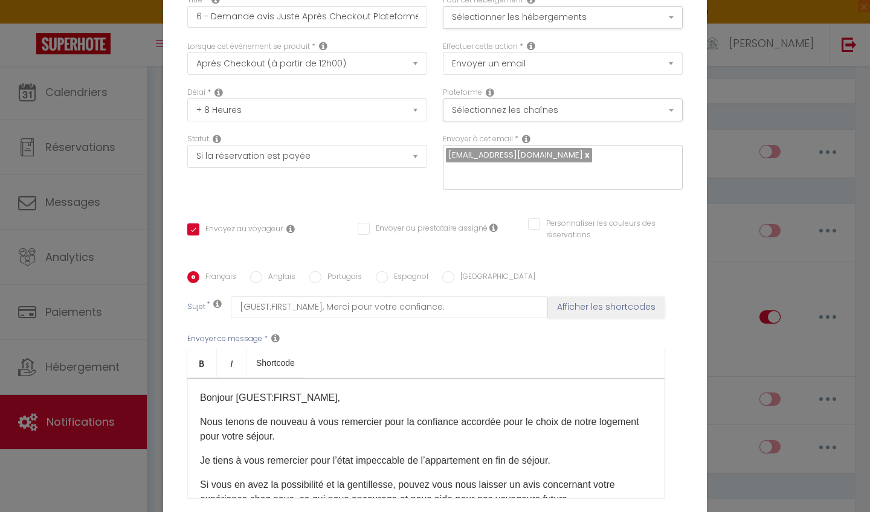
scroll to position [0, 0]
select select "4 Heures"
checkbox input "true"
checkbox input "false"
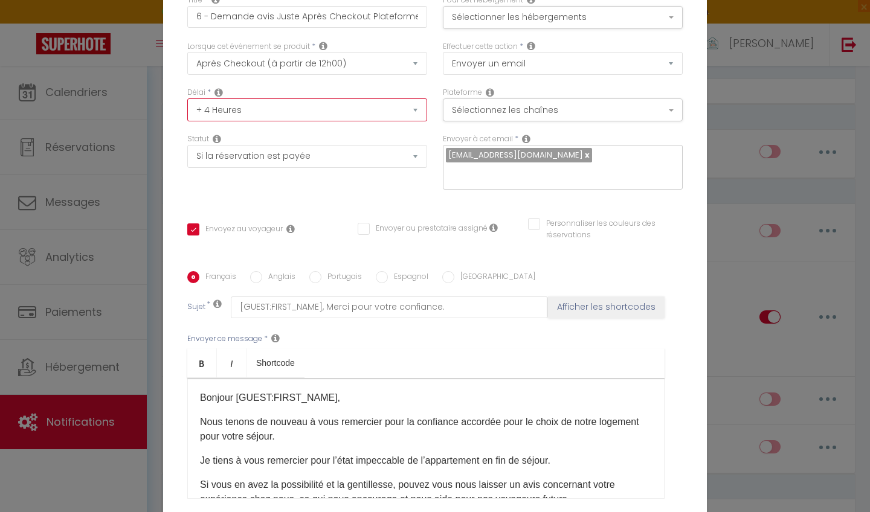
click at [359, 185] on div "Statut Aucun Si la réservation est payée Si réservation non payée Si la caution…" at bounding box center [306, 167] width 255 height 68
click at [579, 22] on button "Sélectionner les hébergements" at bounding box center [563, 17] width 240 height 23
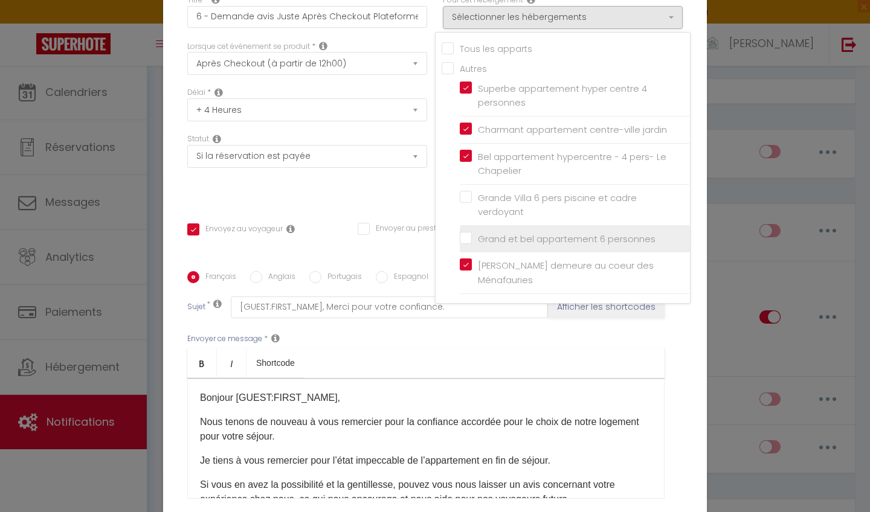
click at [469, 234] on input "Grand et bel appartement 6 personnes" at bounding box center [575, 239] width 230 height 12
checkbox input "true"
checkbox input "false"
checkbox input "true"
checkbox input "false"
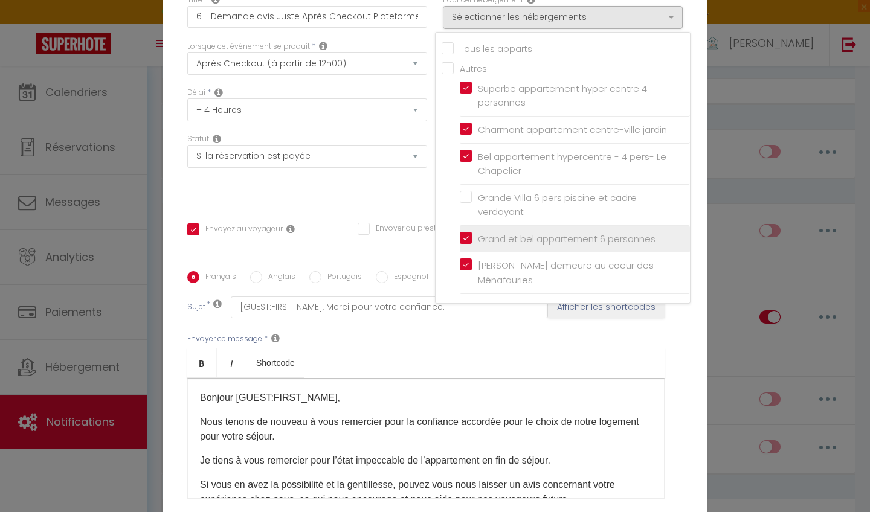
checkbox input "false"
click at [516, 330] on div "Envoyer ce message * Bold Italic Shortcode Rich text editor Bonjour [GUEST:FIRS…" at bounding box center [434, 416] width 495 height 196
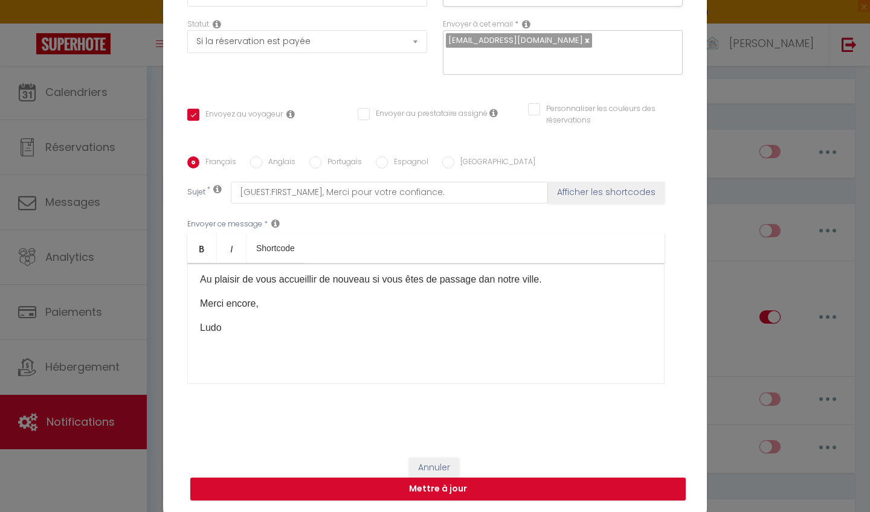
scroll to position [129, 0]
click at [449, 489] on button "Mettre à jour" at bounding box center [437, 489] width 495 height 23
checkbox input "true"
checkbox input "false"
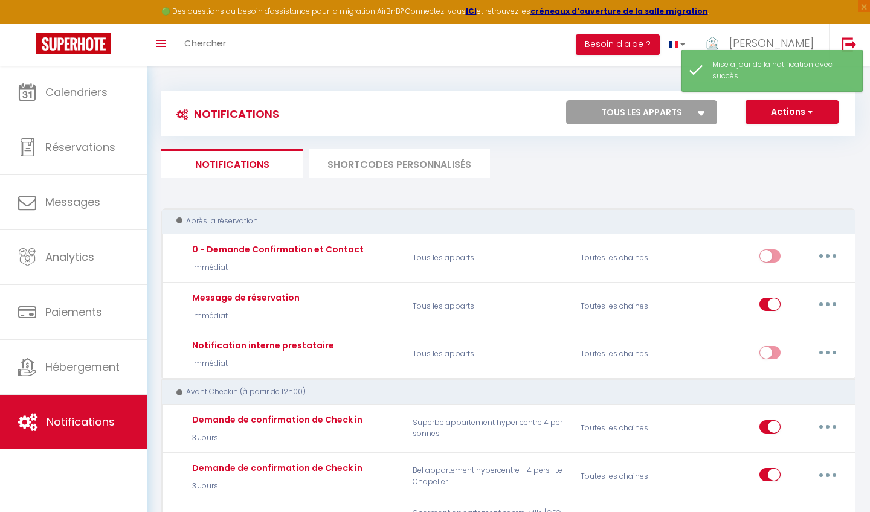
scroll to position [0, 0]
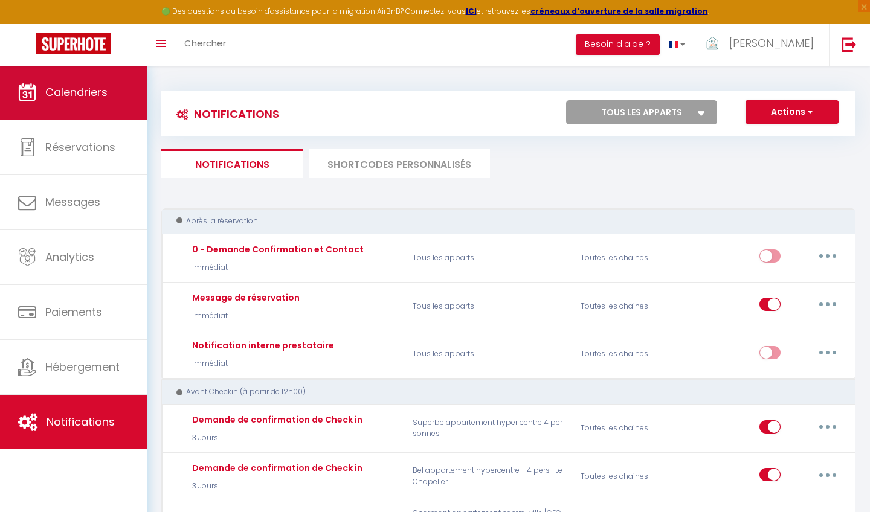
click at [88, 96] on span "Calendriers" at bounding box center [76, 92] width 62 height 15
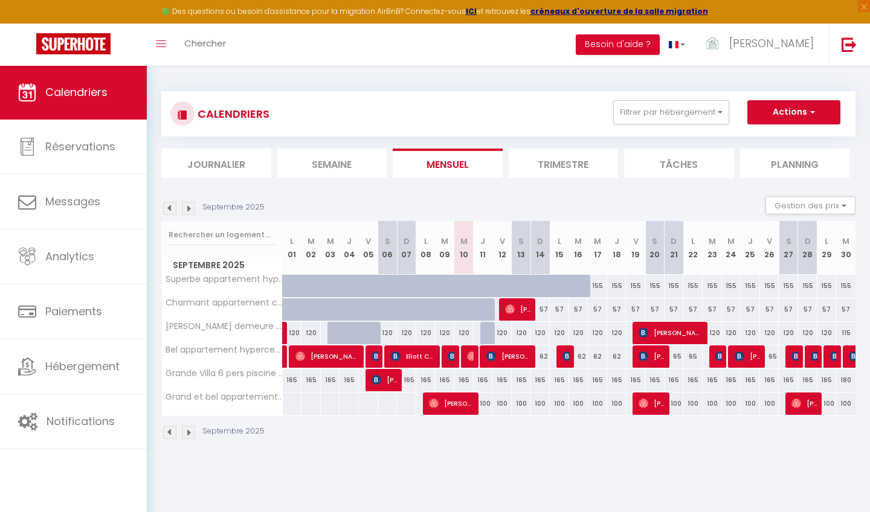
click at [599, 285] on div "155" at bounding box center [597, 286] width 19 height 22
type input "155"
type input "Mer 17 Septembre 2025"
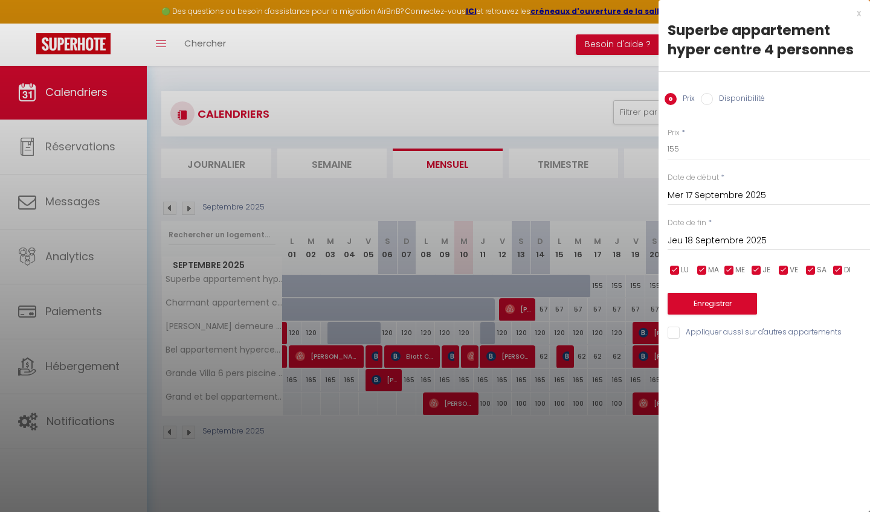
click at [740, 244] on input "Jeu 18 Septembre 2025" at bounding box center [768, 241] width 202 height 16
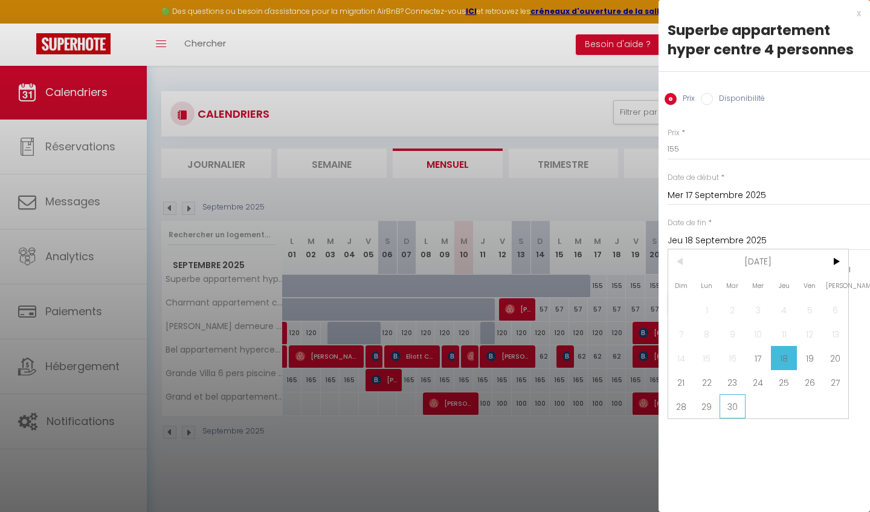
click at [733, 405] on span "30" at bounding box center [732, 406] width 26 height 24
type input "Mar 30 Septembre 2025"
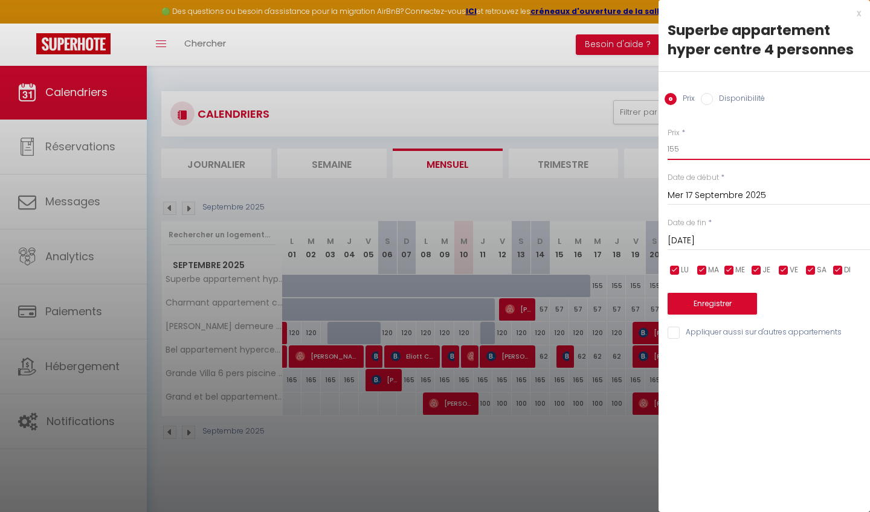
click at [689, 150] on input "155" at bounding box center [768, 149] width 202 height 22
type input "145"
click at [737, 299] on button "Enregistrer" at bounding box center [711, 304] width 89 height 22
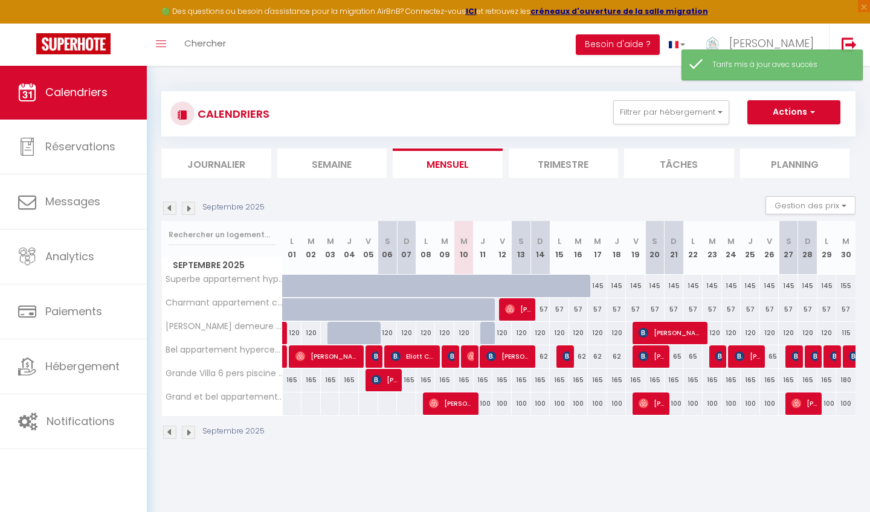
click at [192, 208] on img at bounding box center [188, 208] width 13 height 13
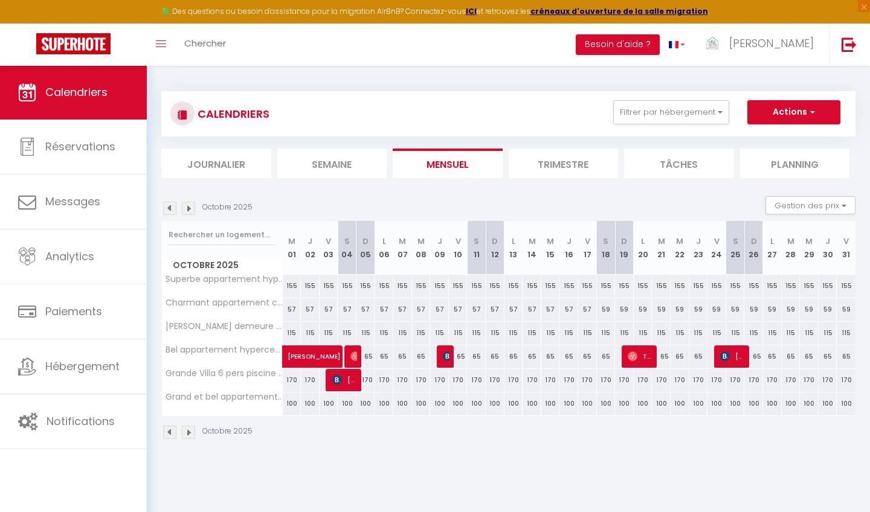
click at [171, 207] on img at bounding box center [169, 208] width 13 height 13
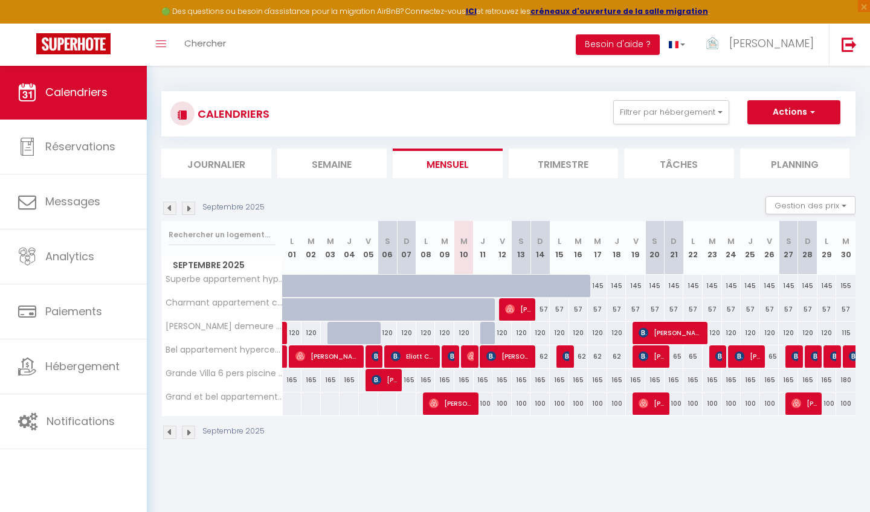
click at [467, 378] on div "165" at bounding box center [463, 380] width 19 height 22
type input "165"
type input "Mer 10 Septembre 2025"
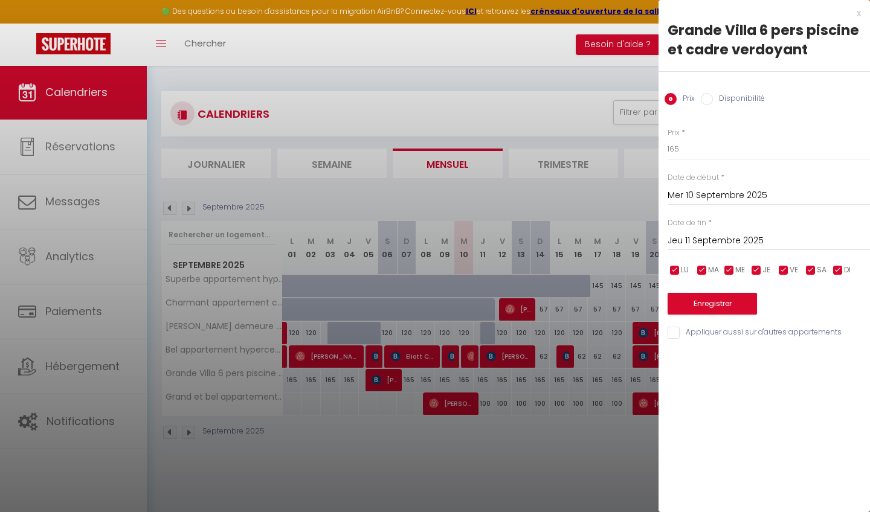
click at [749, 240] on input "Jeu 11 Septembre 2025" at bounding box center [768, 241] width 202 height 16
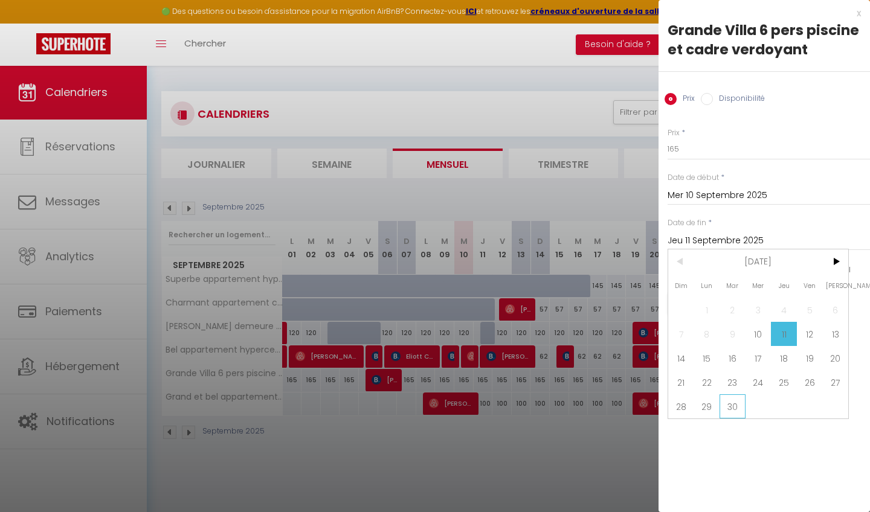
click at [733, 408] on span "30" at bounding box center [732, 406] width 26 height 24
type input "Mar 30 Septembre 2025"
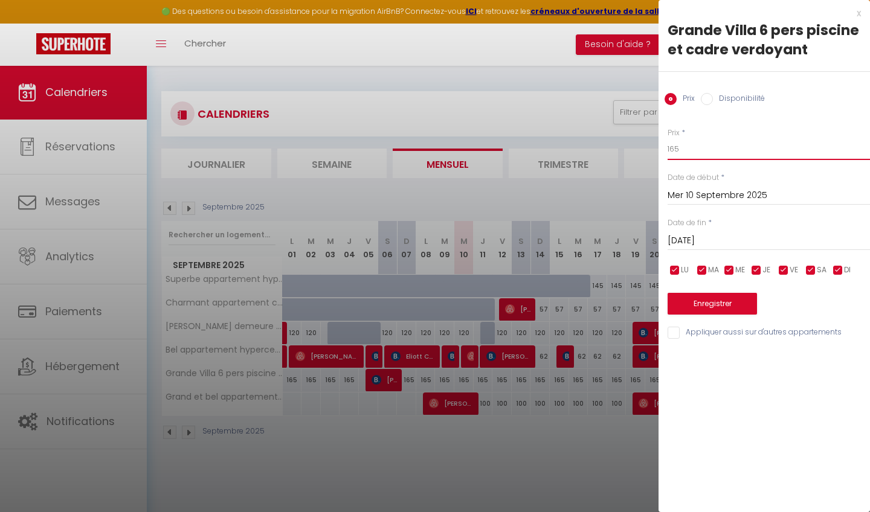
drag, startPoint x: 692, startPoint y: 151, endPoint x: 672, endPoint y: 150, distance: 20.6
click at [672, 150] on input "165" at bounding box center [768, 149] width 202 height 22
type input "160"
click at [726, 293] on button "Enregistrer" at bounding box center [711, 304] width 89 height 22
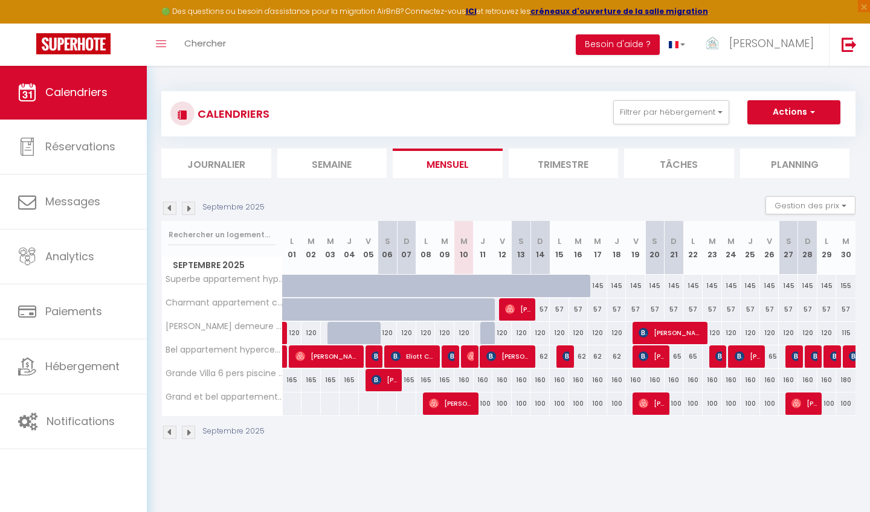
click at [504, 333] on div "120" at bounding box center [501, 333] width 19 height 22
type input "120"
type input "Ven 12 Septembre 2025"
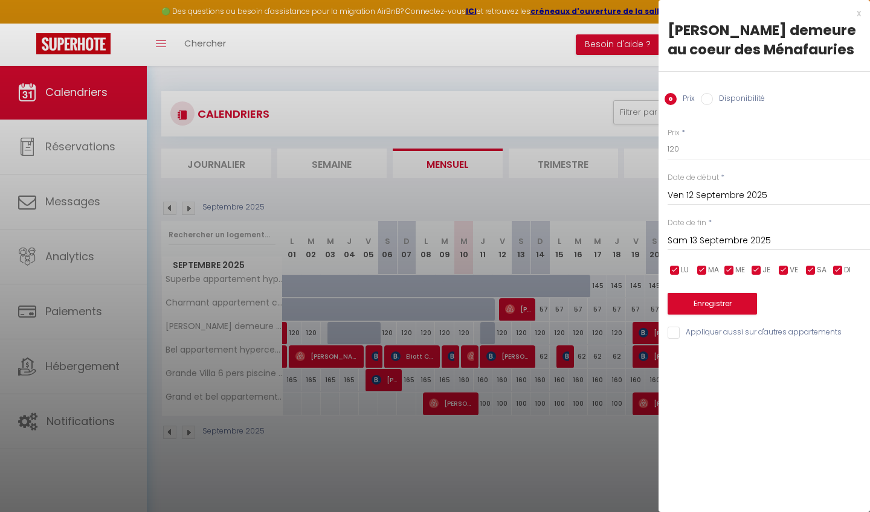
click at [766, 237] on input "Sam 13 Septembre 2025" at bounding box center [768, 241] width 202 height 16
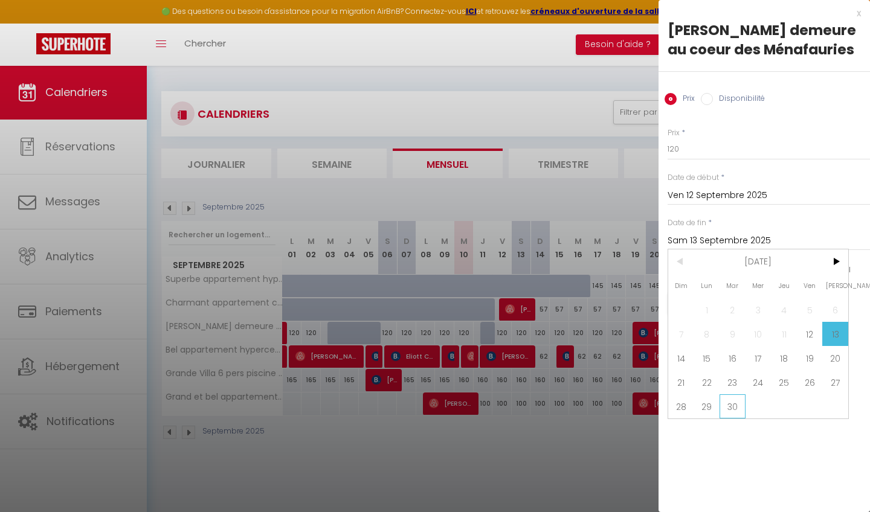
click at [735, 404] on span "30" at bounding box center [732, 406] width 26 height 24
type input "Mar 30 Septembre 2025"
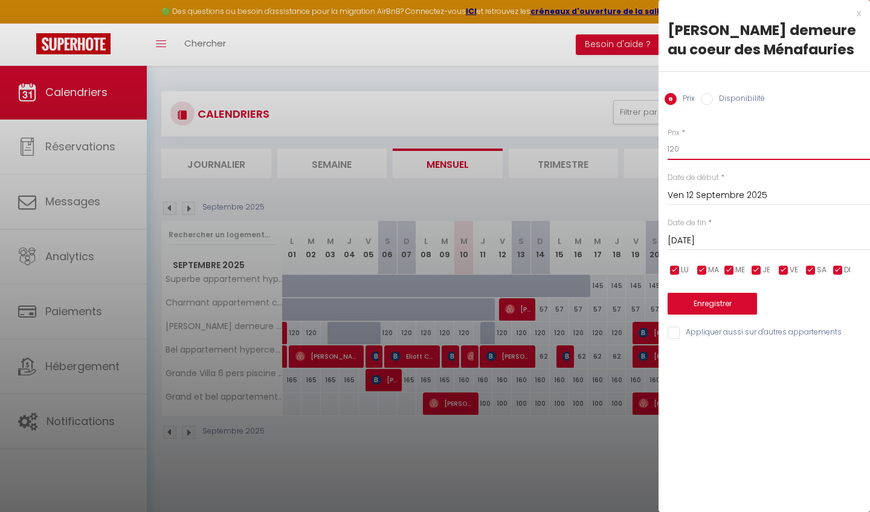
click at [689, 147] on input "120" at bounding box center [768, 149] width 202 height 22
type input "119"
click at [709, 305] on button "Enregistrer" at bounding box center [711, 304] width 89 height 22
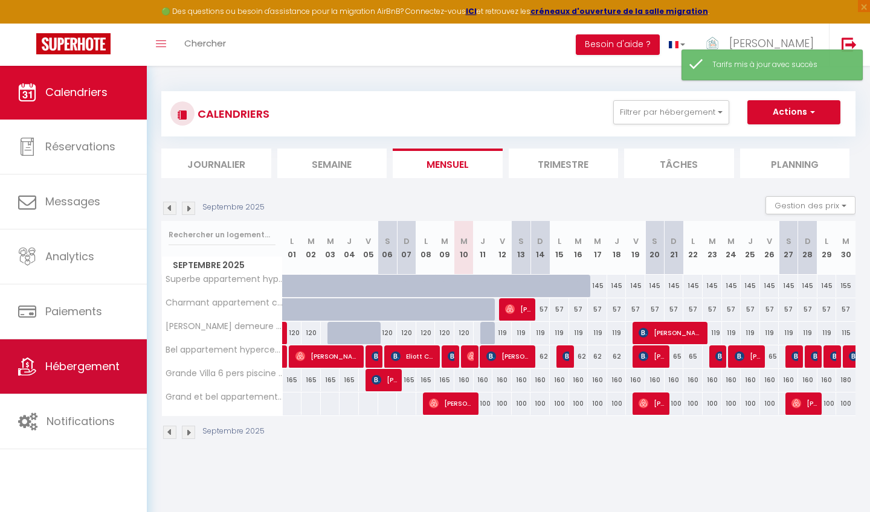
click at [79, 367] on span "Hébergement" at bounding box center [82, 366] width 74 height 15
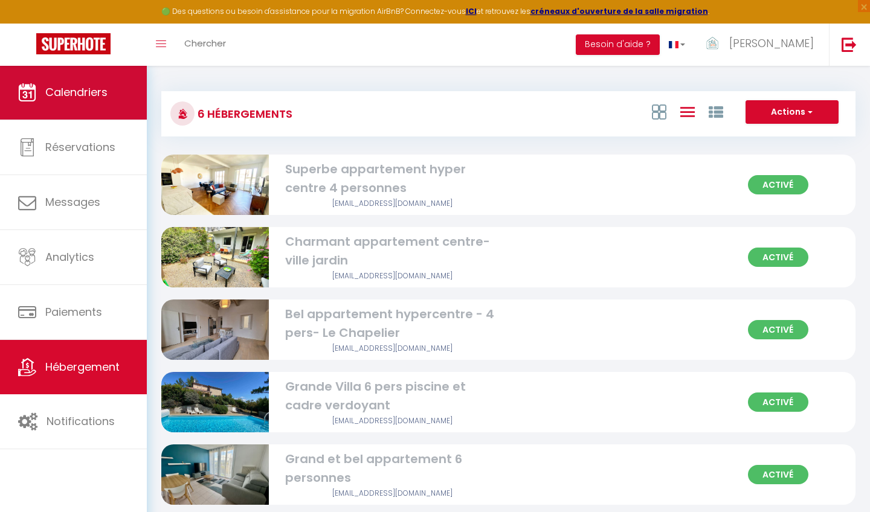
click at [92, 93] on span "Calendriers" at bounding box center [76, 92] width 62 height 15
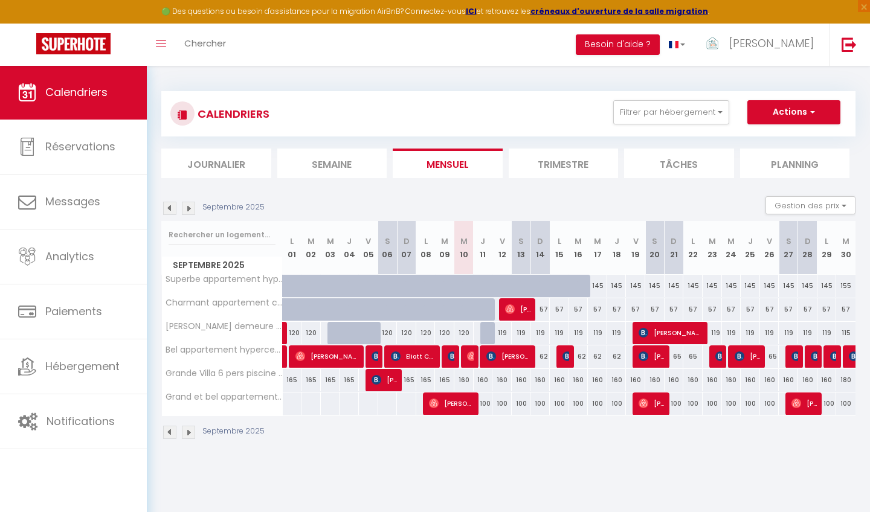
click at [189, 211] on img at bounding box center [188, 208] width 13 height 13
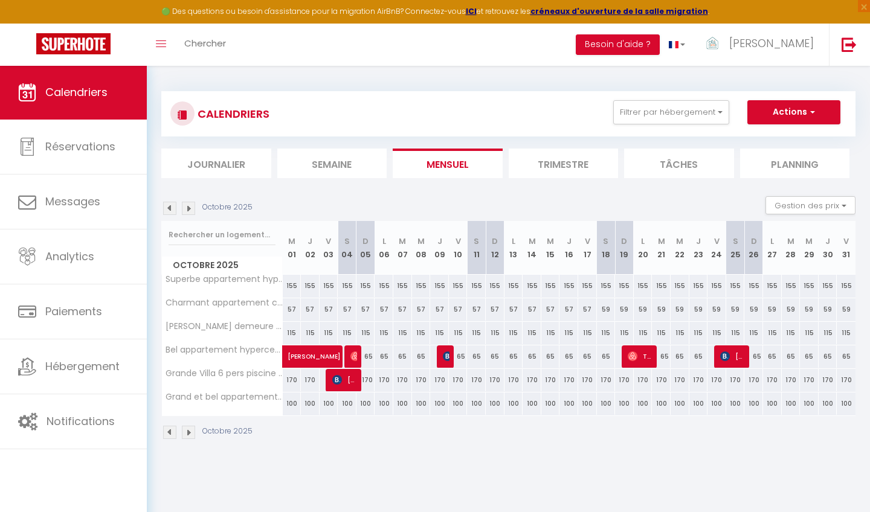
click at [172, 208] on img at bounding box center [169, 208] width 13 height 13
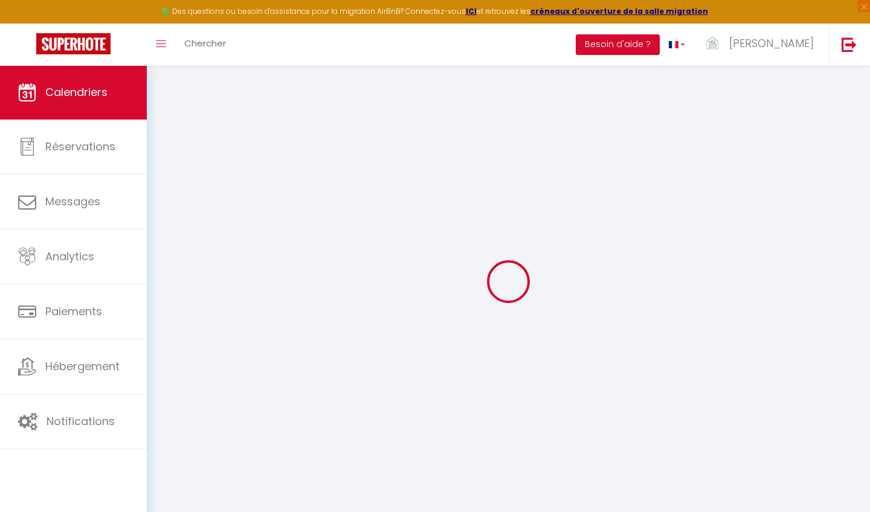
select select
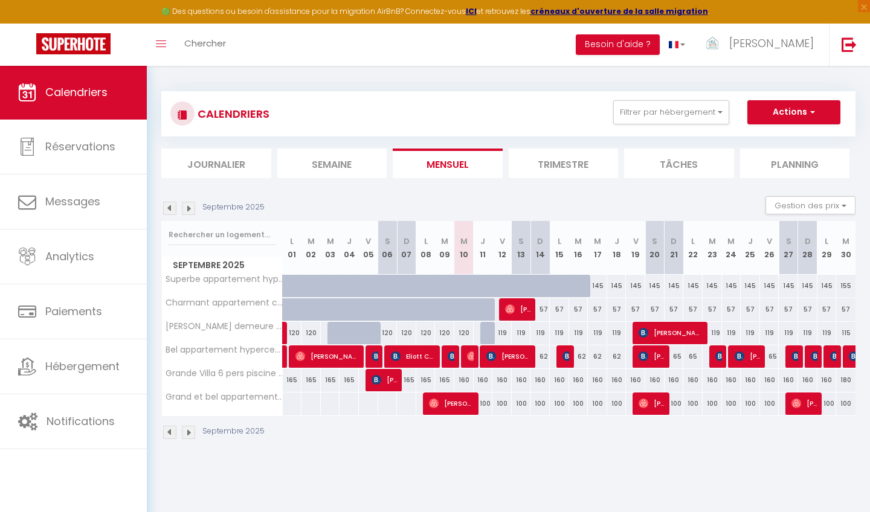
click at [470, 360] on img at bounding box center [472, 356] width 10 height 10
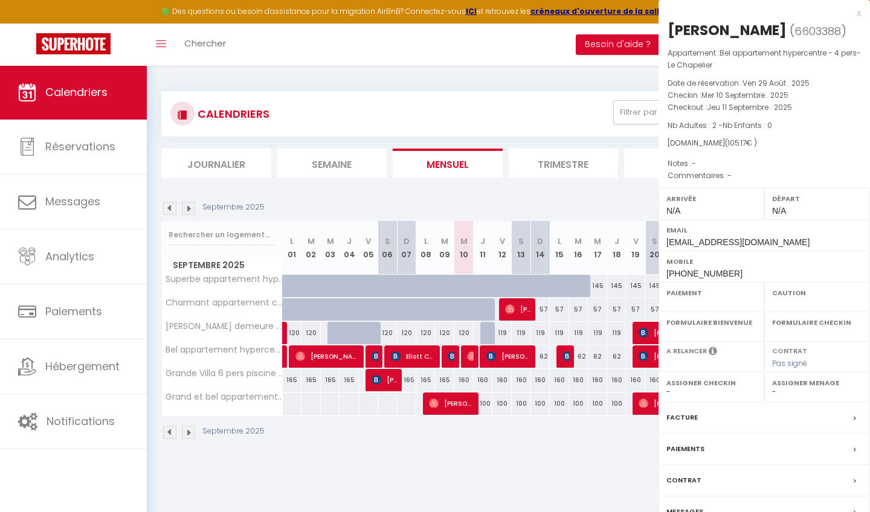
select select "OK"
select select "0"
select select "1"
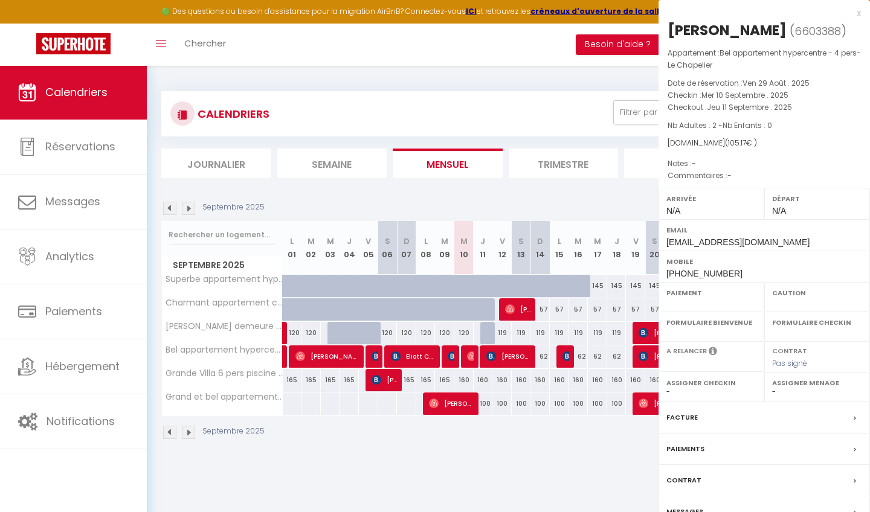
select select
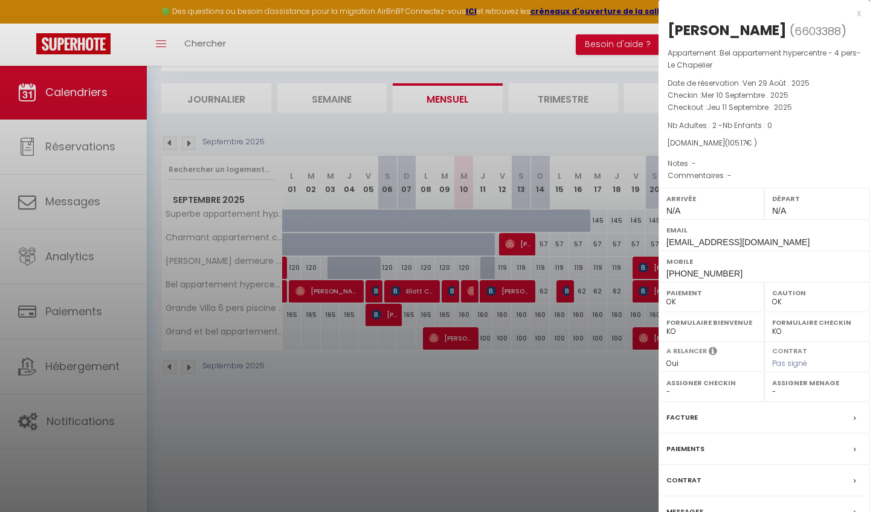
scroll to position [65, 0]
click at [78, 202] on div at bounding box center [435, 256] width 870 height 512
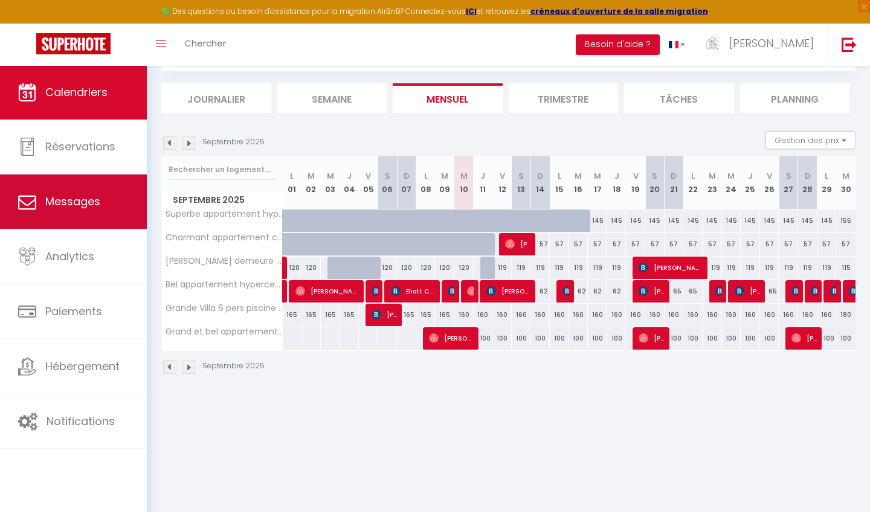
click at [78, 202] on span "Messages" at bounding box center [72, 201] width 55 height 15
select select "message"
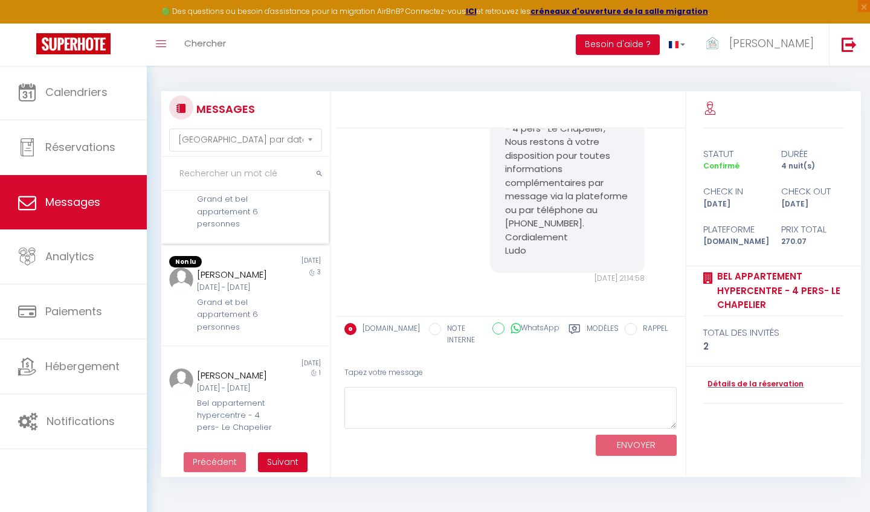
scroll to position [861, 0]
click at [243, 411] on div "Bel appartement hypercentre - 4 pers- Le Chapelier" at bounding box center [238, 415] width 82 height 37
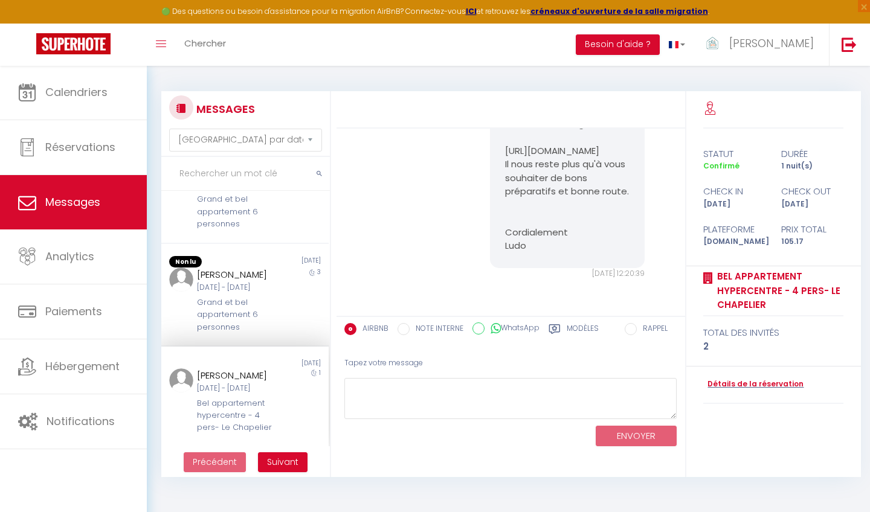
scroll to position [707, 0]
click at [368, 394] on textarea at bounding box center [510, 399] width 333 height 42
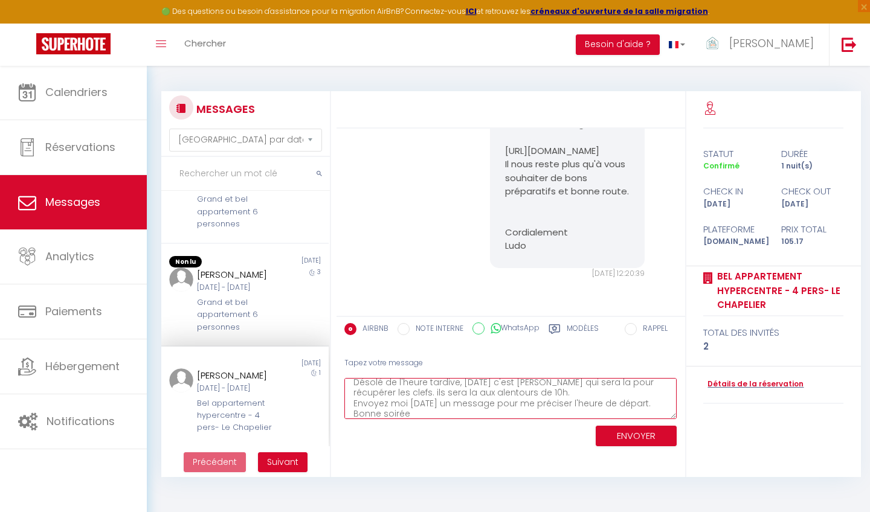
scroll to position [37, 0]
type textarea "Bonsoir, Désolé de l'heure tardive, demain c'est Stéphane qui sera la pour récu…"
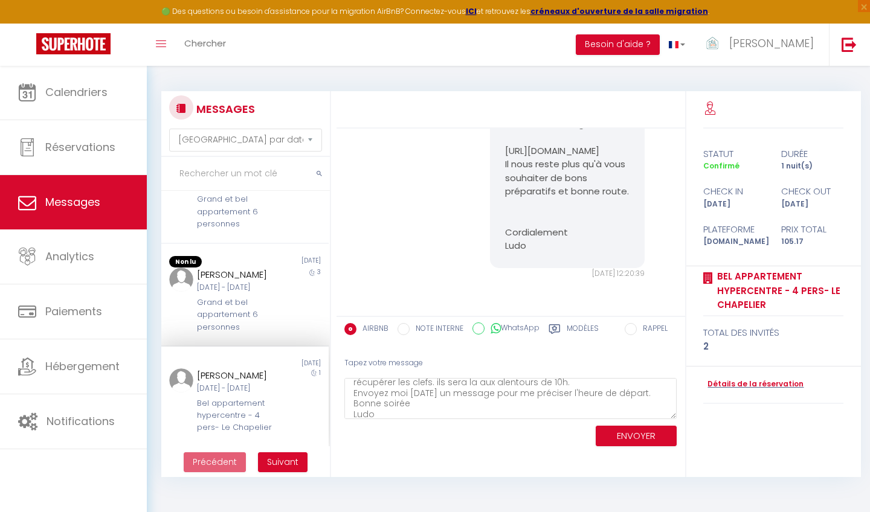
click at [631, 431] on button "ENVOYER" at bounding box center [635, 436] width 81 height 21
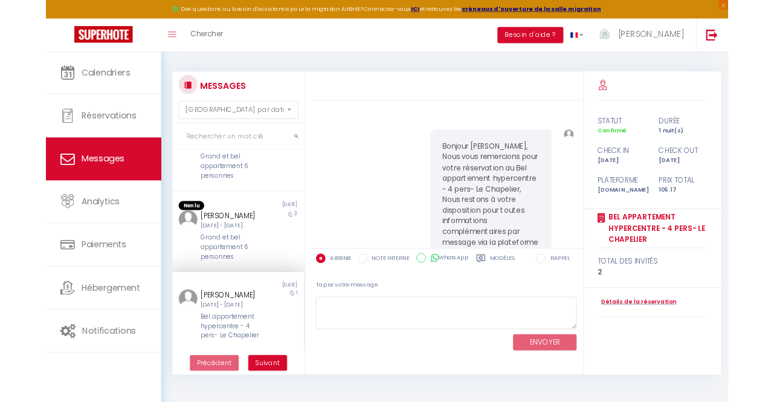
scroll to position [0, 0]
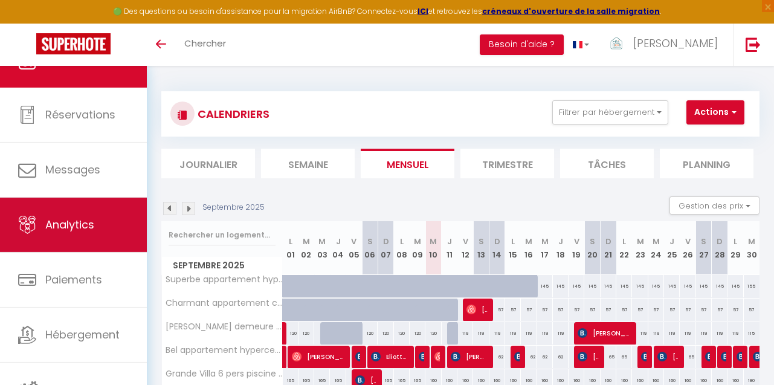
click at [91, 243] on link "Analytics" at bounding box center [73, 224] width 147 height 54
select select "2025"
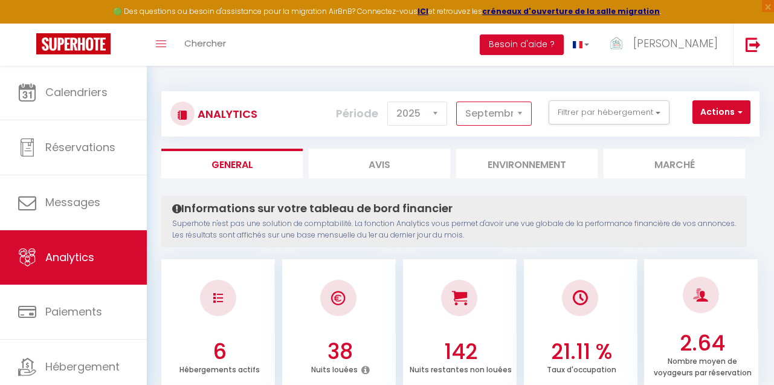
select select "8"
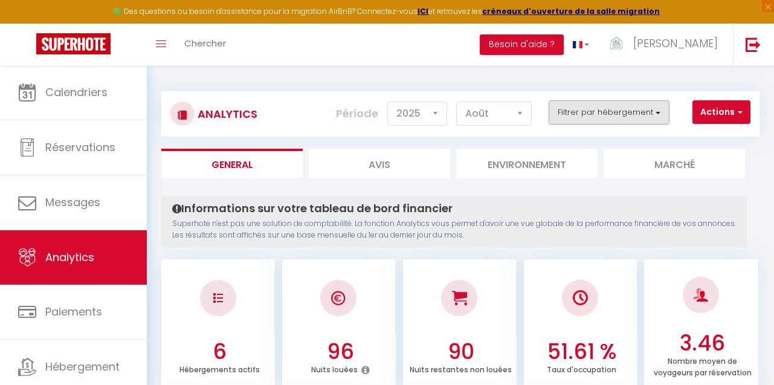
click at [641, 117] on button "Filtrer par hébergement" at bounding box center [608, 112] width 121 height 24
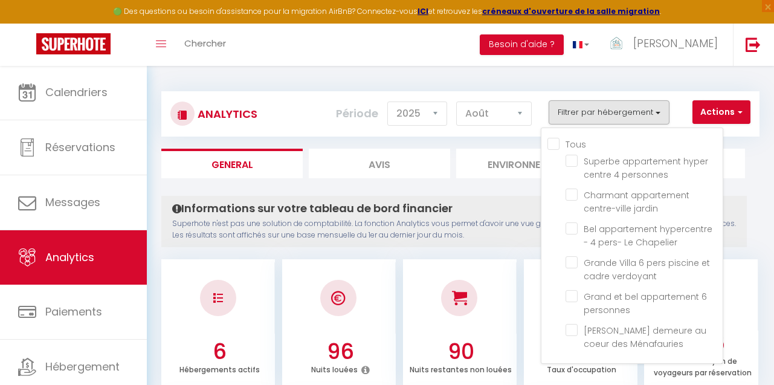
click at [566, 142] on input "Tous" at bounding box center [634, 143] width 175 height 12
checkbox input "true"
checkbox personnes "true"
checkbox jardin "true"
checkbox Chapelier "true"
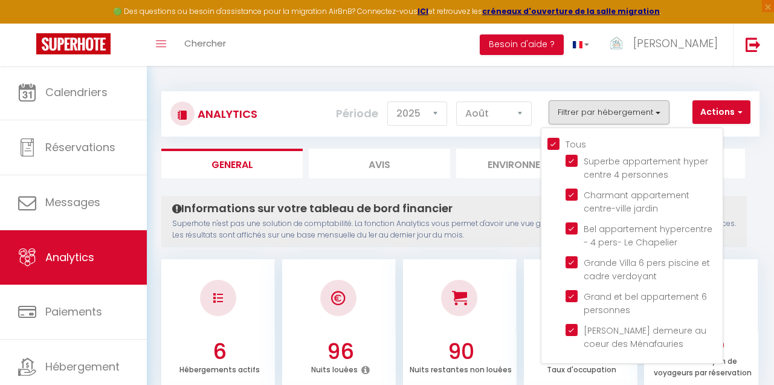
checkbox verdoyant "true"
checkbox personnes "true"
checkbox Ménafauries "true"
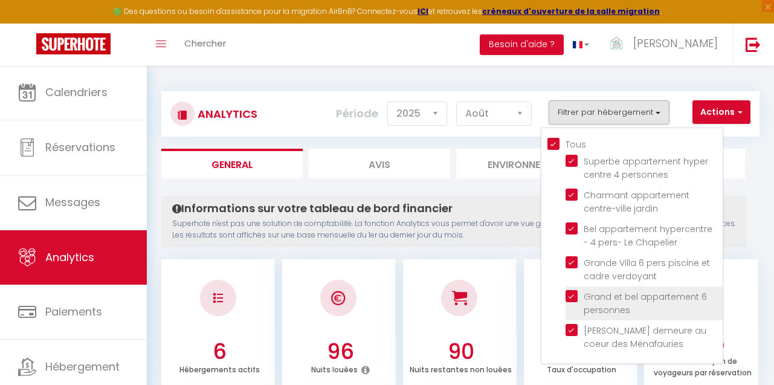
click at [570, 294] on personnes "checkbox" at bounding box center [643, 296] width 157 height 12
checkbox personnes "false"
checkbox input "false"
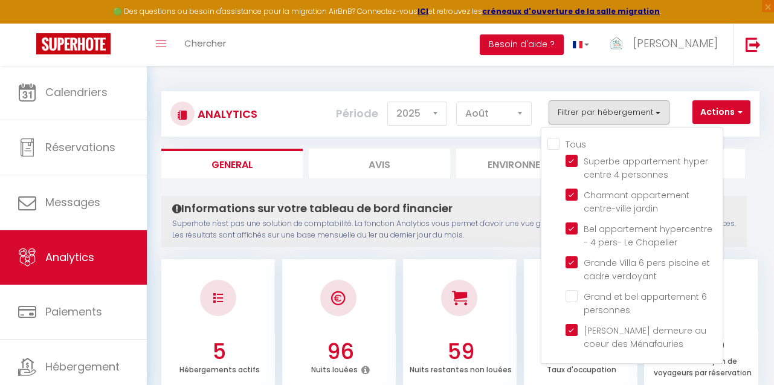
click at [477, 230] on p "Superhote n'est pas une solution de comptabilité. La fonction Analytics vous pe…" at bounding box center [453, 229] width 563 height 23
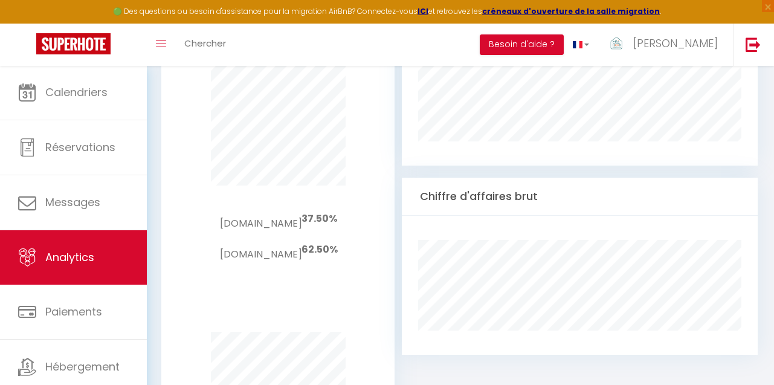
scroll to position [772, 0]
